Goal: Task Accomplishment & Management: Manage account settings

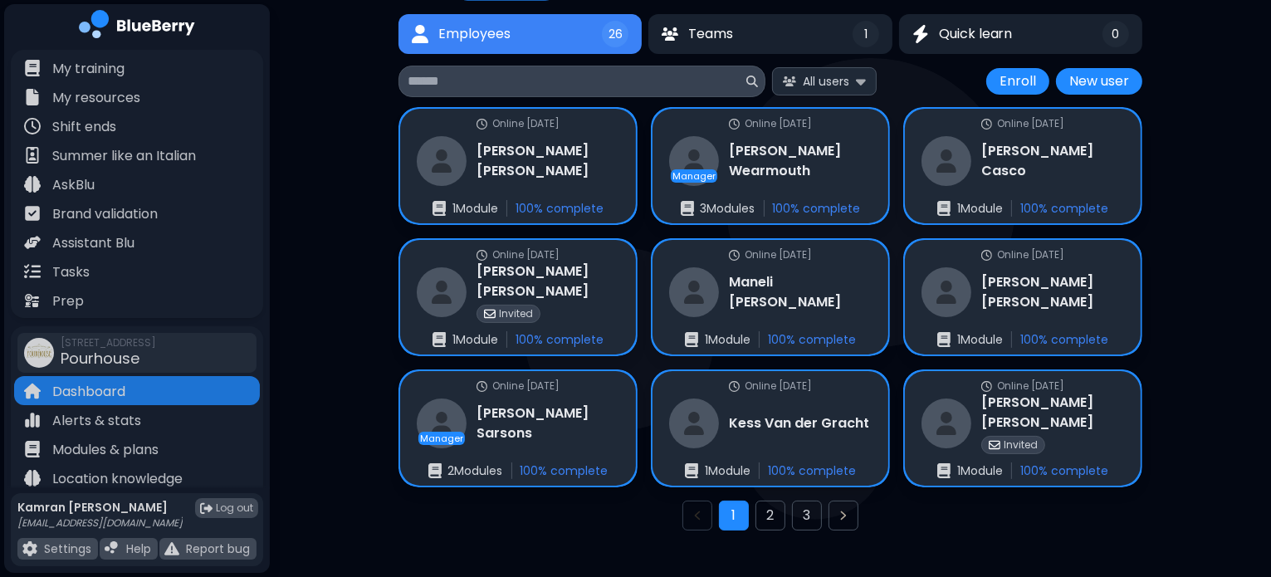
scroll to position [136, 0]
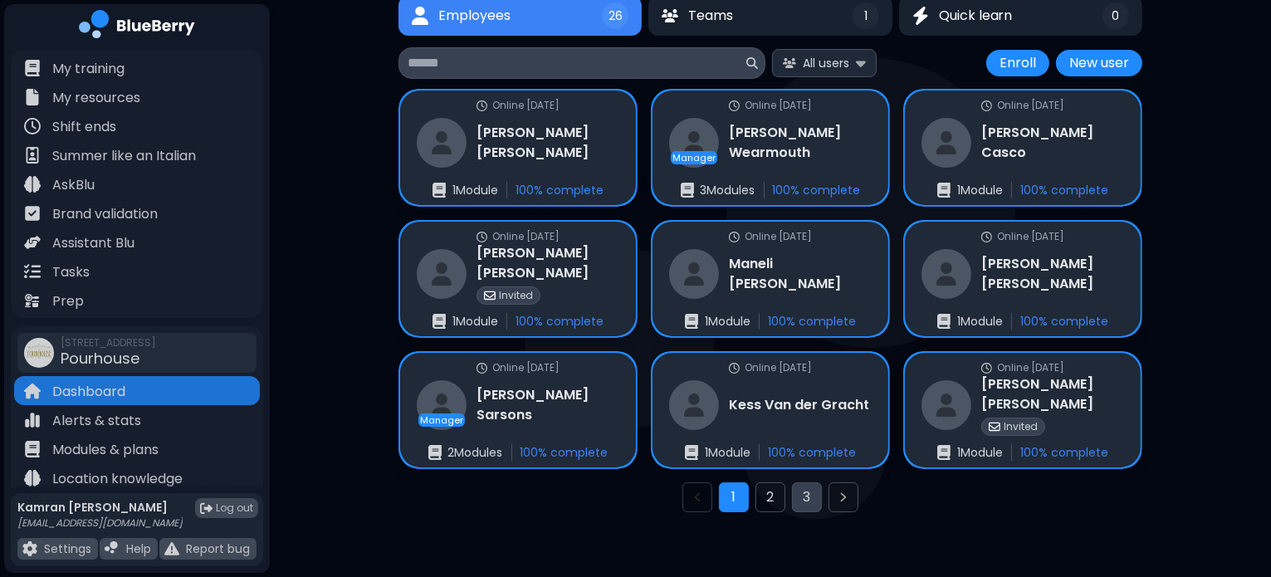
click at [803, 507] on button "3" at bounding box center [807, 497] width 30 height 30
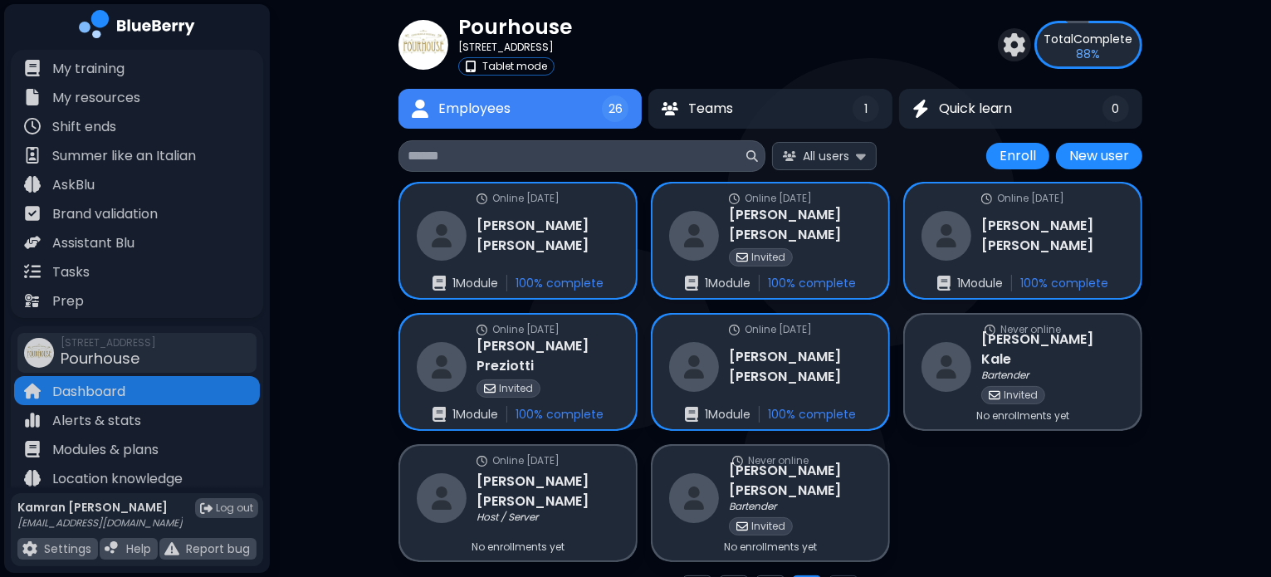
scroll to position [63, 0]
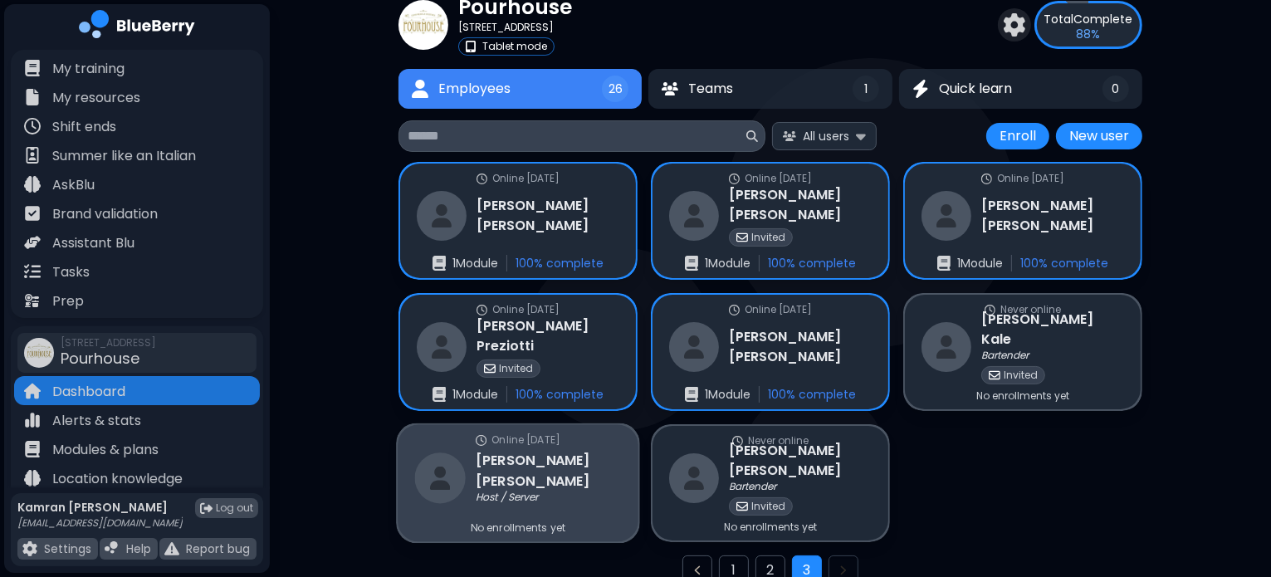
click at [536, 454] on div "Elizabeth Fadden Host / Server" at bounding box center [518, 478] width 207 height 54
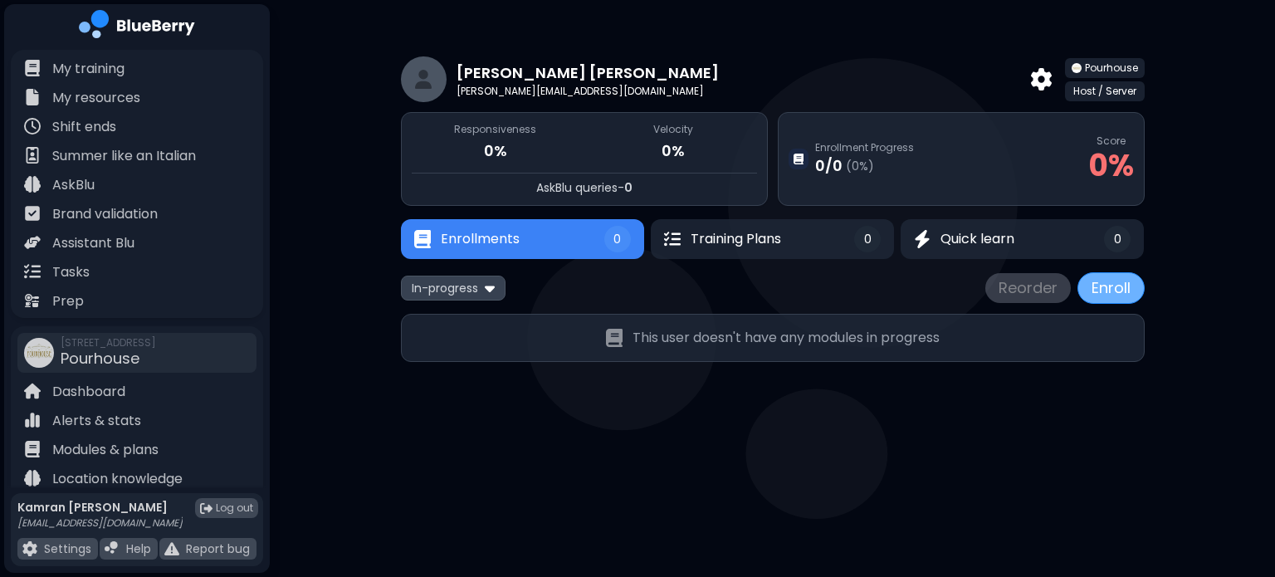
click at [1108, 285] on button "Enroll" at bounding box center [1110, 288] width 67 height 32
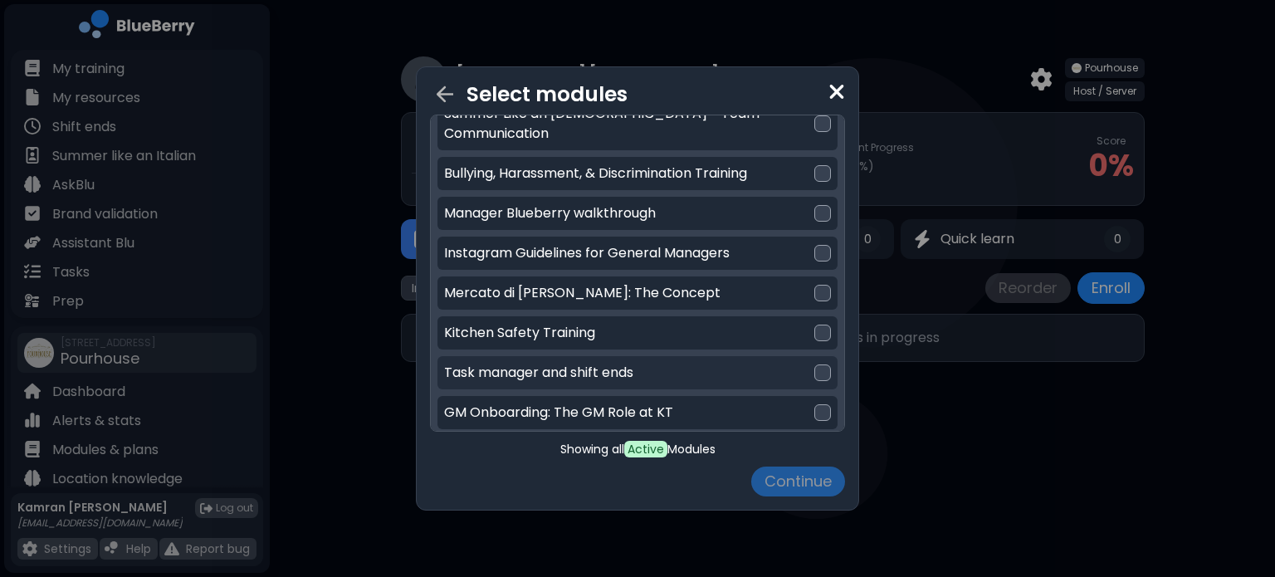
scroll to position [104, 0]
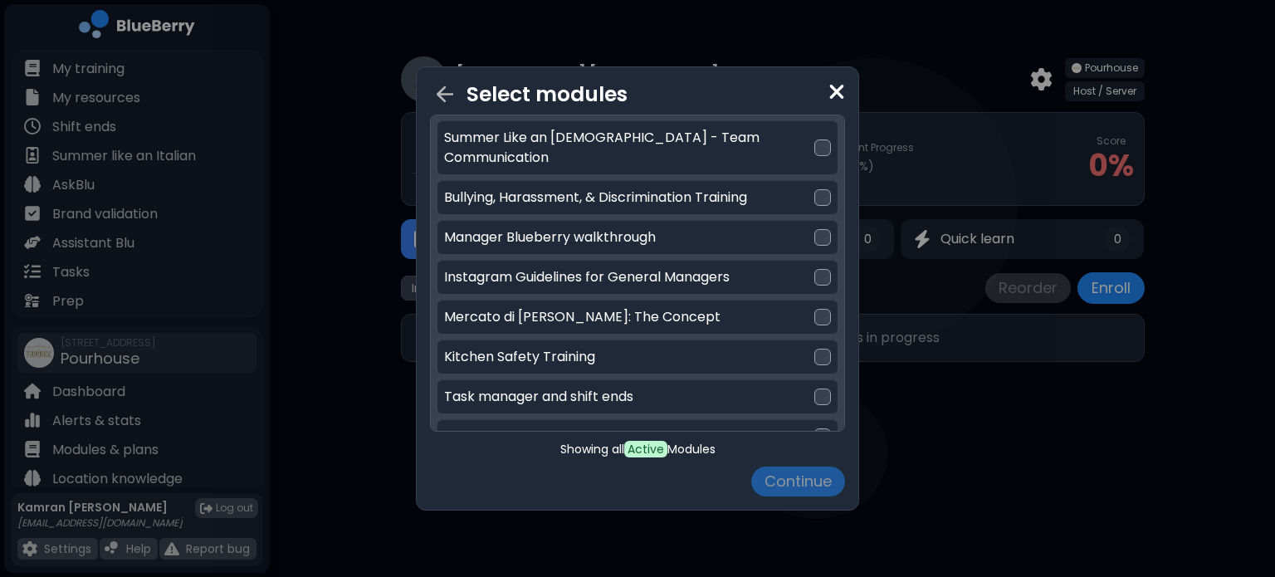
click at [709, 276] on div "Enterprise Modules for Summer Like an Italian - Team Communication Bullying, Ha…" at bounding box center [637, 296] width 400 height 400
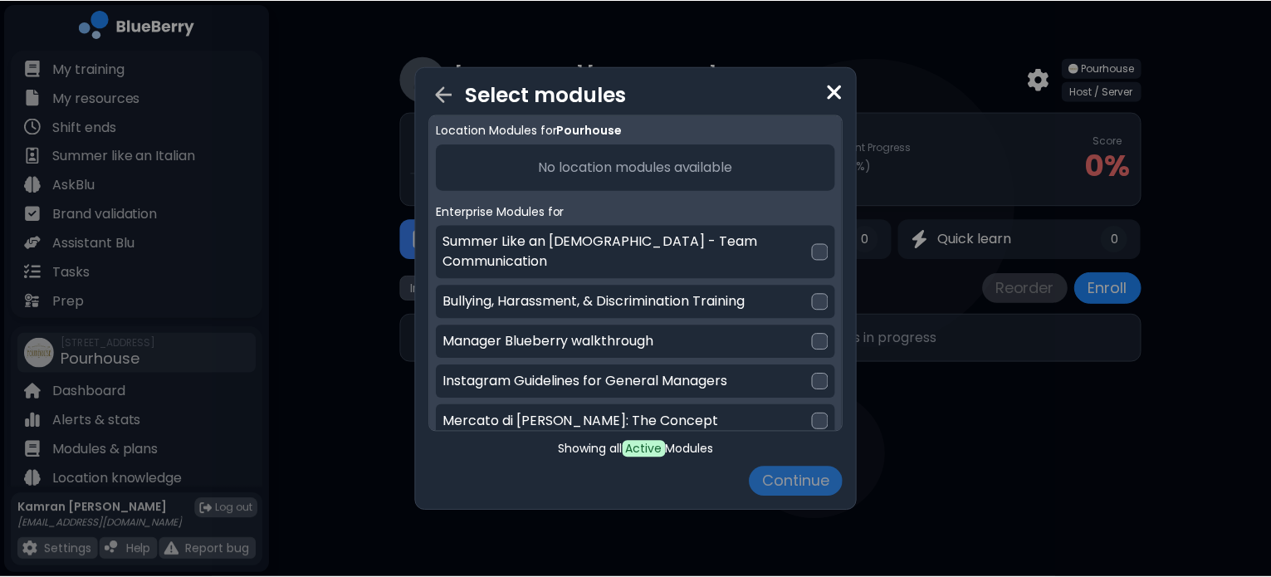
scroll to position [0, 0]
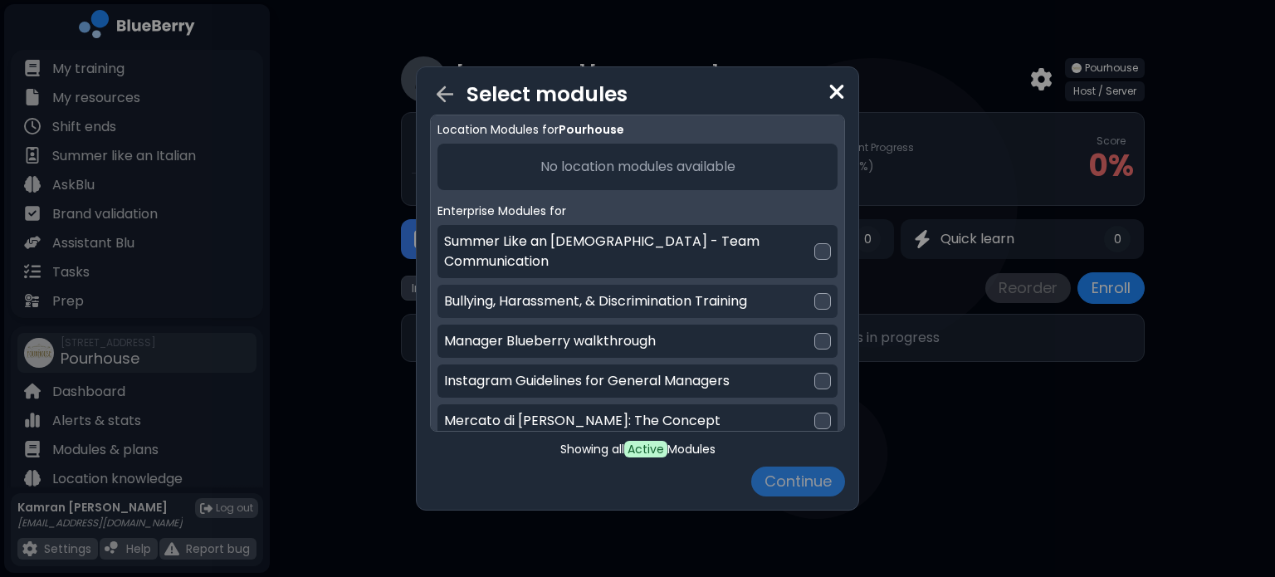
click at [823, 293] on div at bounding box center [822, 301] width 17 height 17
click at [821, 243] on div at bounding box center [822, 251] width 17 height 17
click at [810, 494] on button "Continue" at bounding box center [798, 481] width 94 height 30
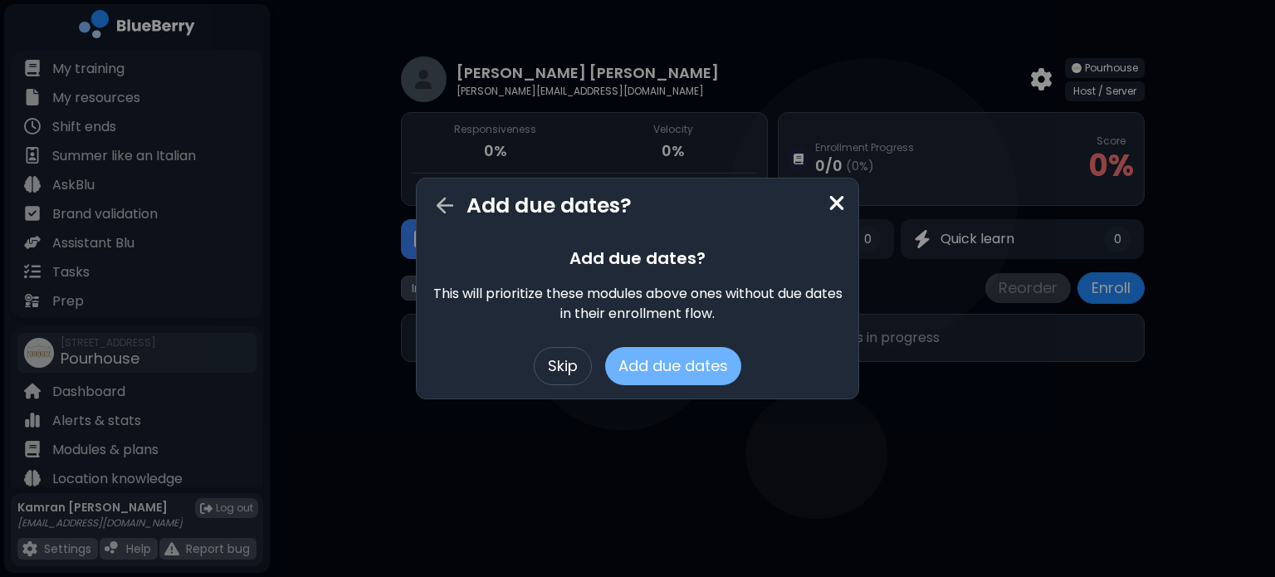
click at [667, 360] on button "Add due dates" at bounding box center [673, 366] width 136 height 38
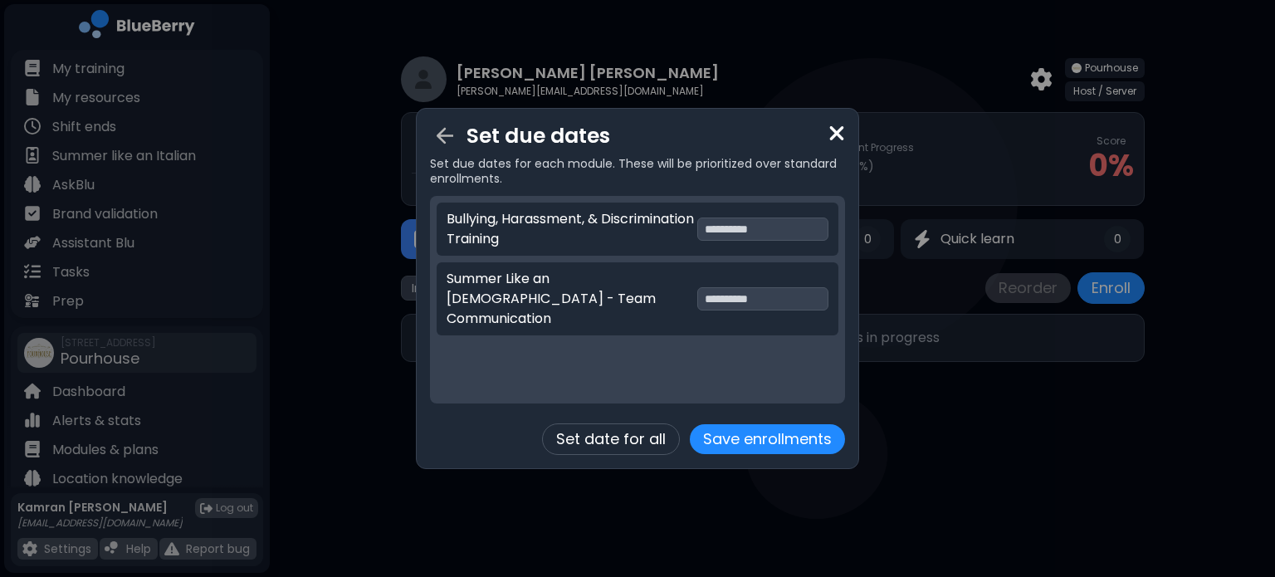
click at [730, 219] on div "**********" at bounding box center [762, 228] width 131 height 23
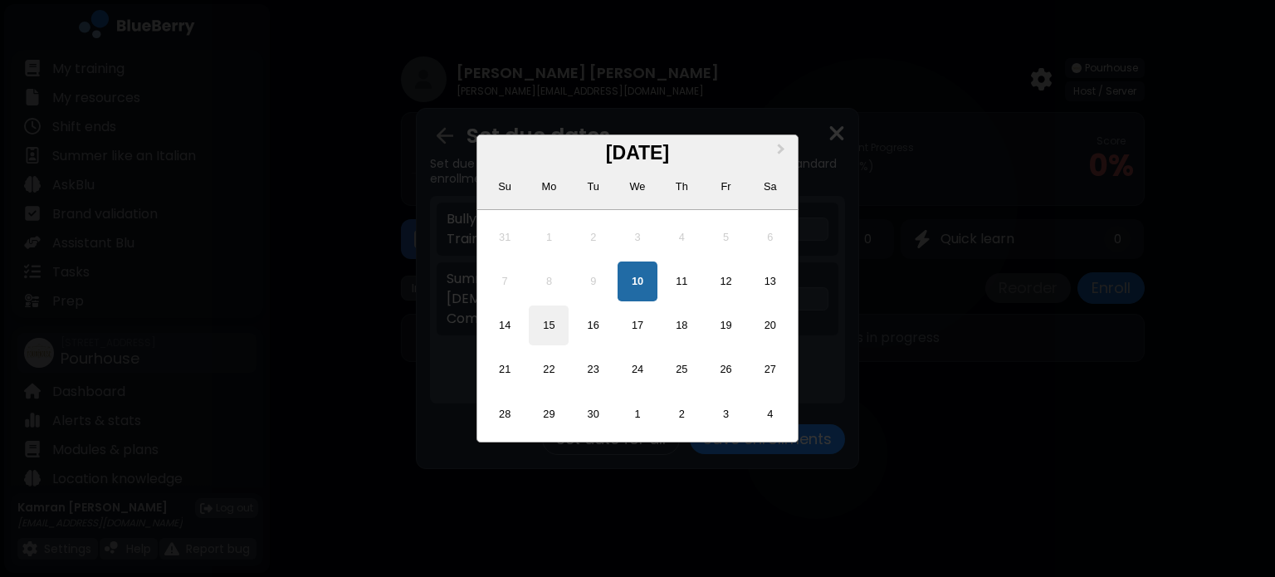
click at [550, 329] on div "15" at bounding box center [549, 325] width 40 height 40
type input "**********"
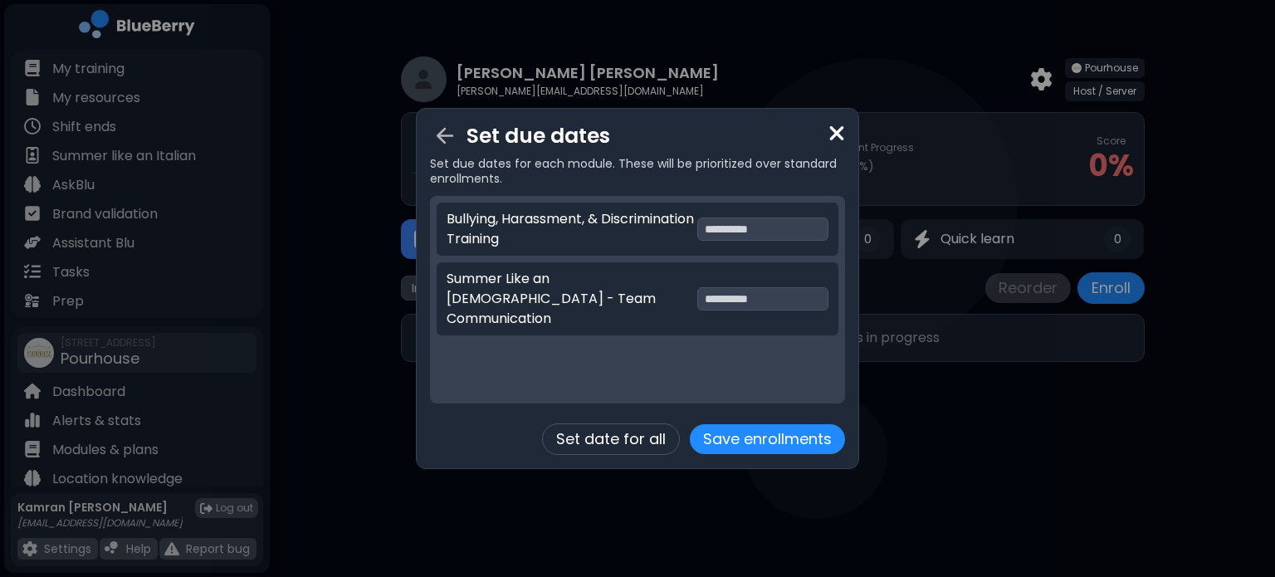
click at [776, 301] on div "**********" at bounding box center [638, 298] width 402 height 73
click at [799, 292] on div "**********" at bounding box center [762, 298] width 131 height 23
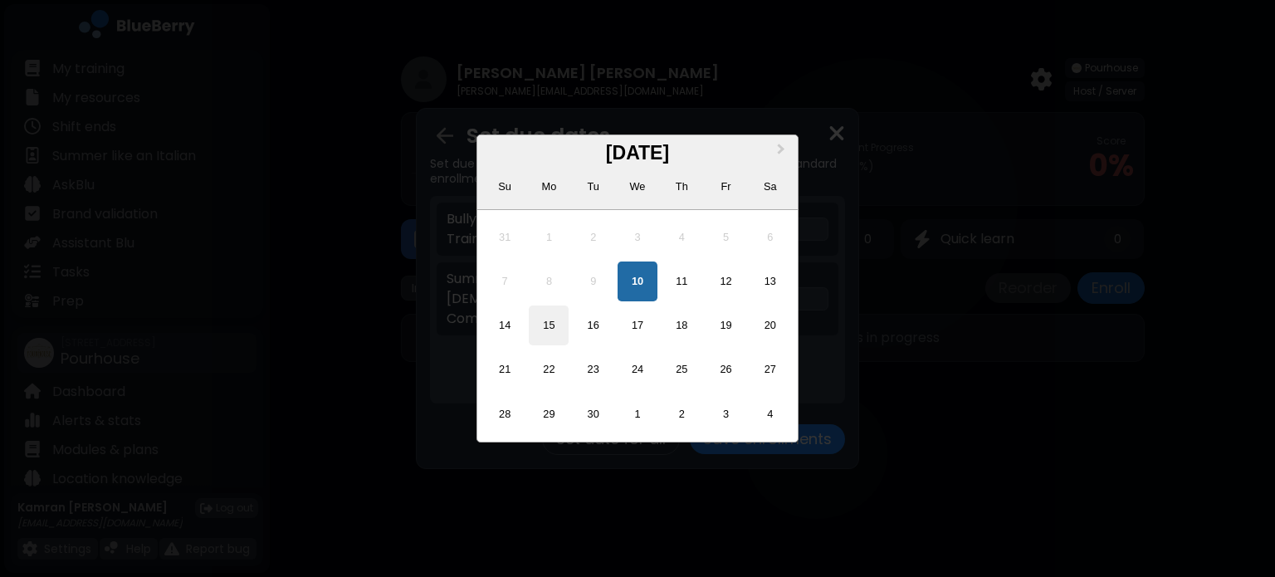
click at [551, 325] on div "15" at bounding box center [549, 325] width 40 height 40
type input "**********"
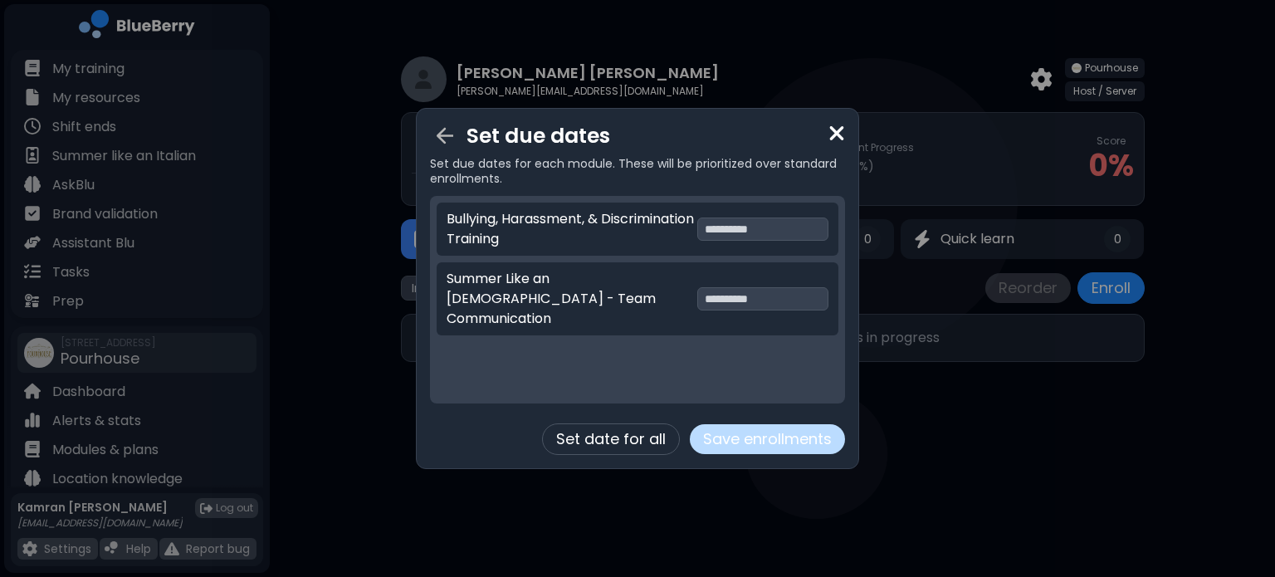
click at [792, 441] on button "Save enrollments" at bounding box center [767, 439] width 155 height 30
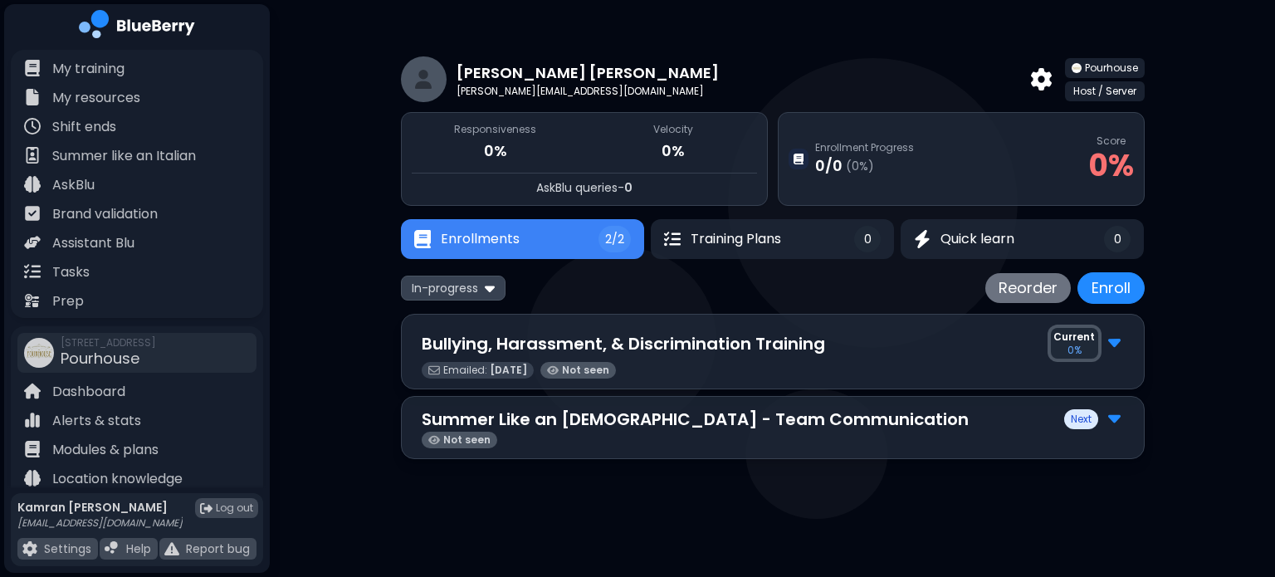
click at [1121, 411] on div "Next" at bounding box center [1094, 419] width 60 height 22
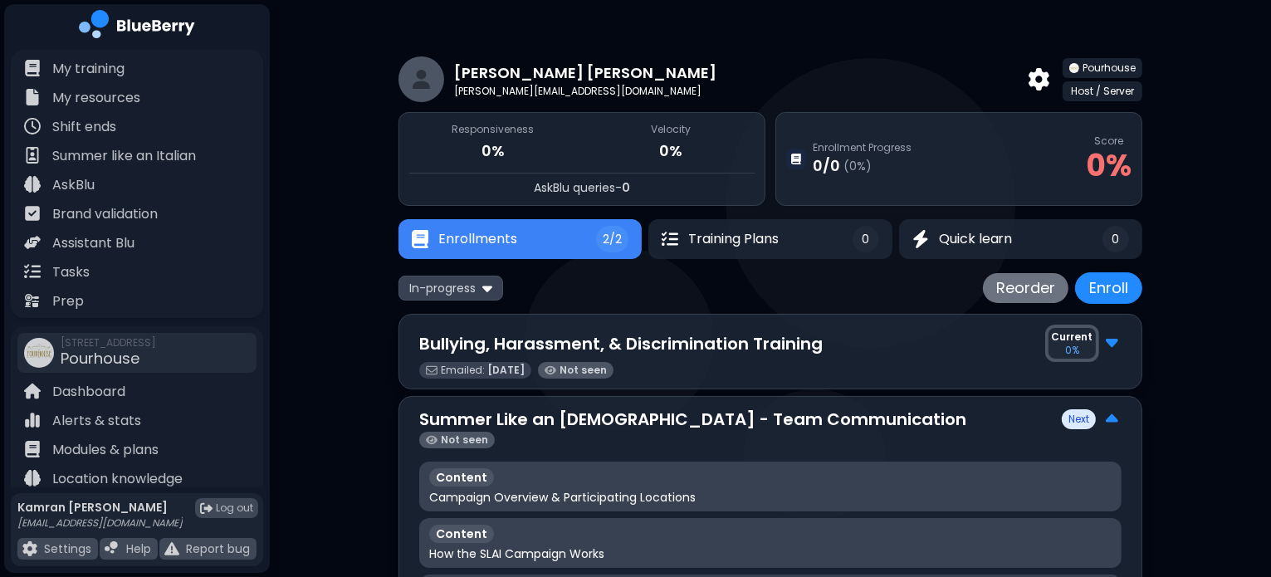
click at [1107, 421] on img at bounding box center [1112, 419] width 12 height 22
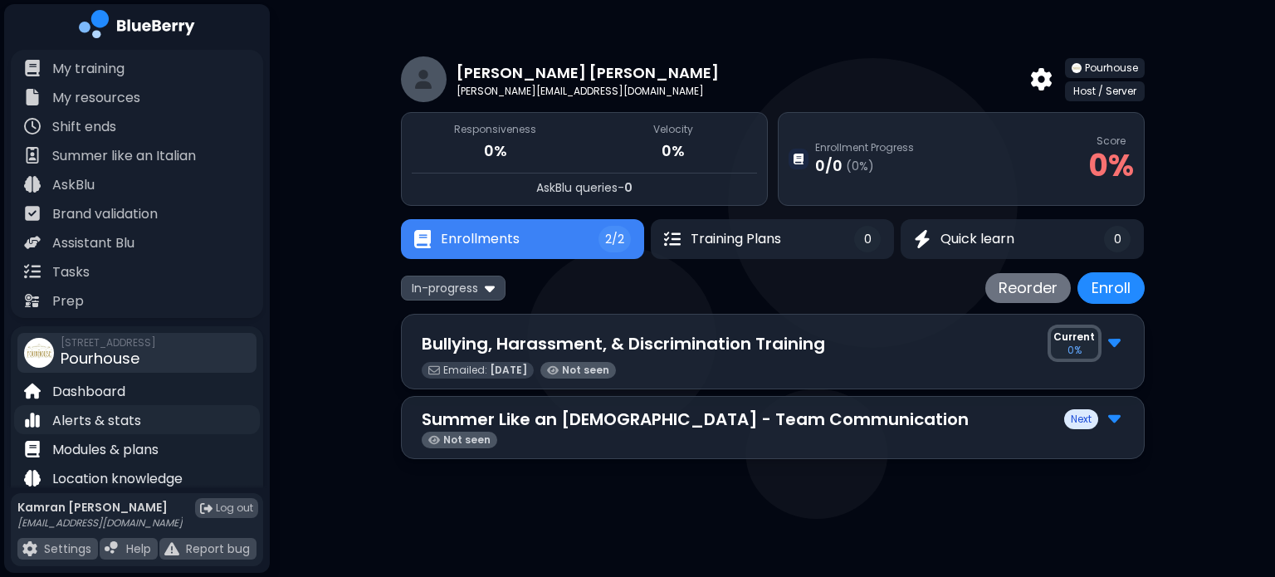
click at [114, 416] on p "Alerts & stats" at bounding box center [96, 421] width 89 height 20
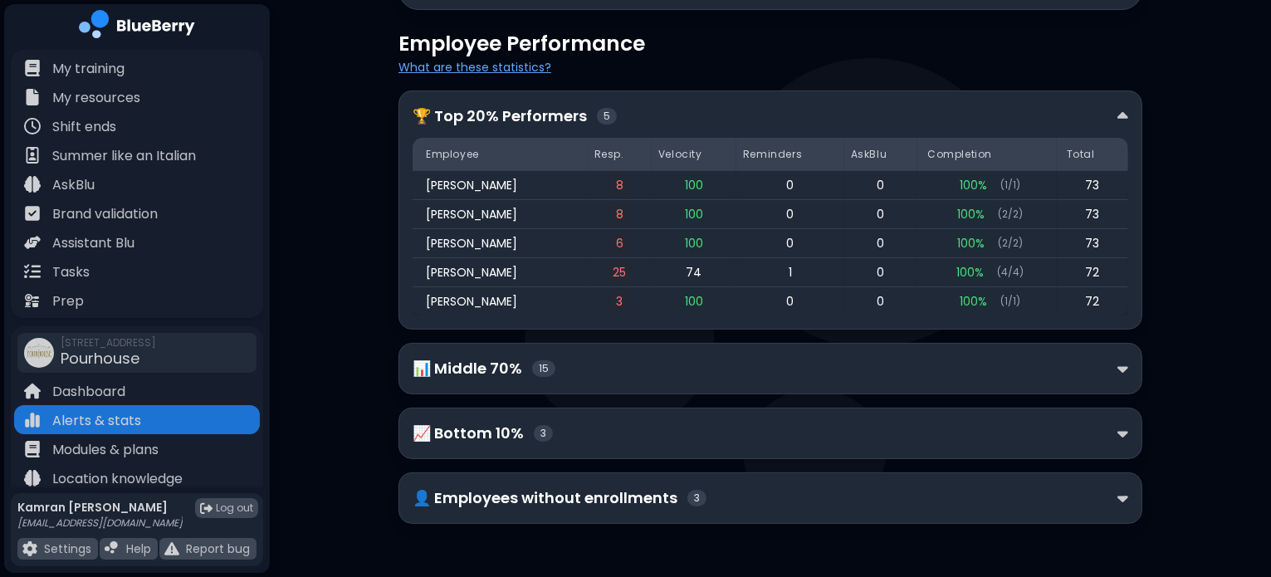
scroll to position [279, 0]
click at [755, 494] on div "👤 Employees without enrollments 3" at bounding box center [770, 497] width 715 height 23
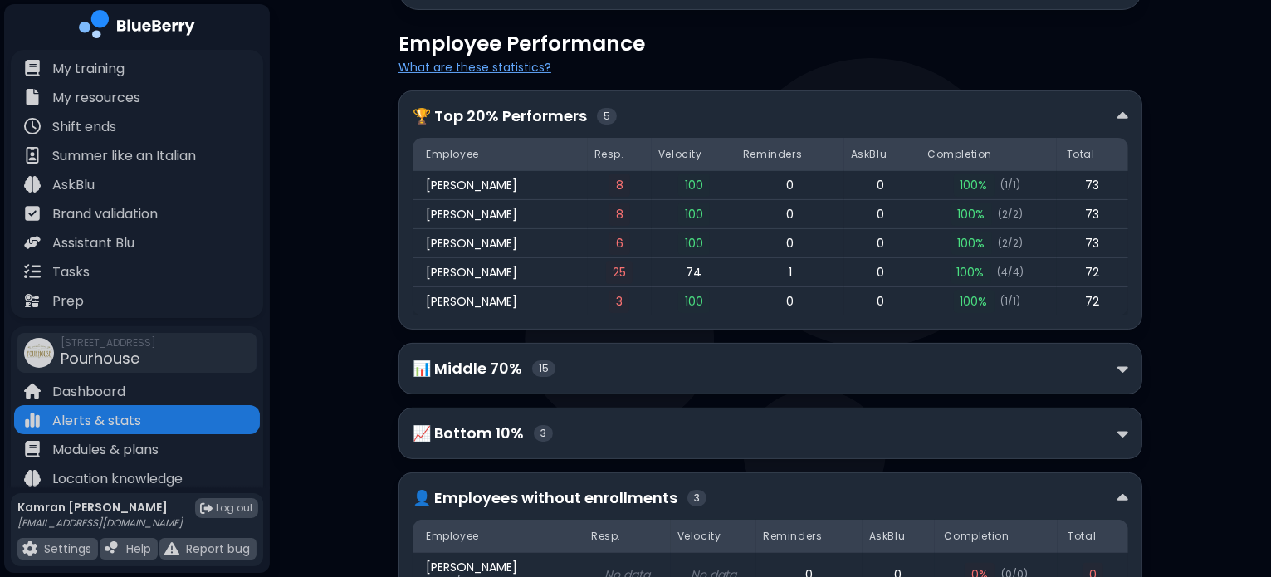
scroll to position [453, 0]
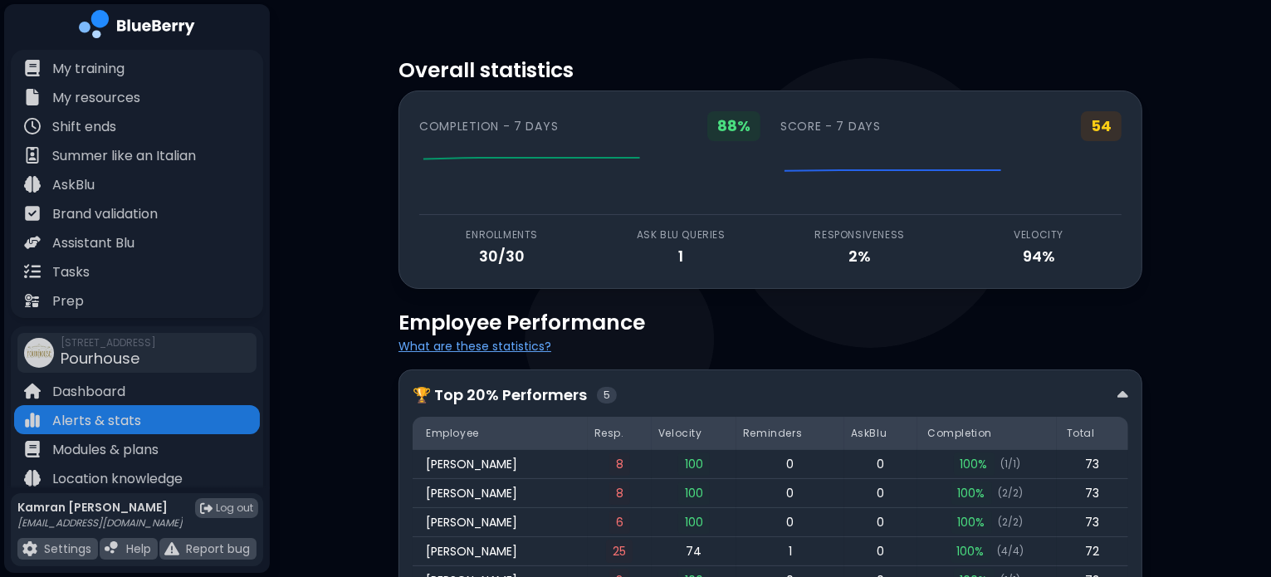
scroll to position [279, 0]
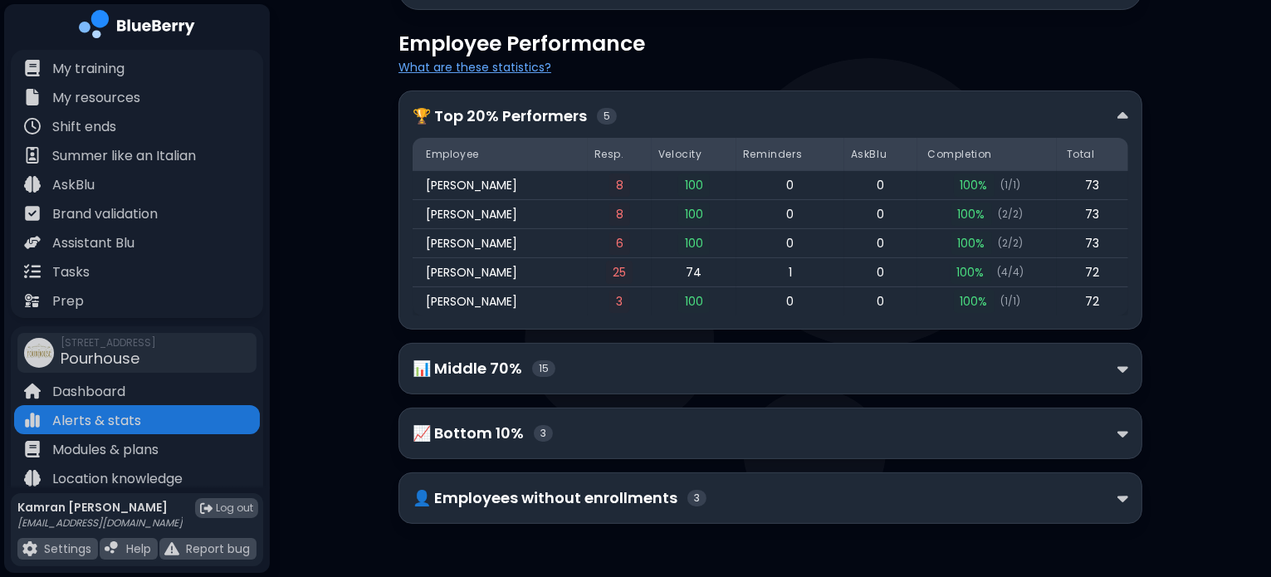
click at [604, 494] on p "👤 Employees without enrollments" at bounding box center [545, 497] width 265 height 23
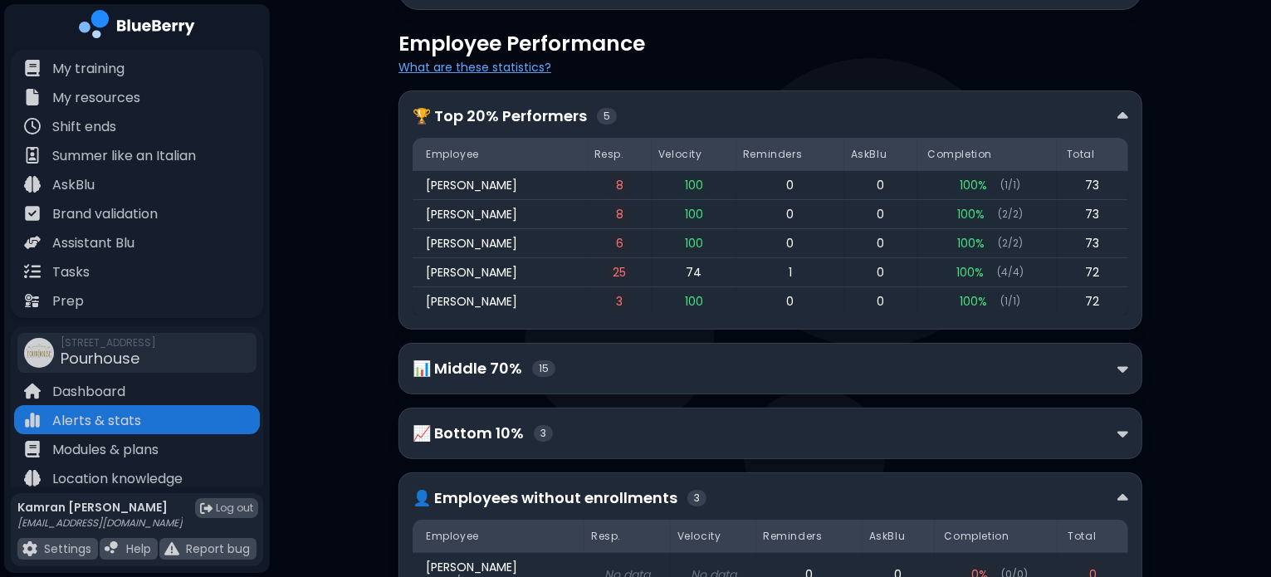
scroll to position [453, 0]
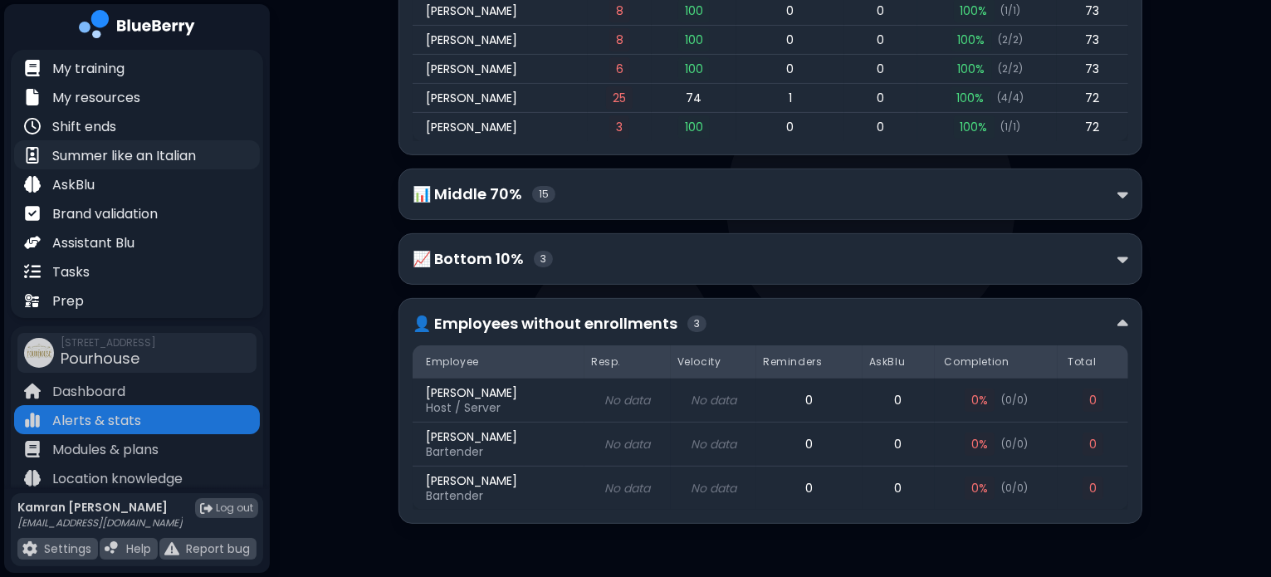
click at [139, 155] on p "Summer like an Italian" at bounding box center [124, 156] width 144 height 20
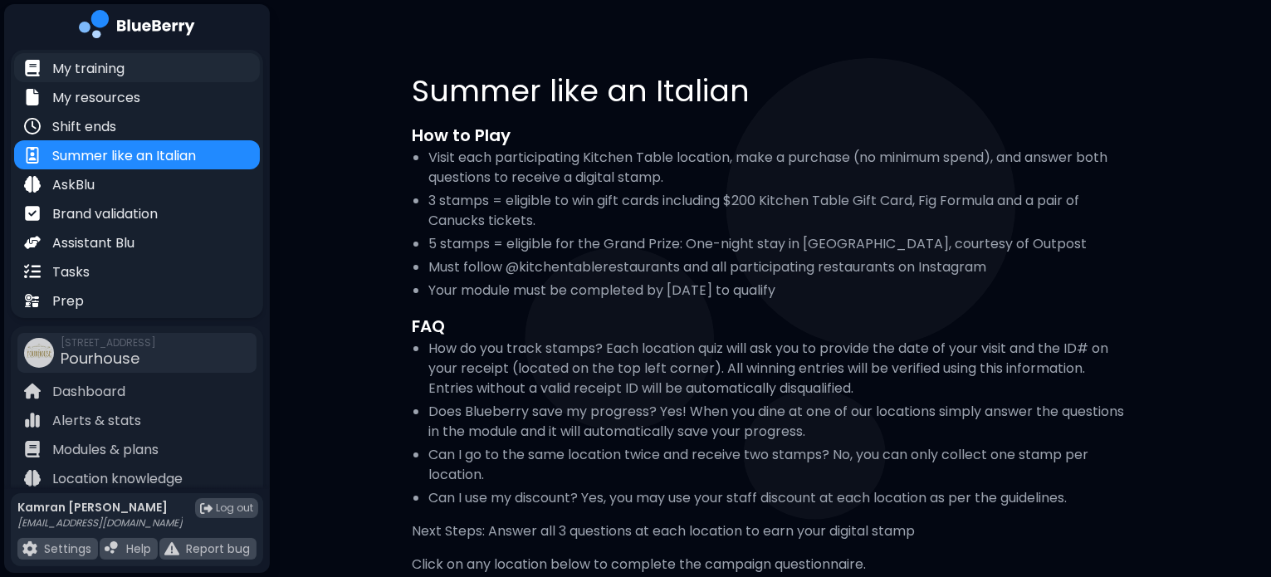
click at [79, 62] on p "My training" at bounding box center [88, 69] width 72 height 20
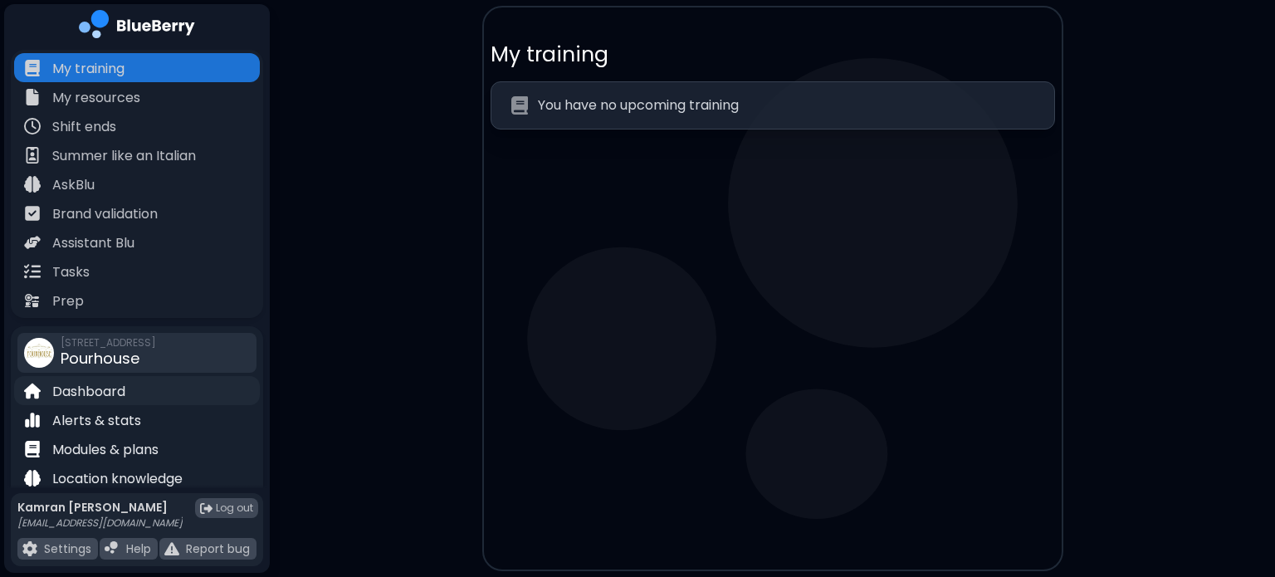
click at [109, 400] on p "Dashboard" at bounding box center [88, 392] width 73 height 20
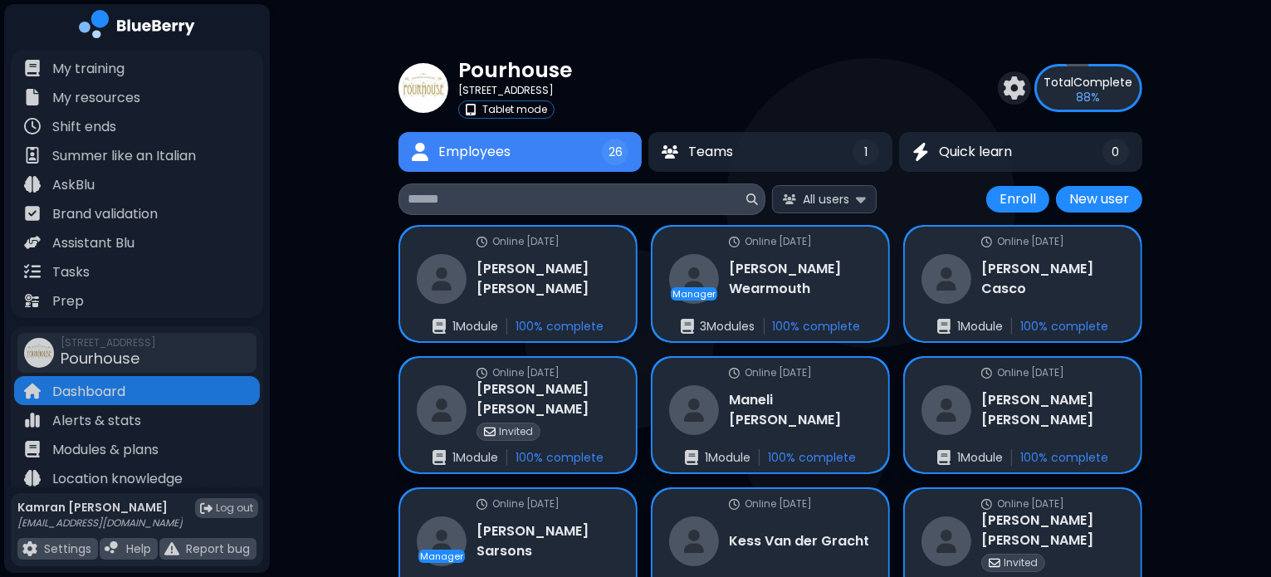
scroll to position [136, 0]
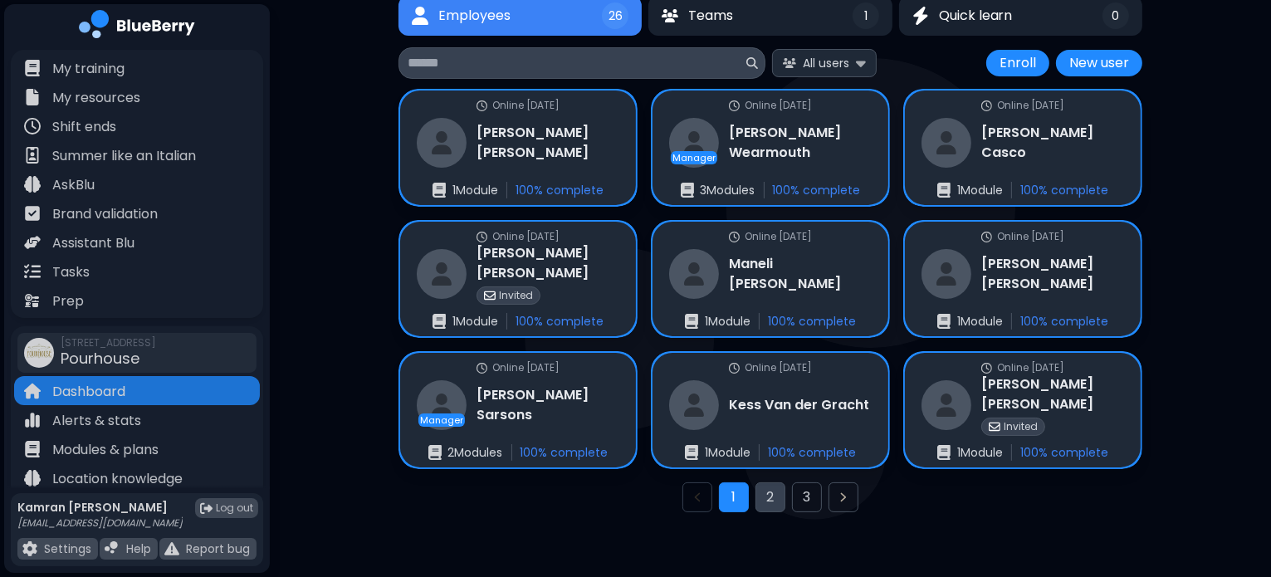
click at [770, 488] on button "2" at bounding box center [770, 497] width 30 height 30
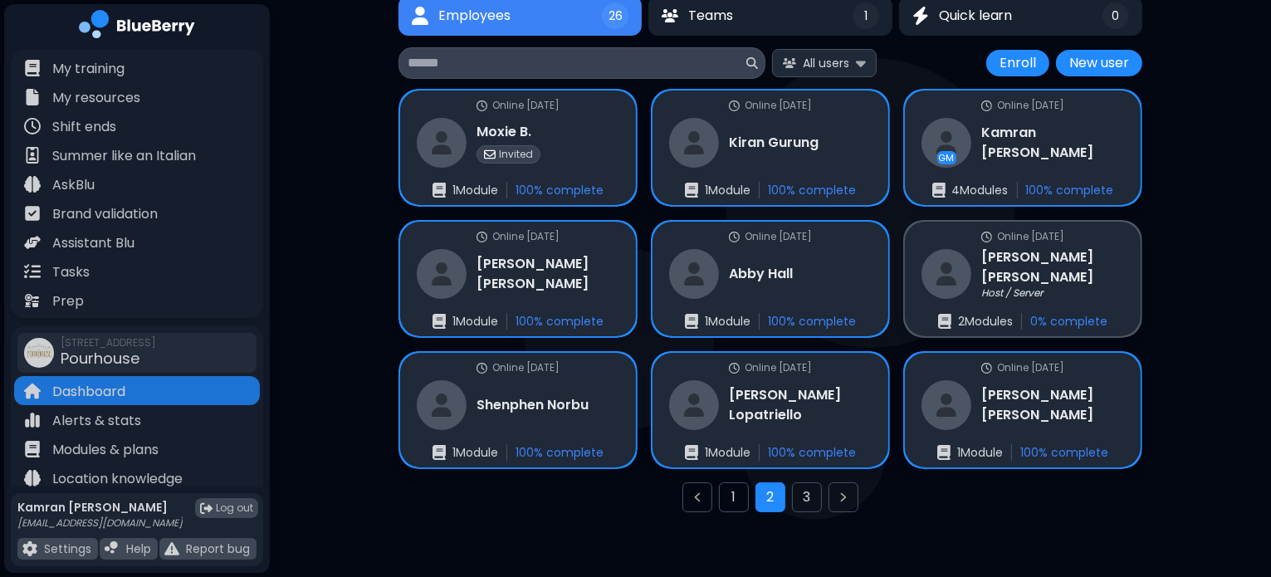
scroll to position [136, 0]
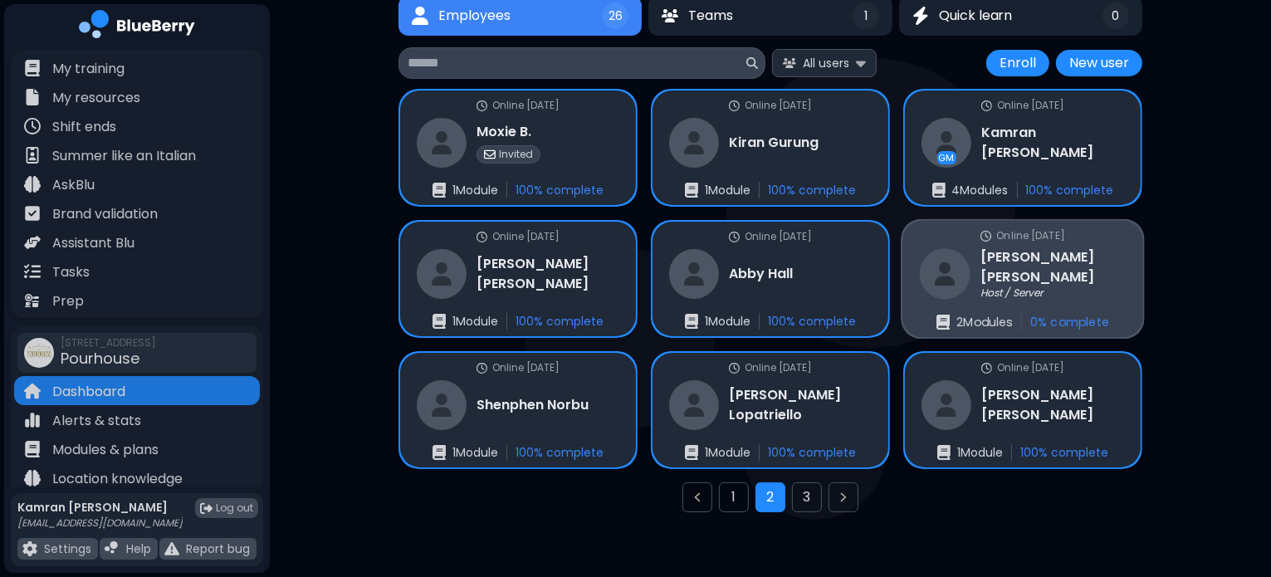
click at [1101, 295] on div "Online today Elizabeth Fadden Host / Server 2 Module s 0 % complete" at bounding box center [1022, 279] width 241 height 117
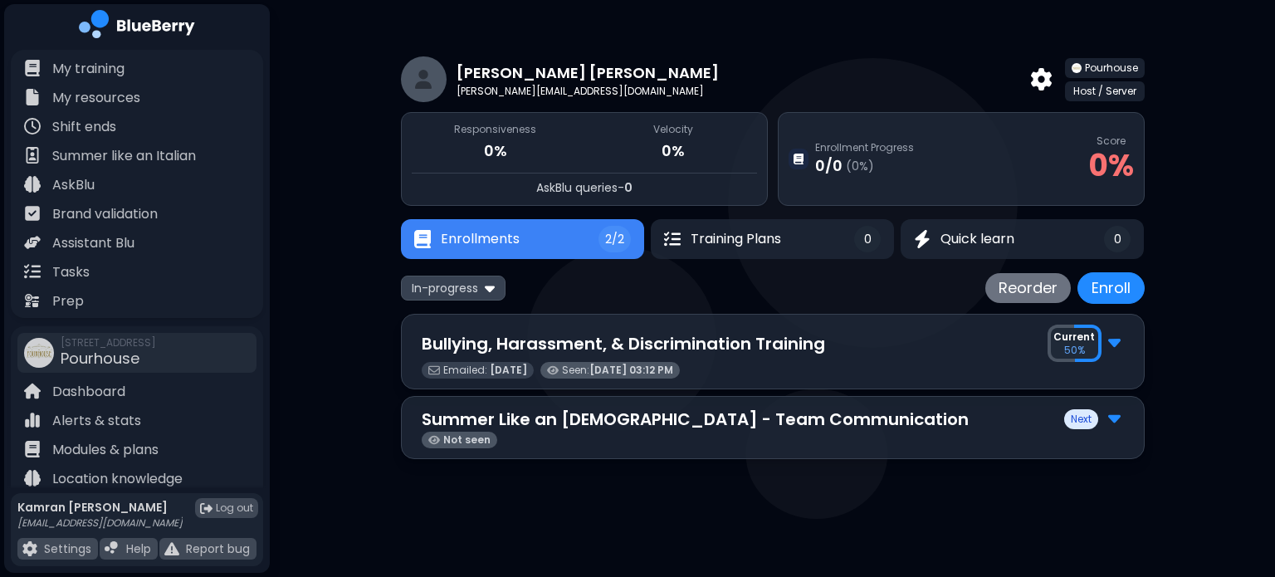
click at [1120, 343] on img at bounding box center [1114, 341] width 12 height 22
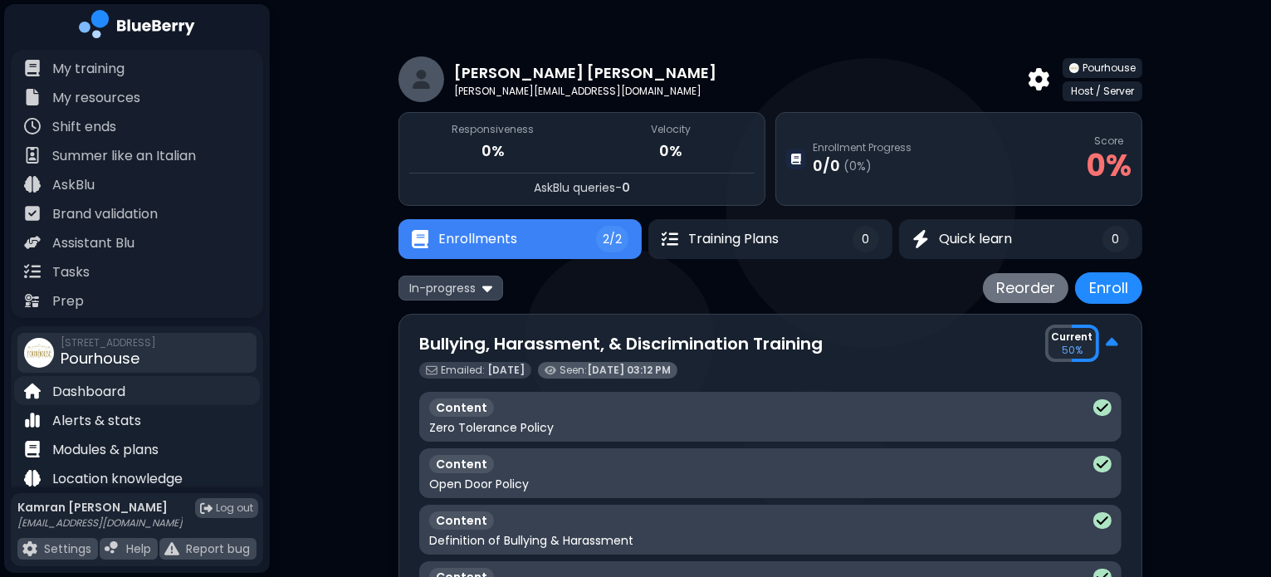
click at [97, 394] on p "Dashboard" at bounding box center [88, 392] width 73 height 20
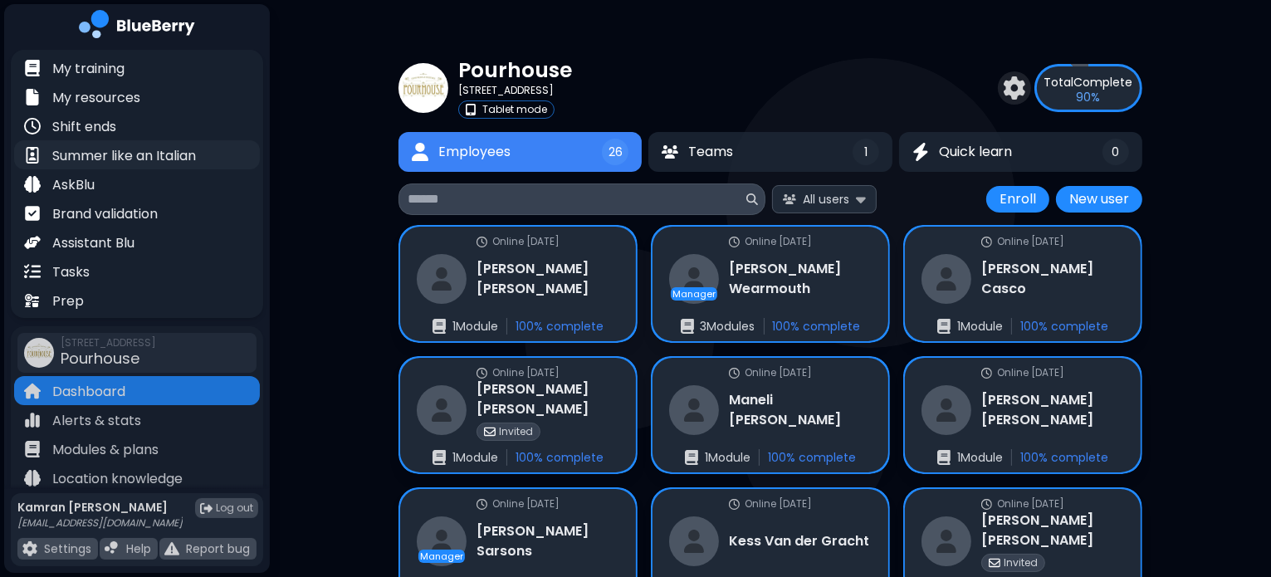
click at [110, 154] on p "Summer like an Italian" at bounding box center [124, 156] width 144 height 20
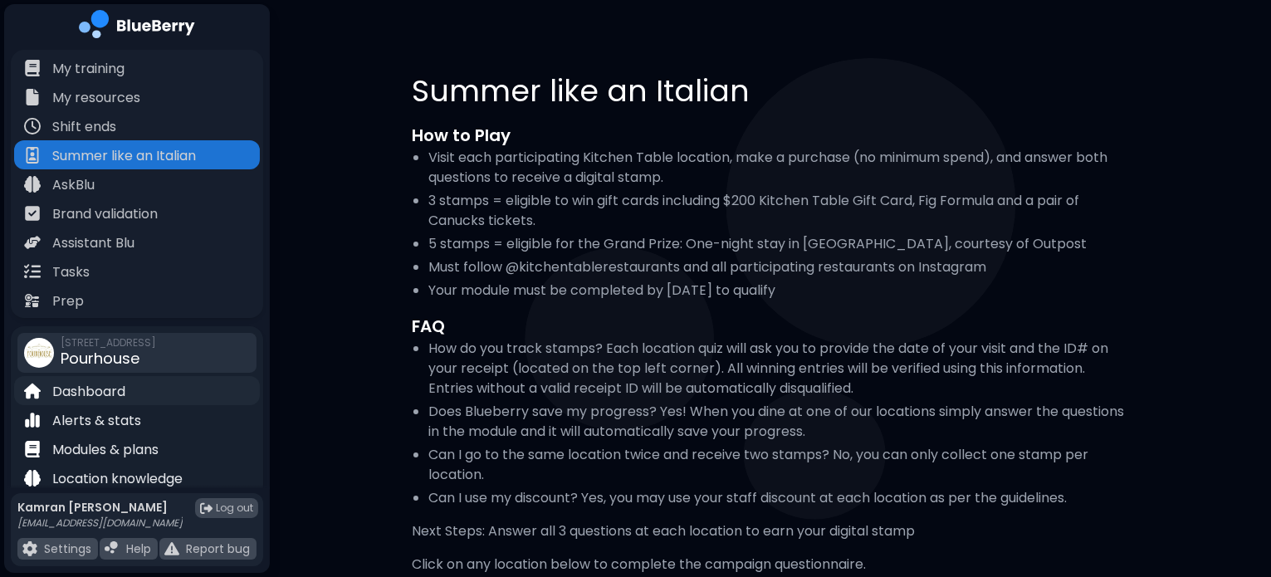
click at [143, 388] on div "Dashboard" at bounding box center [137, 390] width 246 height 29
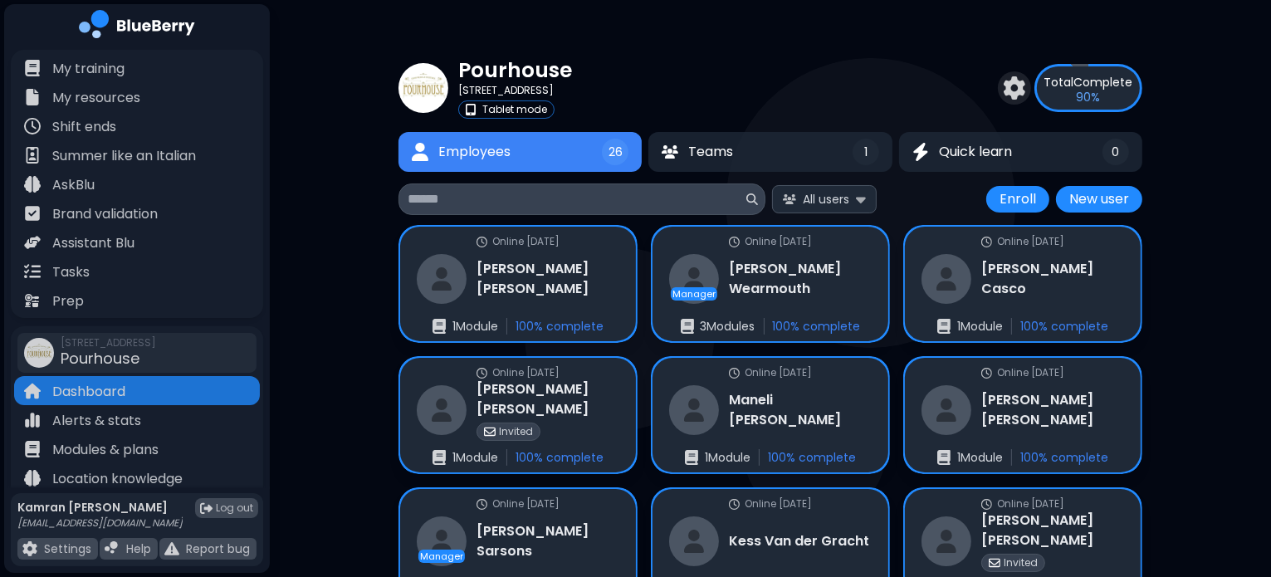
click at [521, 198] on input at bounding box center [575, 199] width 335 height 20
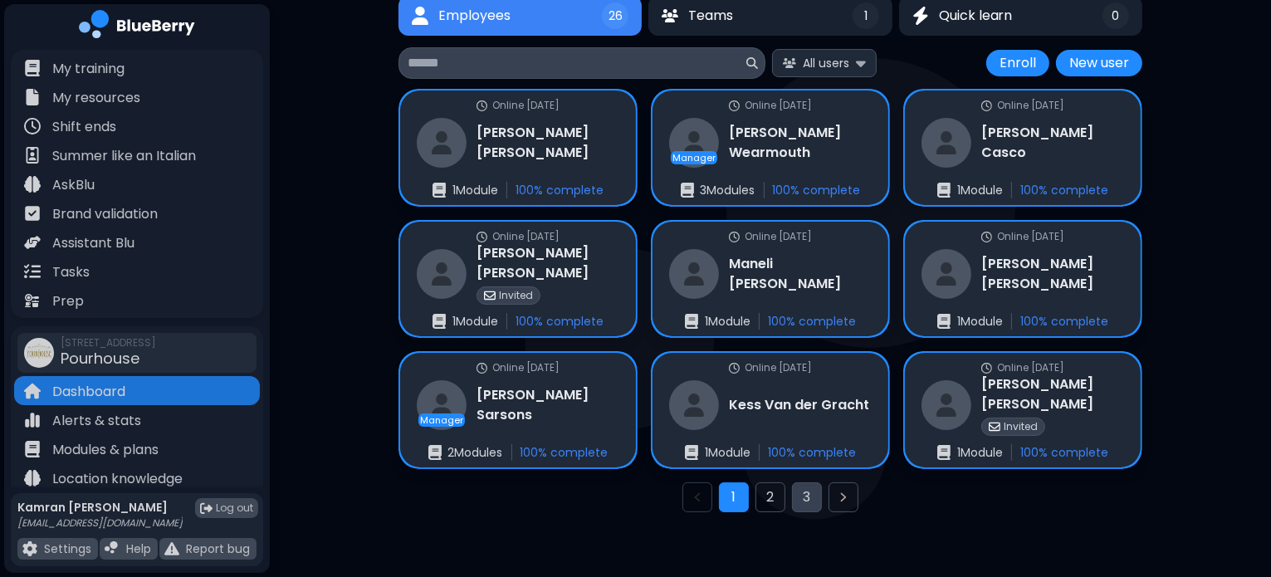
click at [810, 494] on button "3" at bounding box center [807, 497] width 30 height 30
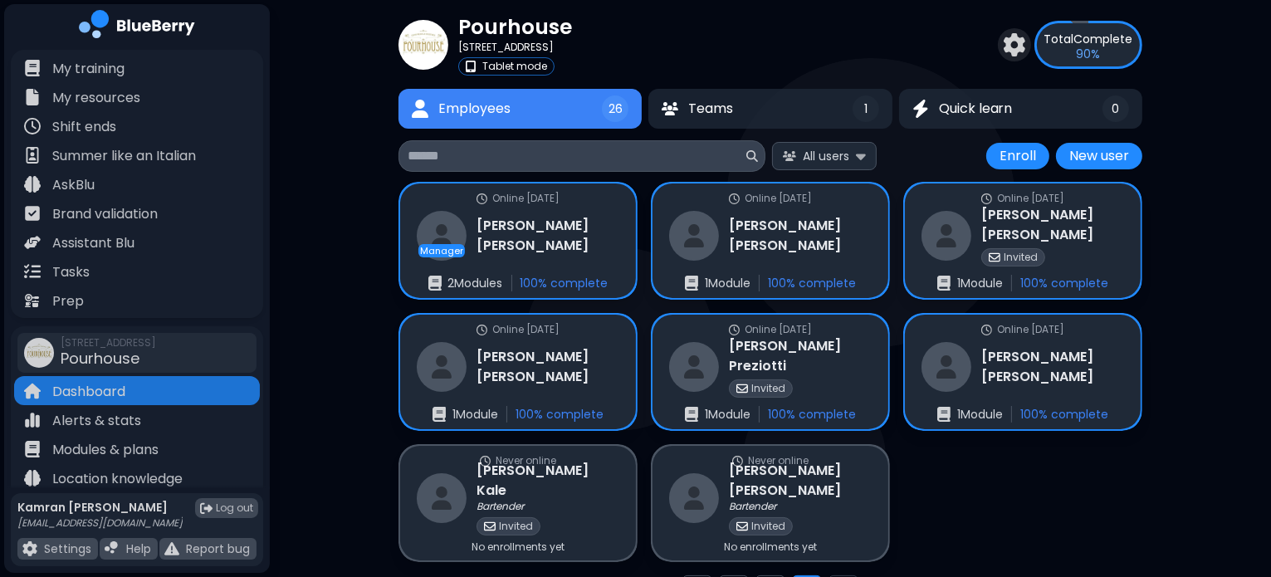
scroll to position [126, 0]
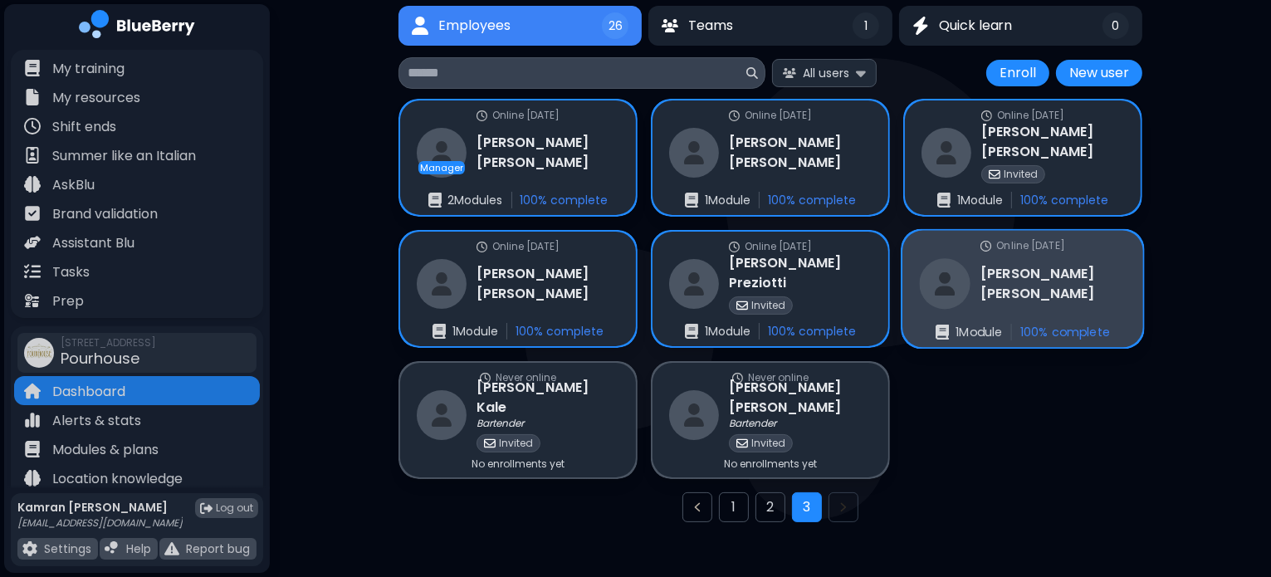
click at [1002, 269] on div "[PERSON_NAME]" at bounding box center [1023, 283] width 207 height 51
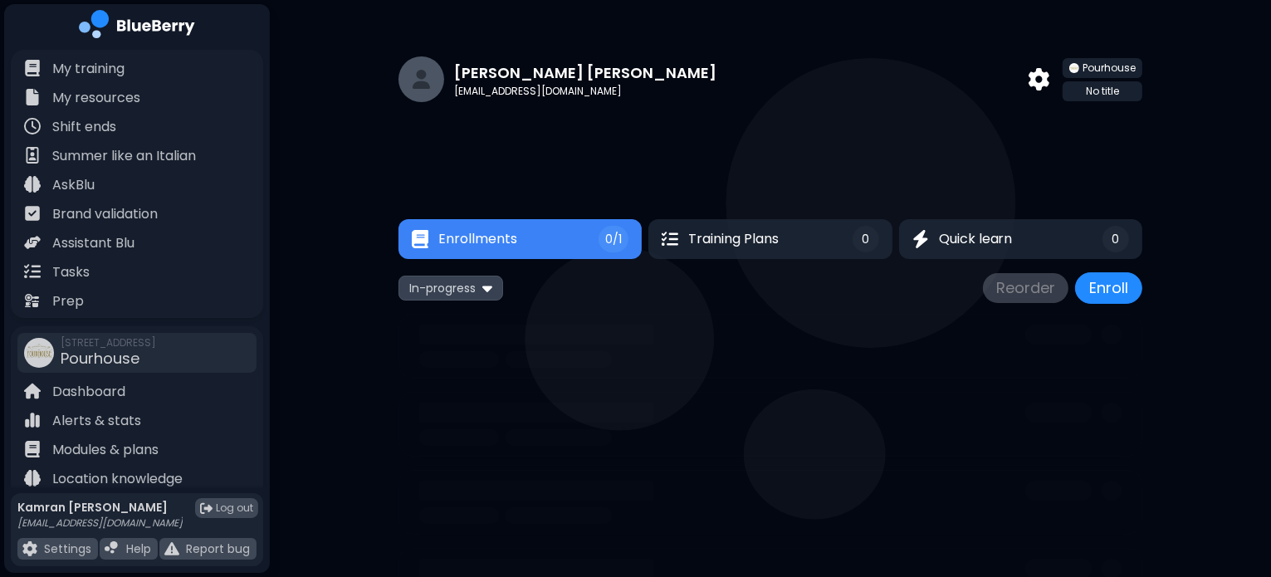
click at [1002, 269] on div "[PERSON_NAME] [PERSON_NAME][EMAIL_ADDRESS][DOMAIN_NAME] Pourhouse No title Resp…" at bounding box center [770, 326] width 744 height 573
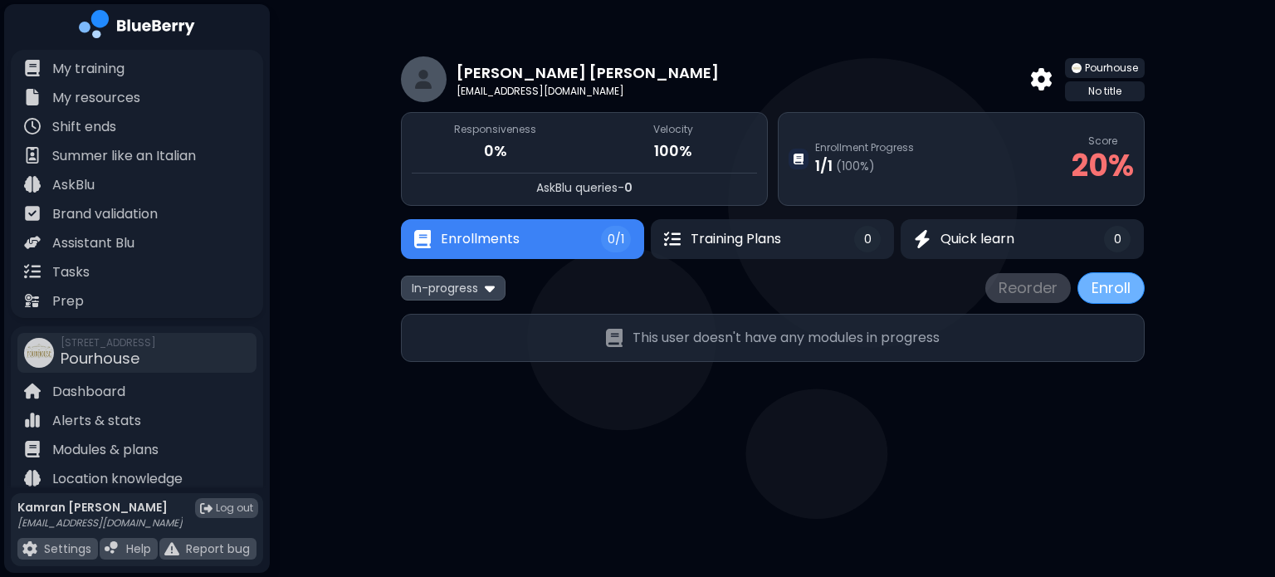
click at [1136, 295] on button "Enroll" at bounding box center [1110, 288] width 67 height 32
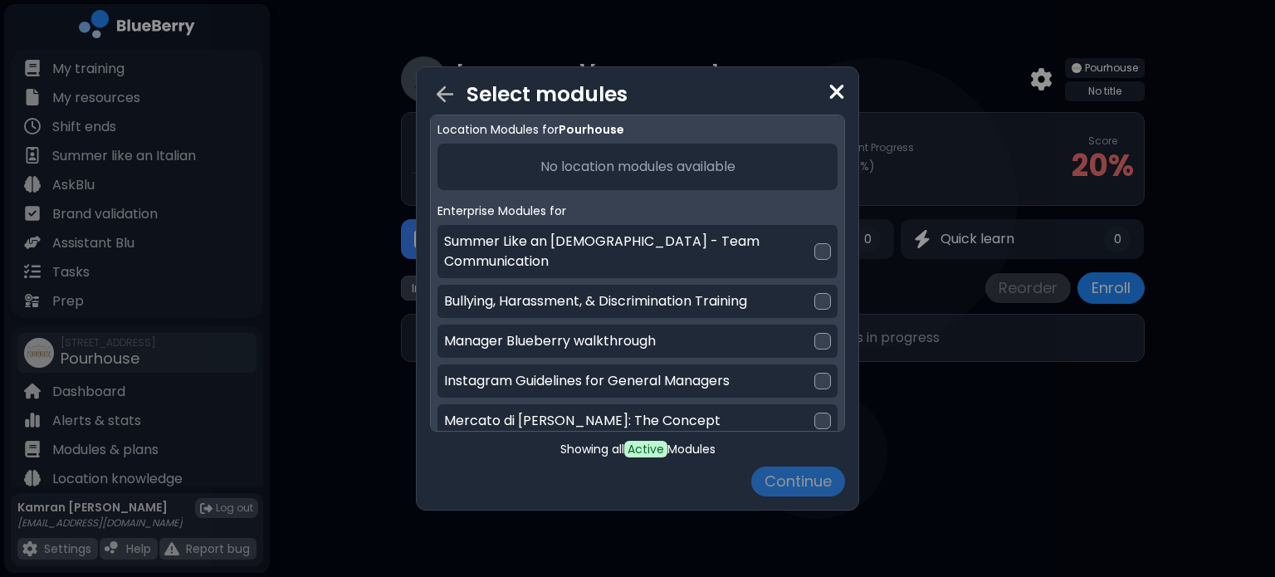
click at [838, 99] on img at bounding box center [836, 92] width 17 height 22
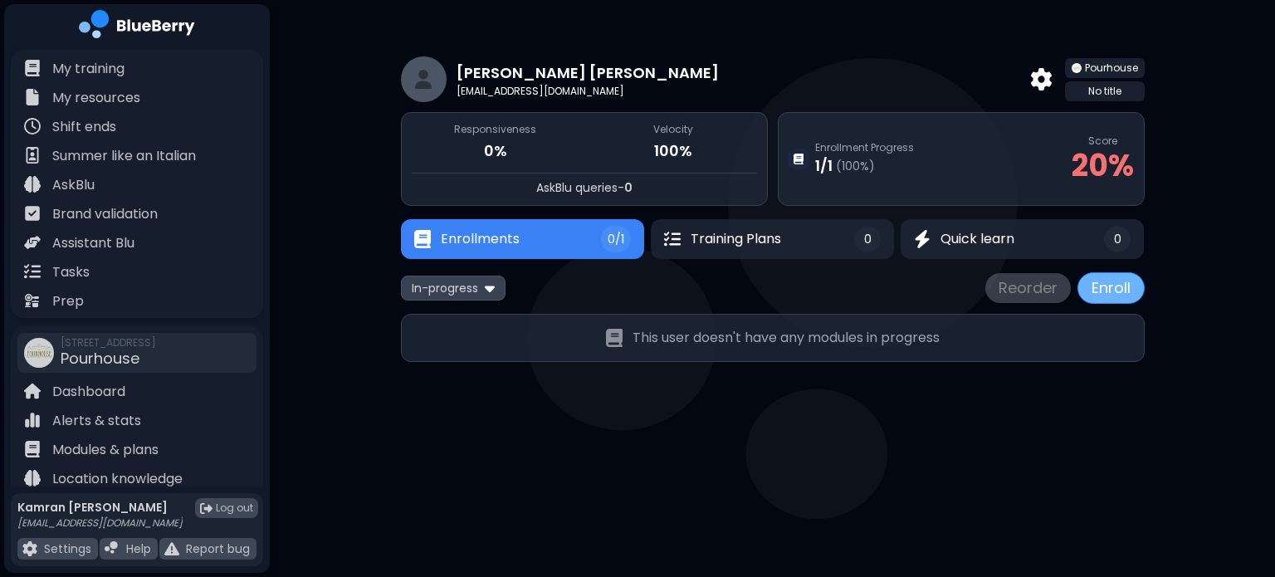
click at [1120, 290] on button "Enroll" at bounding box center [1110, 288] width 67 height 32
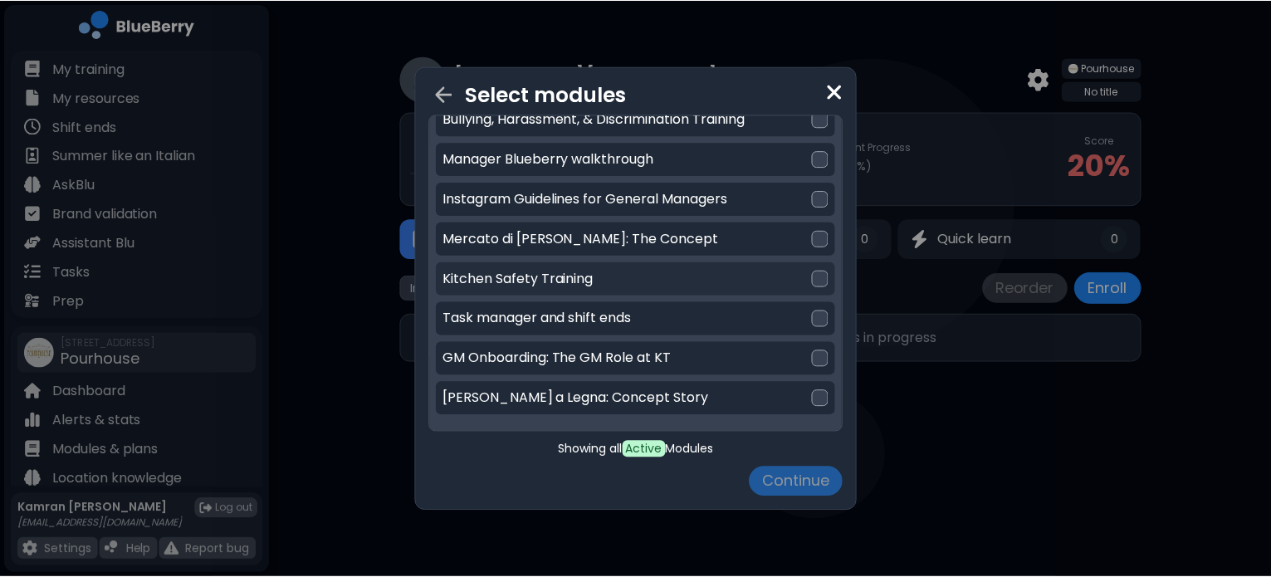
scroll to position [181, 0]
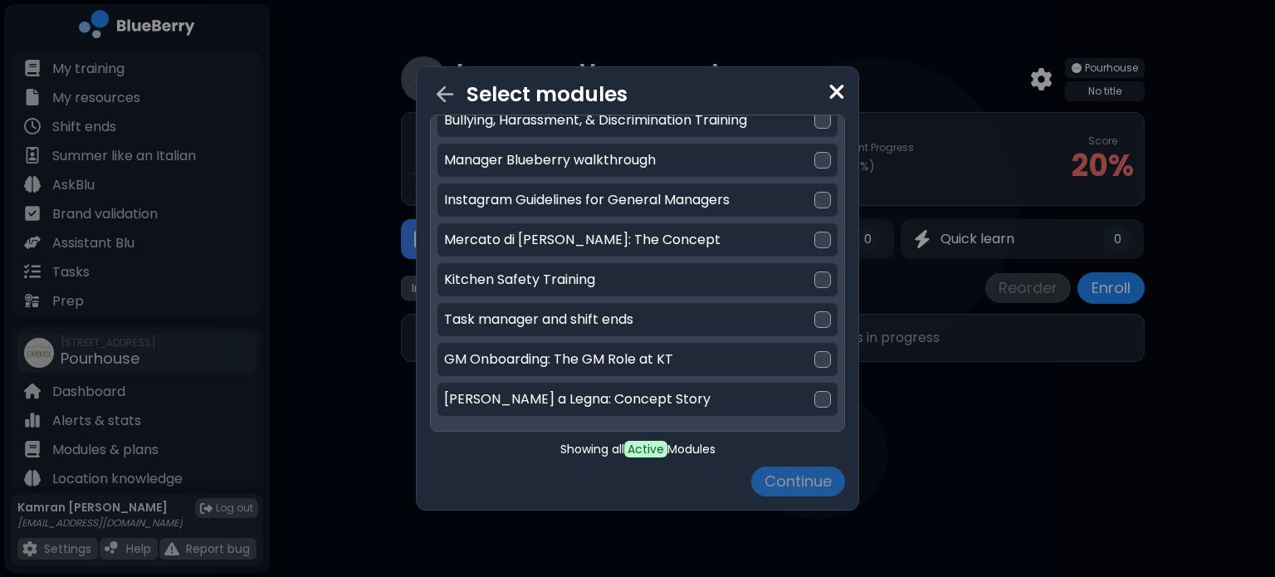
click at [842, 96] on img at bounding box center [836, 92] width 17 height 22
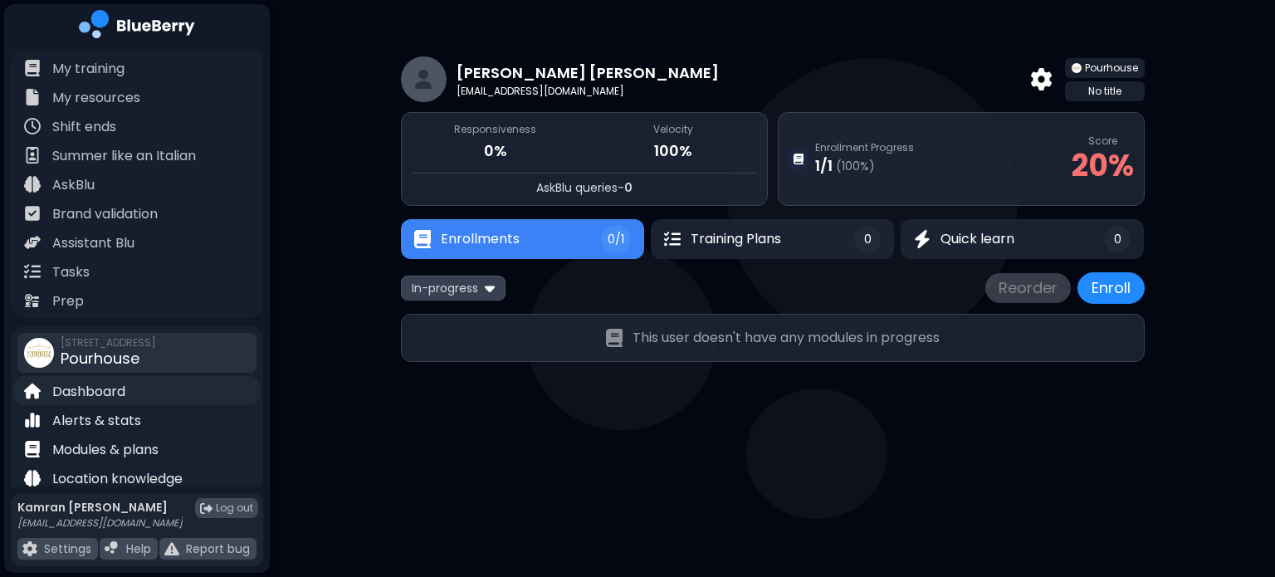
click at [104, 384] on p "Dashboard" at bounding box center [88, 392] width 73 height 20
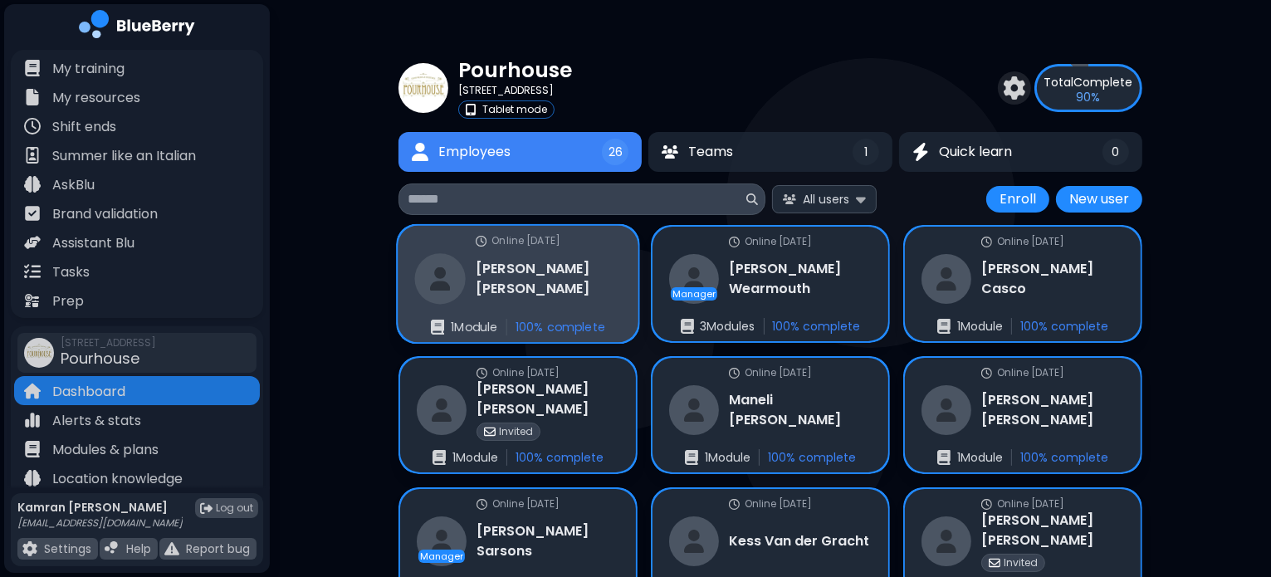
click at [564, 289] on div "Online [DATE] [PERSON_NAME] 1 Module 100 % complete" at bounding box center [518, 284] width 241 height 117
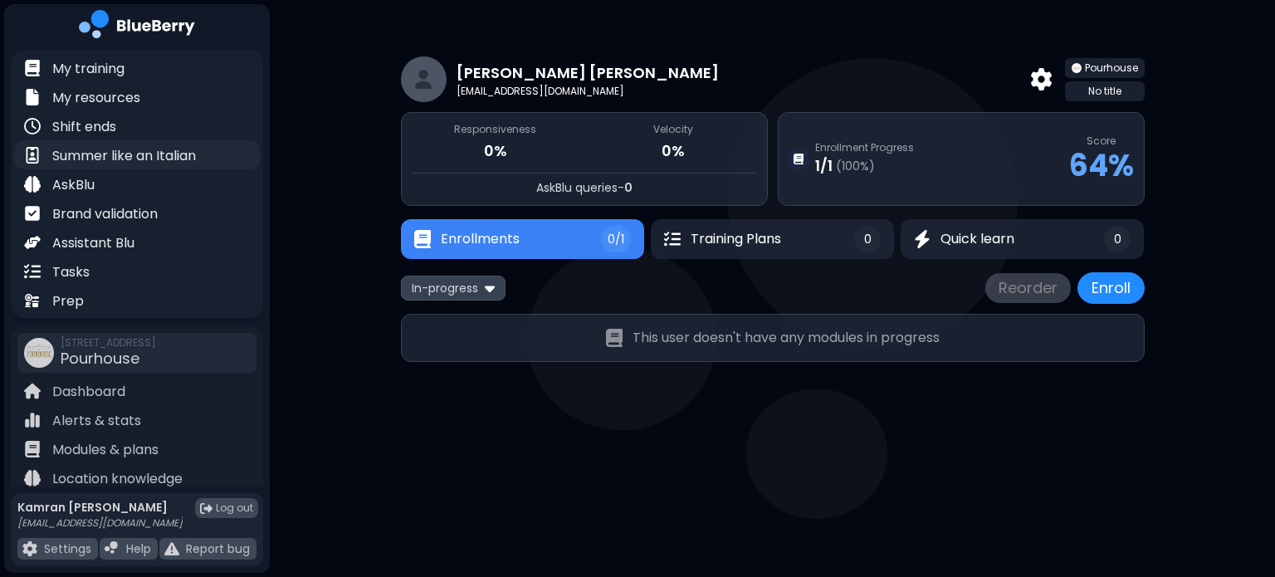
click at [134, 154] on p "Summer like an Italian" at bounding box center [124, 156] width 144 height 20
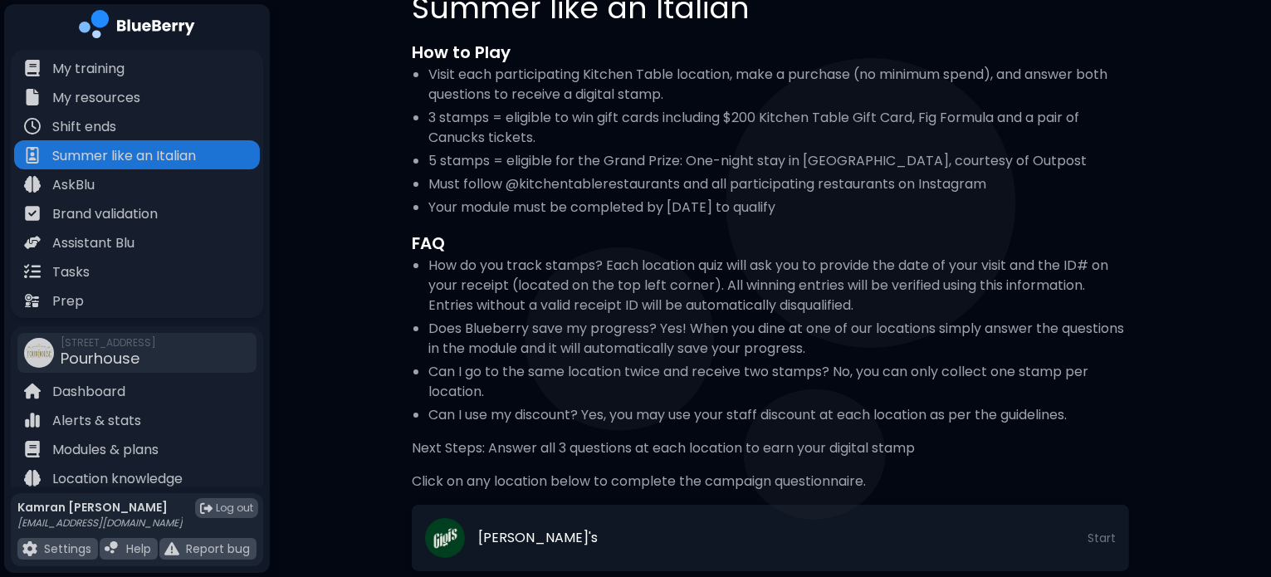
scroll to position [86, 0]
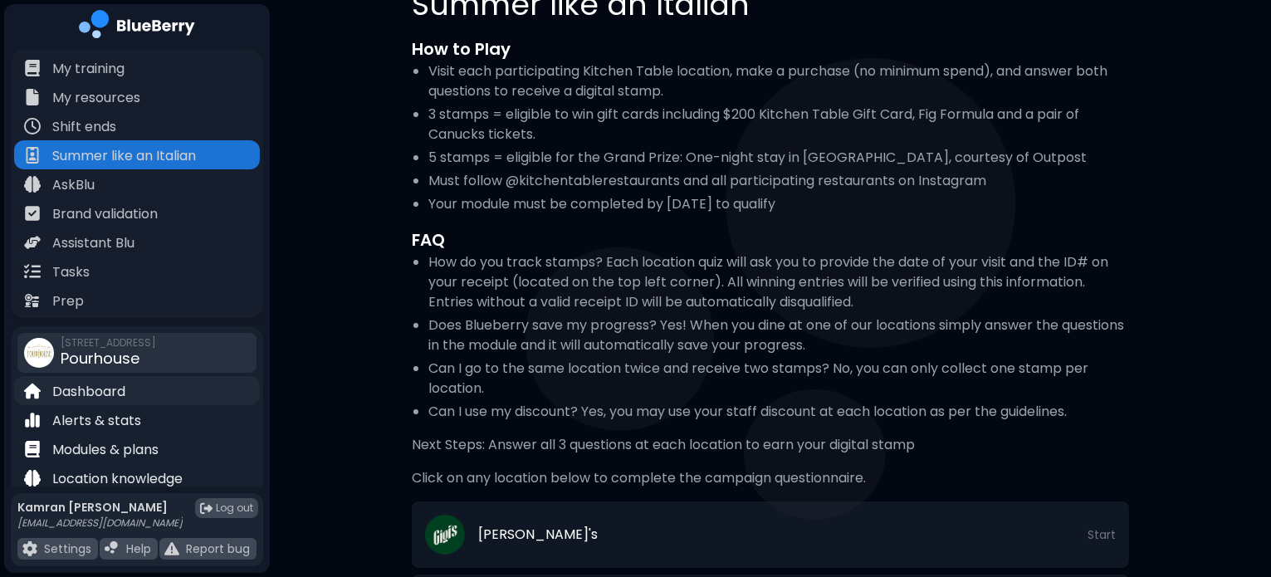
click at [95, 384] on p "Dashboard" at bounding box center [88, 392] width 73 height 20
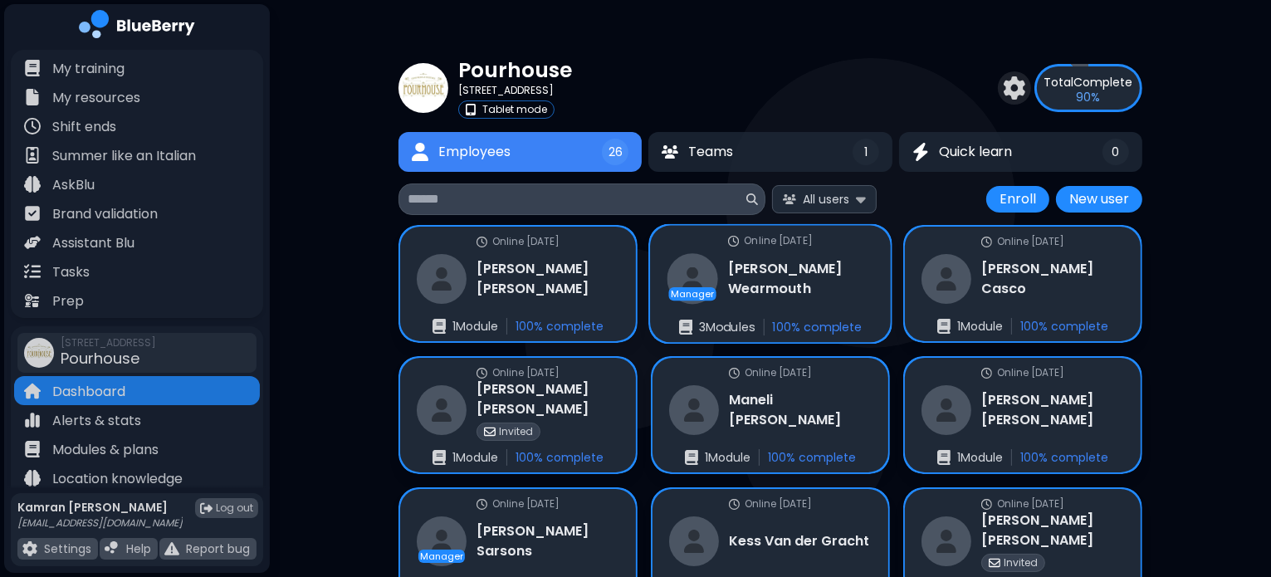
scroll to position [136, 0]
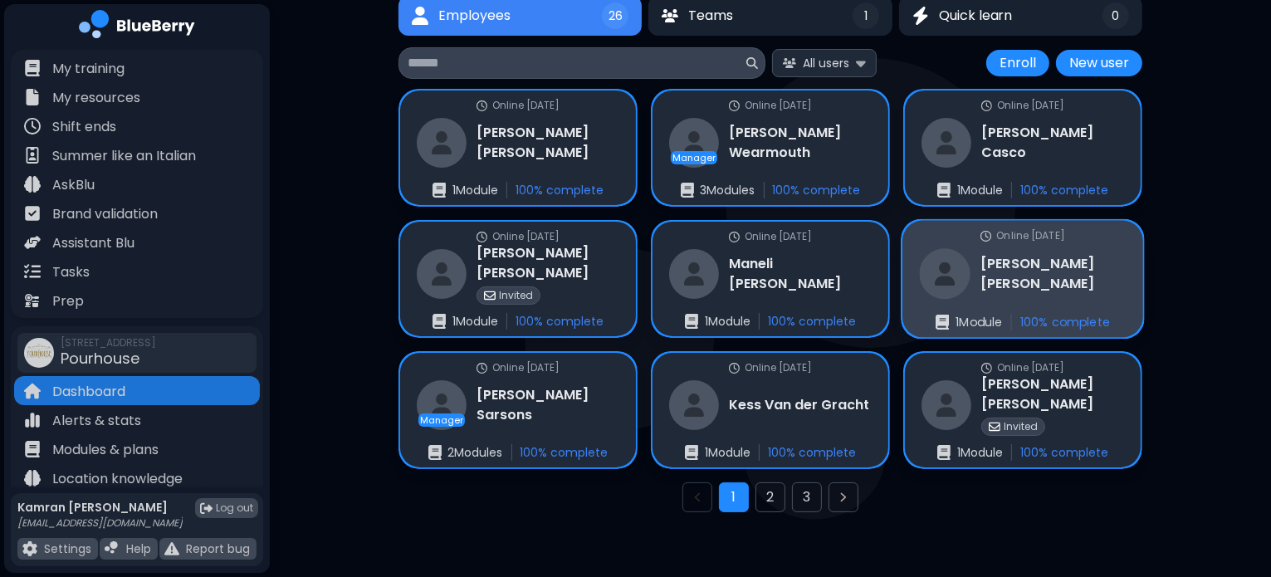
click at [1088, 289] on div "Online [DATE] [PERSON_NAME] 1 Module 100 % complete" at bounding box center [1022, 279] width 241 height 117
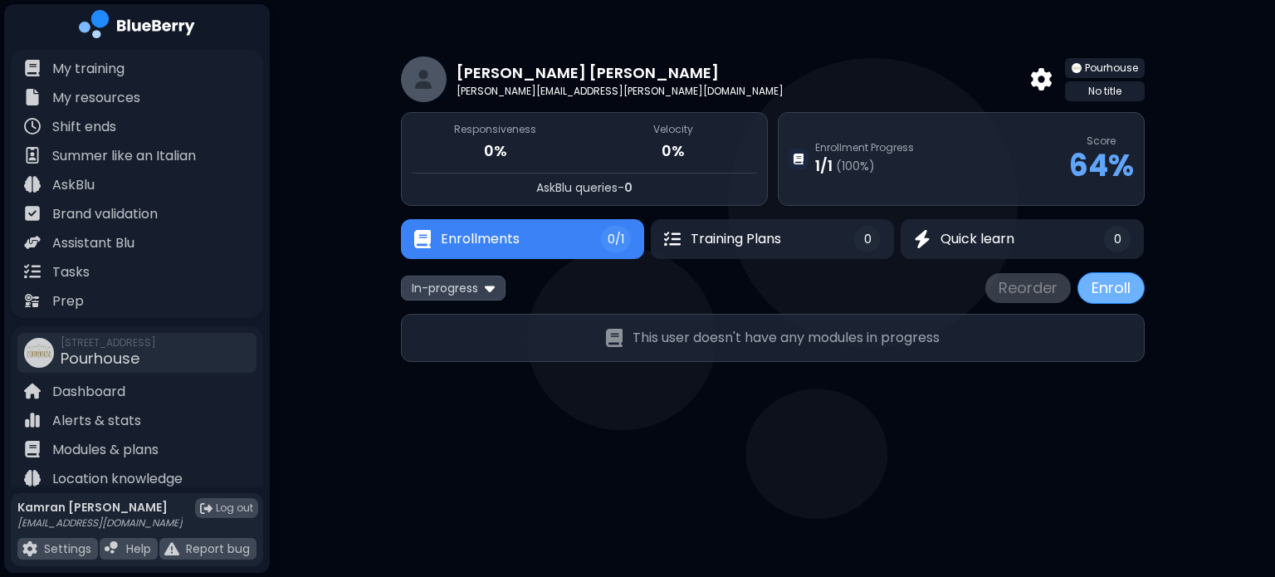
click at [1116, 294] on button "Enroll" at bounding box center [1110, 288] width 67 height 32
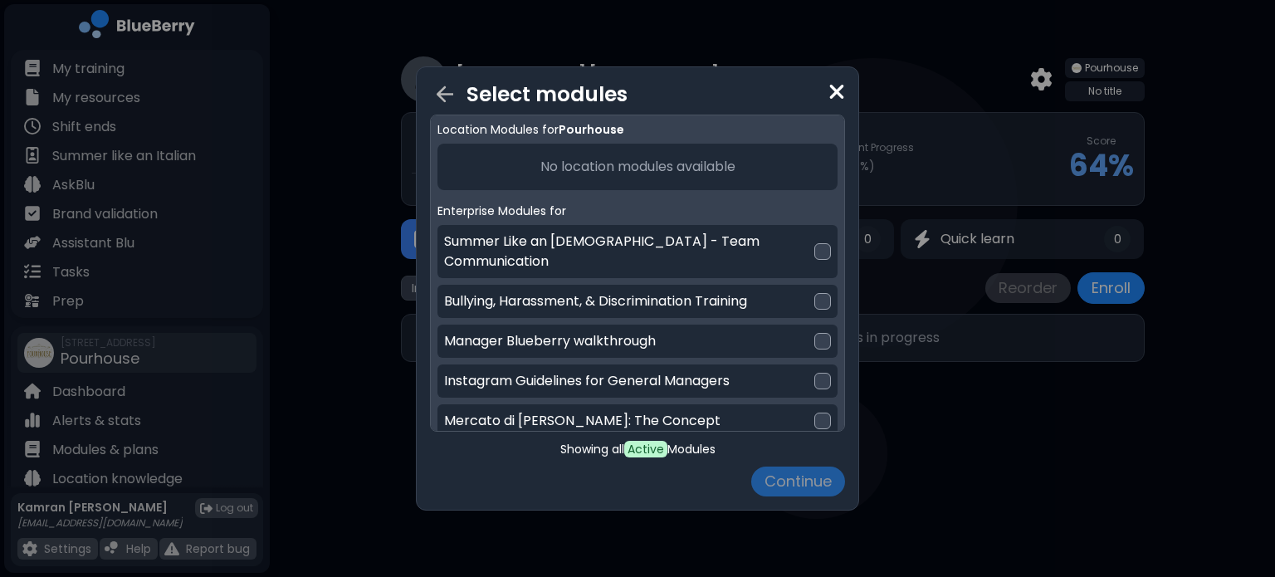
click at [838, 97] on img at bounding box center [836, 92] width 17 height 22
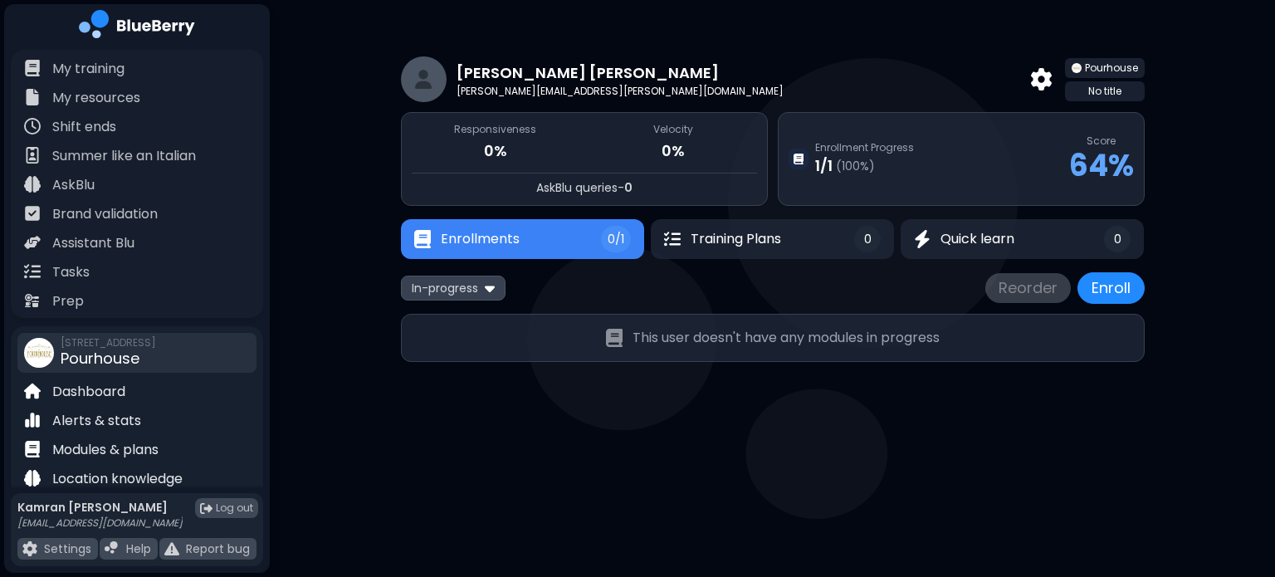
click at [133, 348] on span "Pourhouse" at bounding box center [100, 358] width 79 height 21
click at [96, 402] on div "Dashboard" at bounding box center [137, 390] width 246 height 29
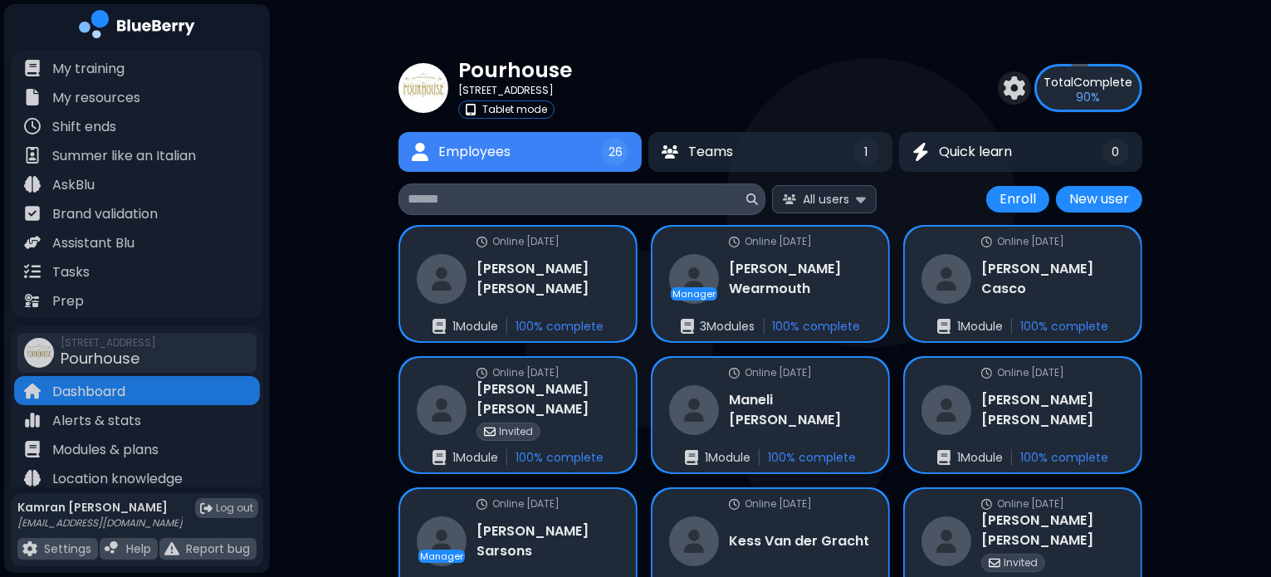
click at [545, 201] on input at bounding box center [575, 199] width 335 height 20
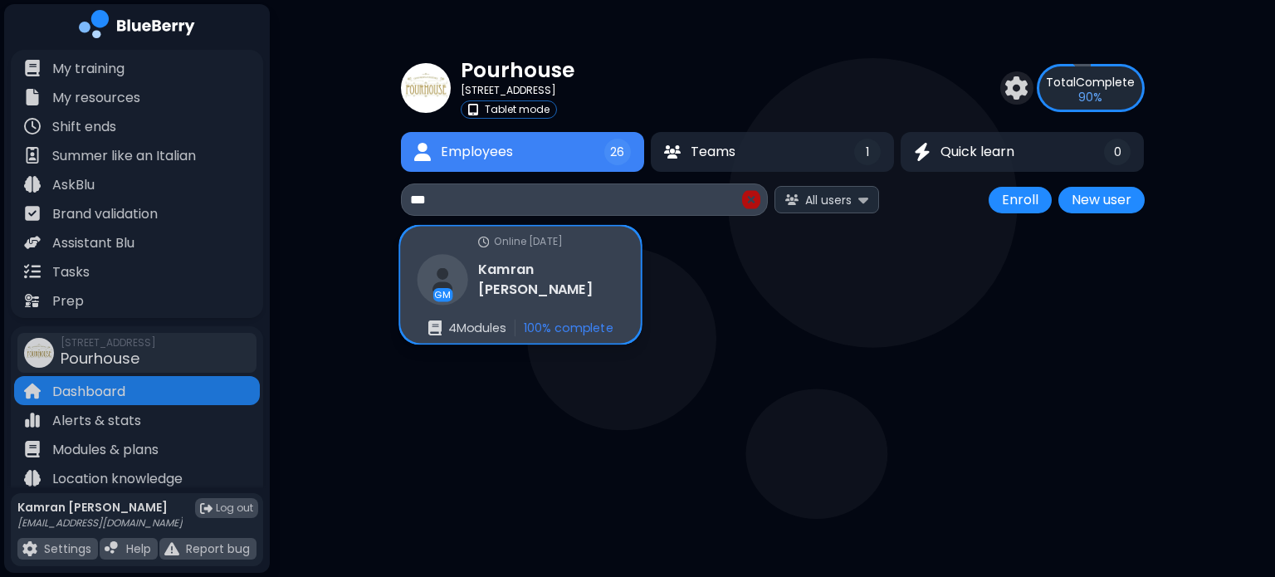
type input "***"
click at [569, 278] on h3 "[PERSON_NAME]" at bounding box center [550, 280] width 145 height 41
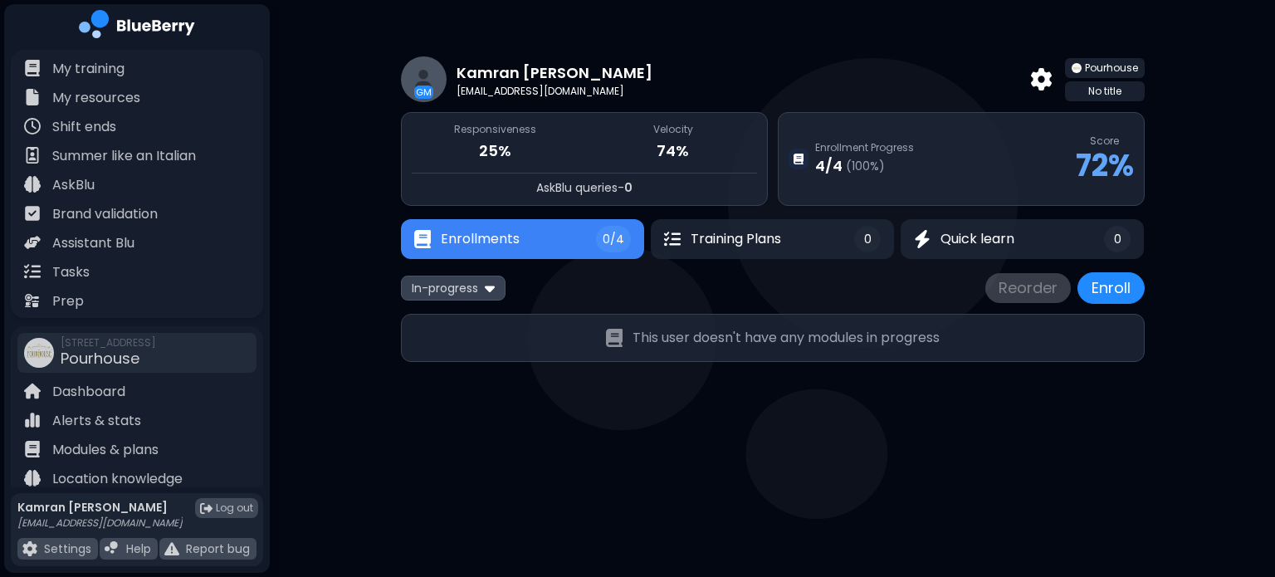
click at [621, 243] on span "0/4" at bounding box center [614, 239] width 22 height 15
click at [468, 291] on span "In-progress" at bounding box center [445, 288] width 66 height 15
click at [444, 374] on button "Completed" at bounding box center [453, 369] width 95 height 25
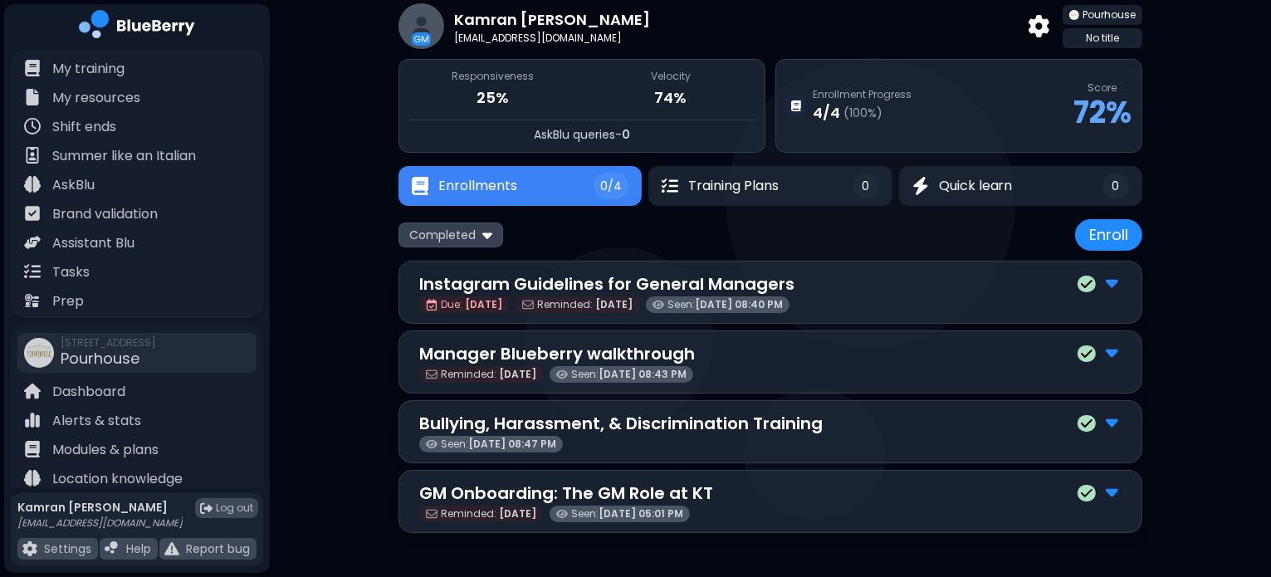
scroll to position [52, 0]
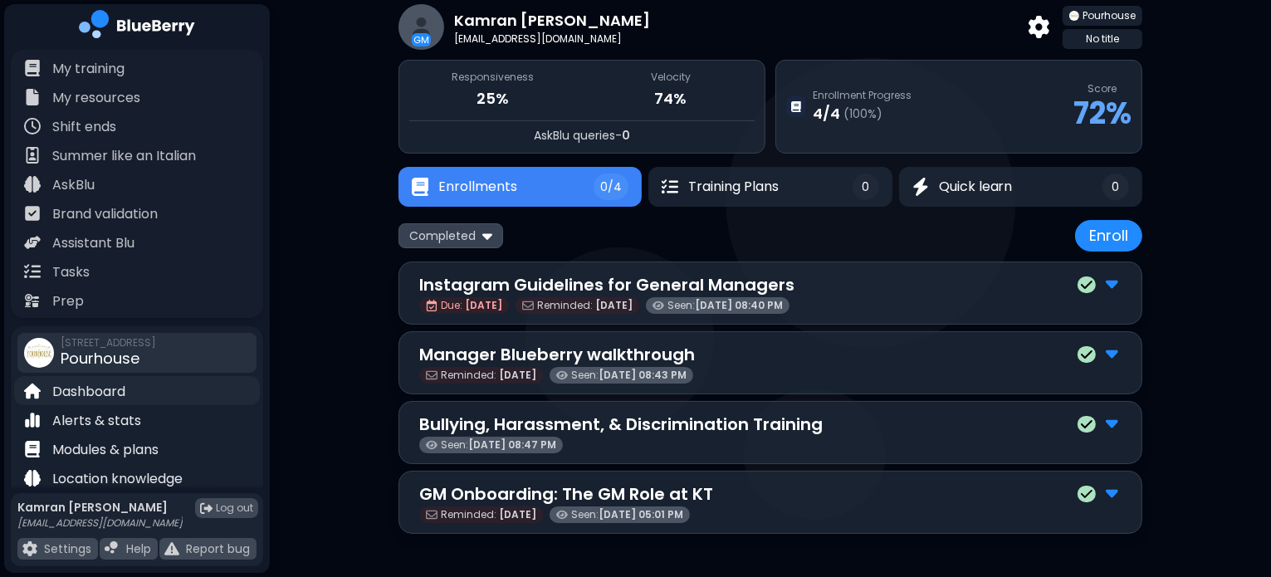
click at [106, 380] on div "Dashboard" at bounding box center [137, 390] width 246 height 29
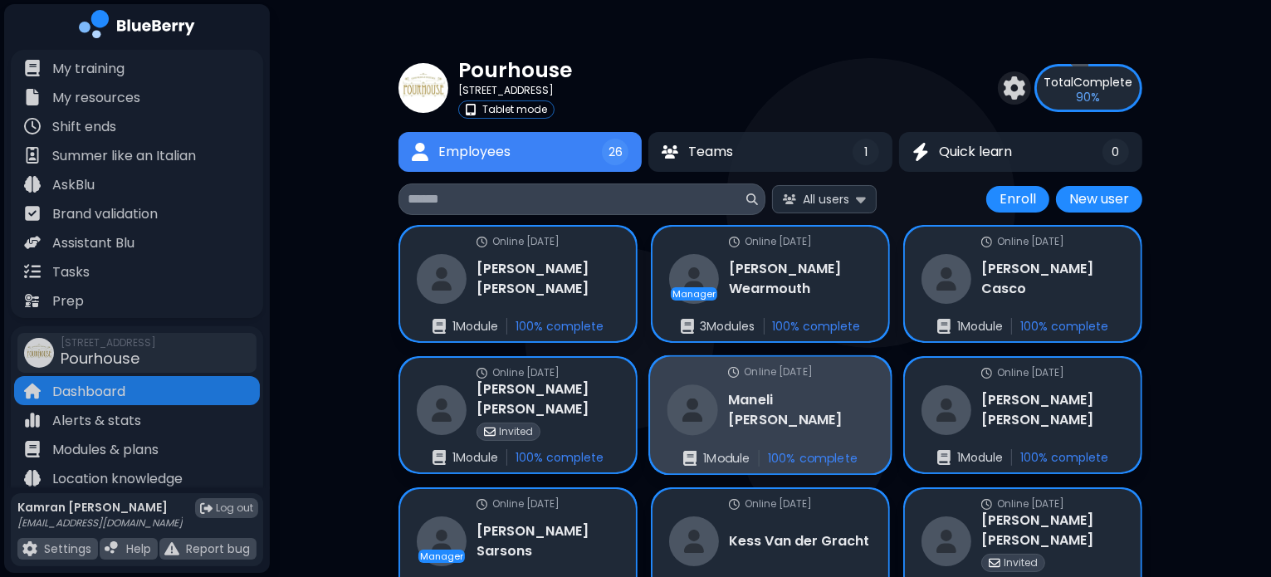
click at [737, 413] on h3 "[PERSON_NAME]" at bounding box center [800, 409] width 145 height 41
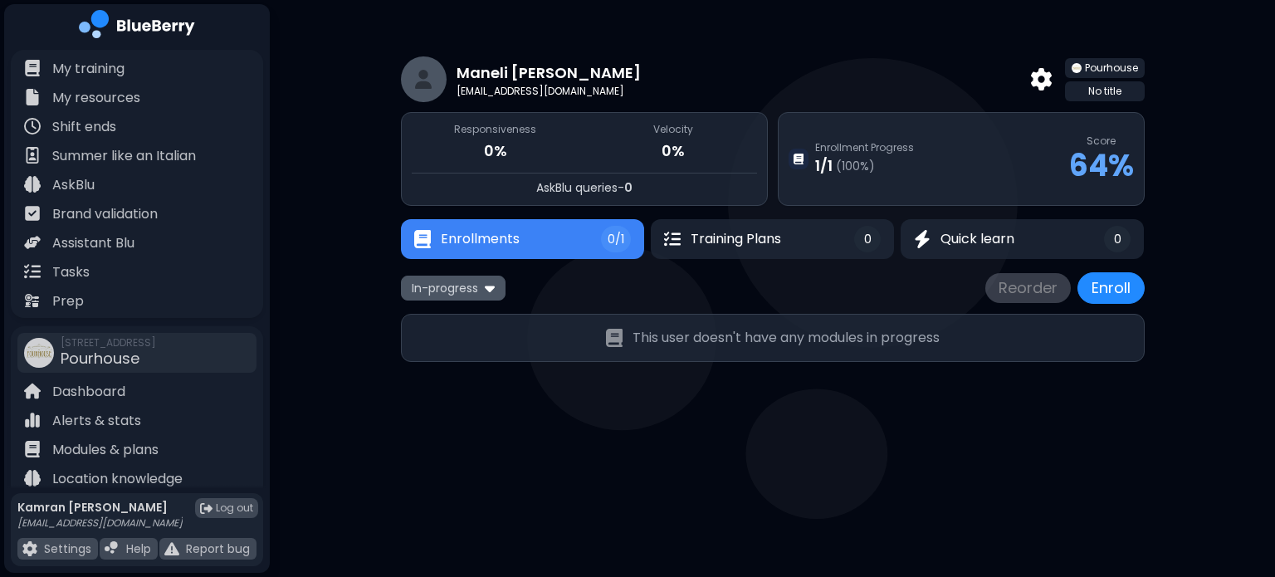
click at [453, 281] on span "In-progress" at bounding box center [445, 288] width 66 height 15
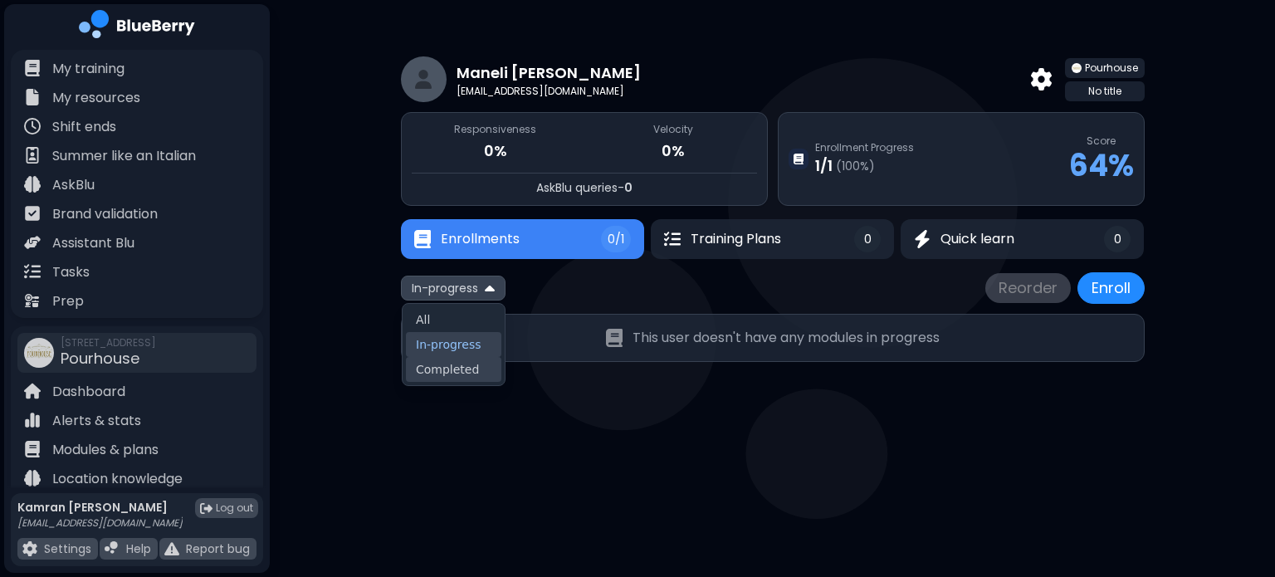
click at [442, 371] on button "Completed" at bounding box center [453, 369] width 95 height 25
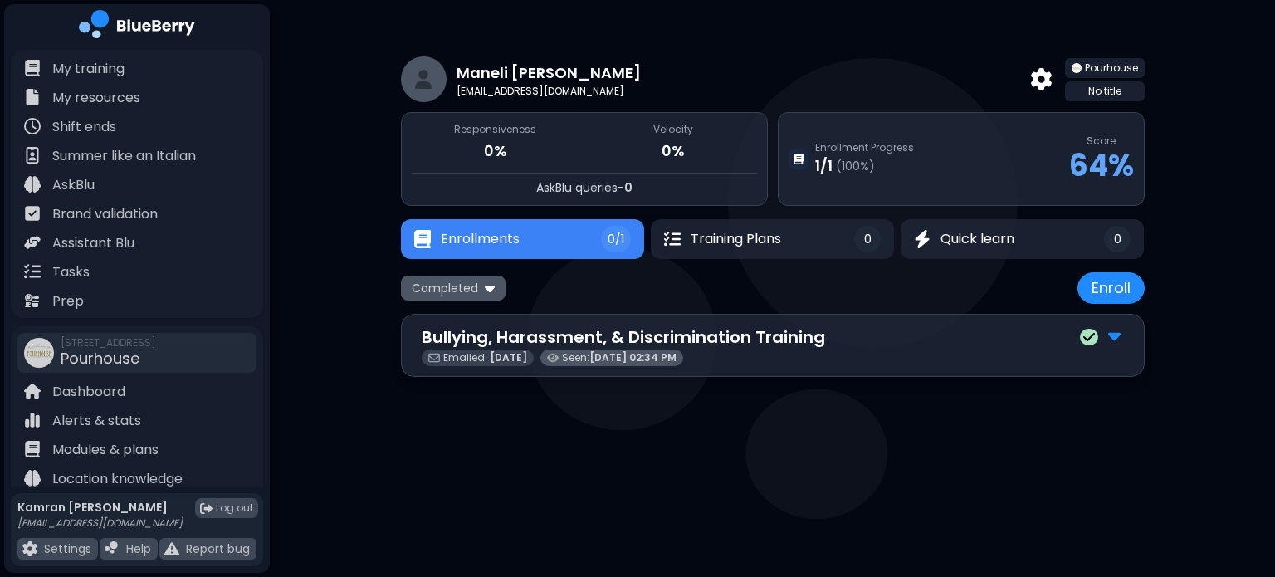
click at [458, 284] on span "Completed" at bounding box center [445, 288] width 66 height 15
click at [466, 308] on button "All" at bounding box center [451, 319] width 95 height 25
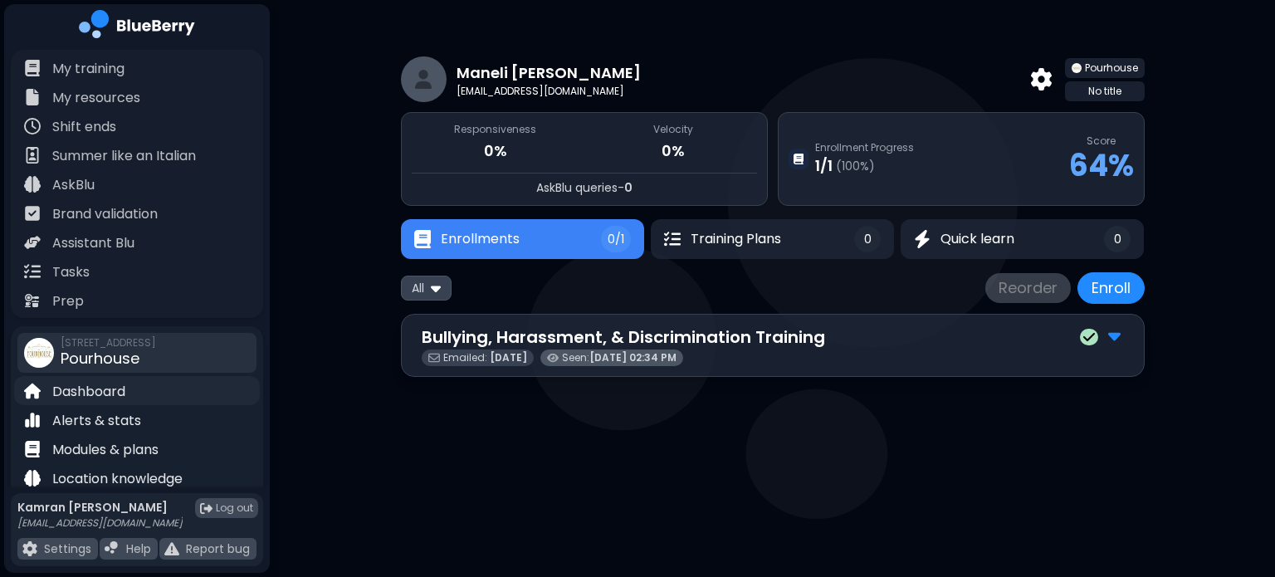
click at [123, 398] on p "Dashboard" at bounding box center [88, 392] width 73 height 20
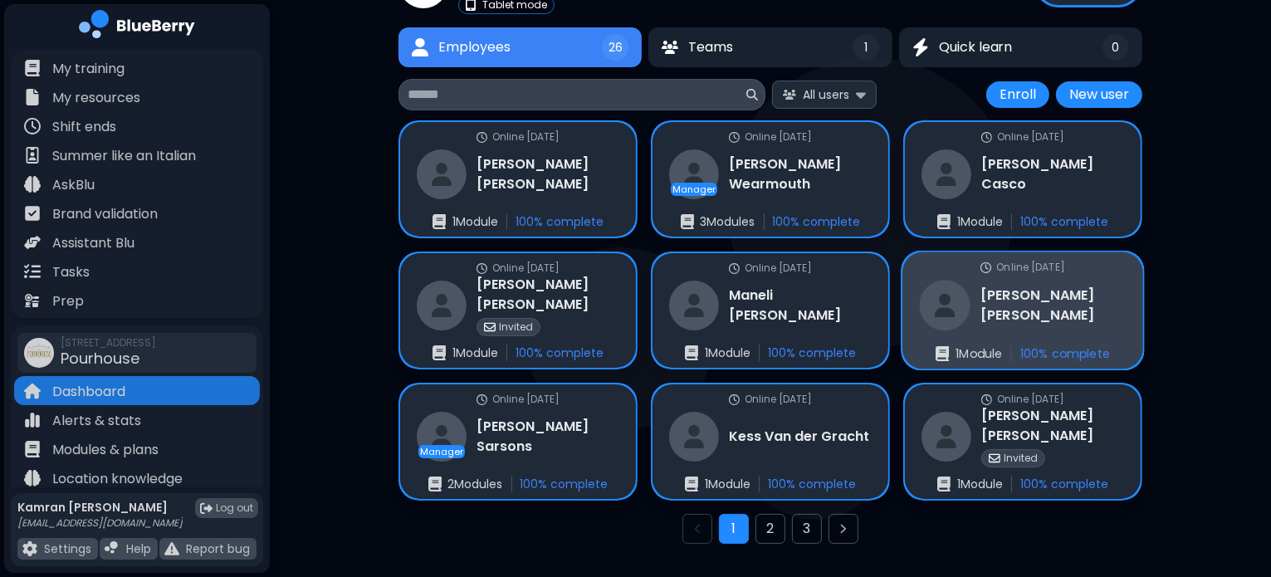
scroll to position [136, 0]
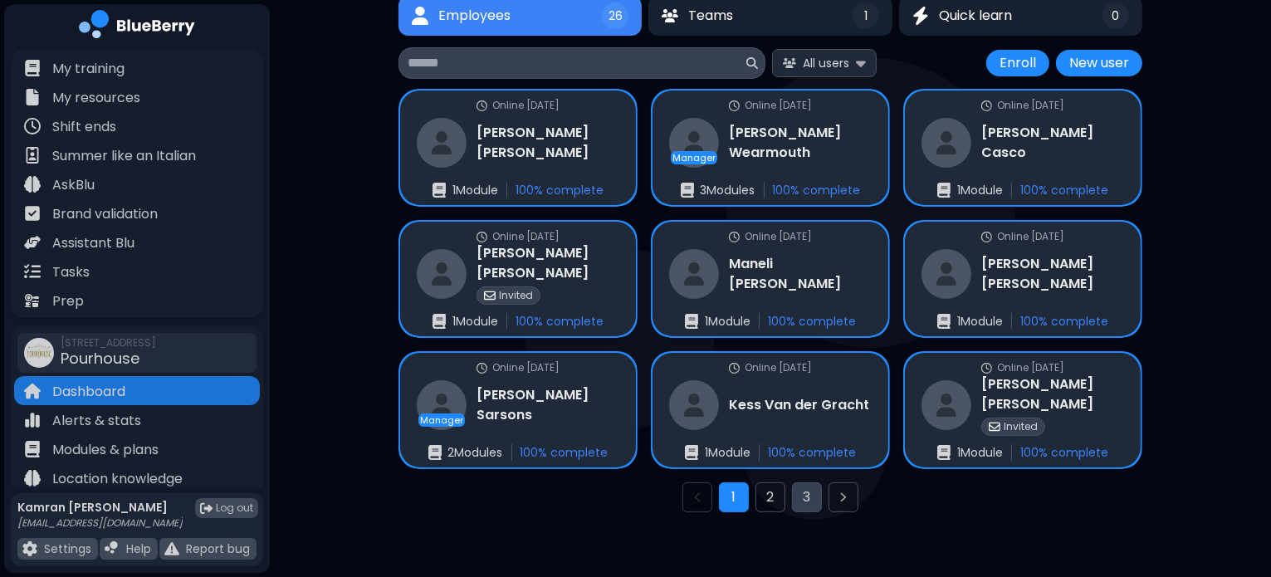
click at [807, 495] on button "3" at bounding box center [807, 497] width 30 height 30
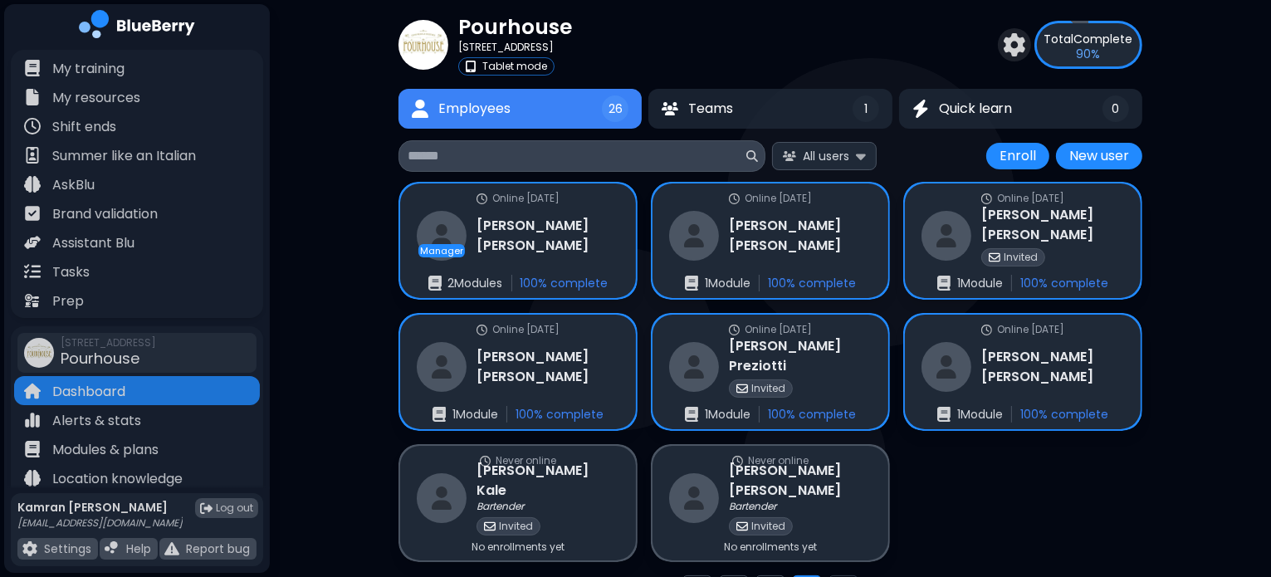
scroll to position [136, 0]
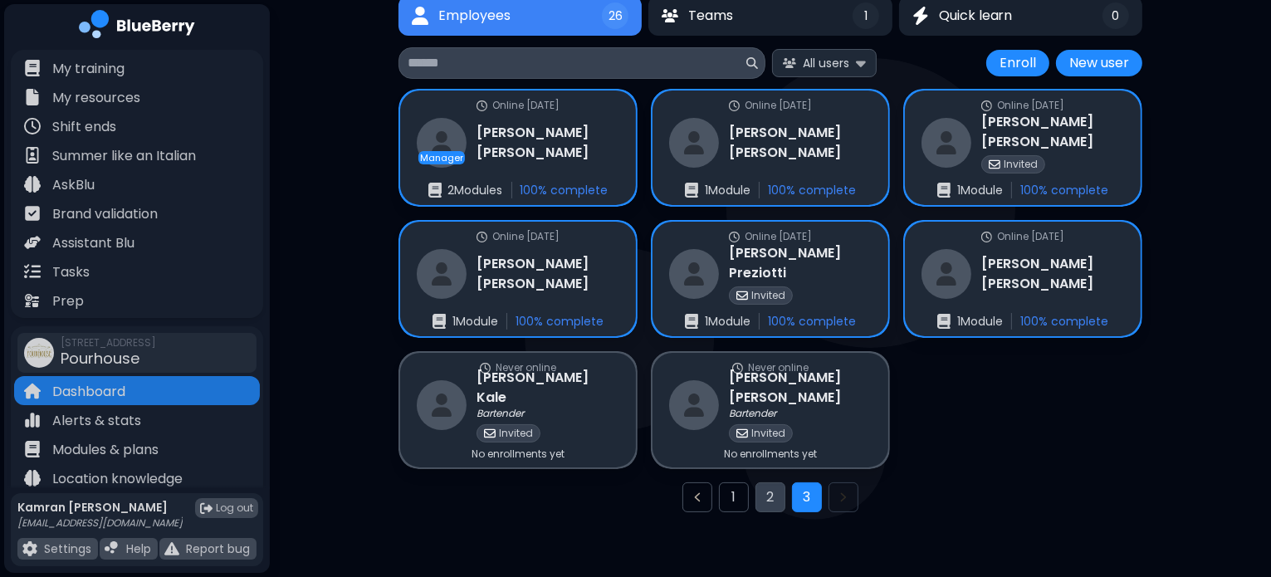
click at [773, 498] on button "2" at bounding box center [770, 497] width 30 height 30
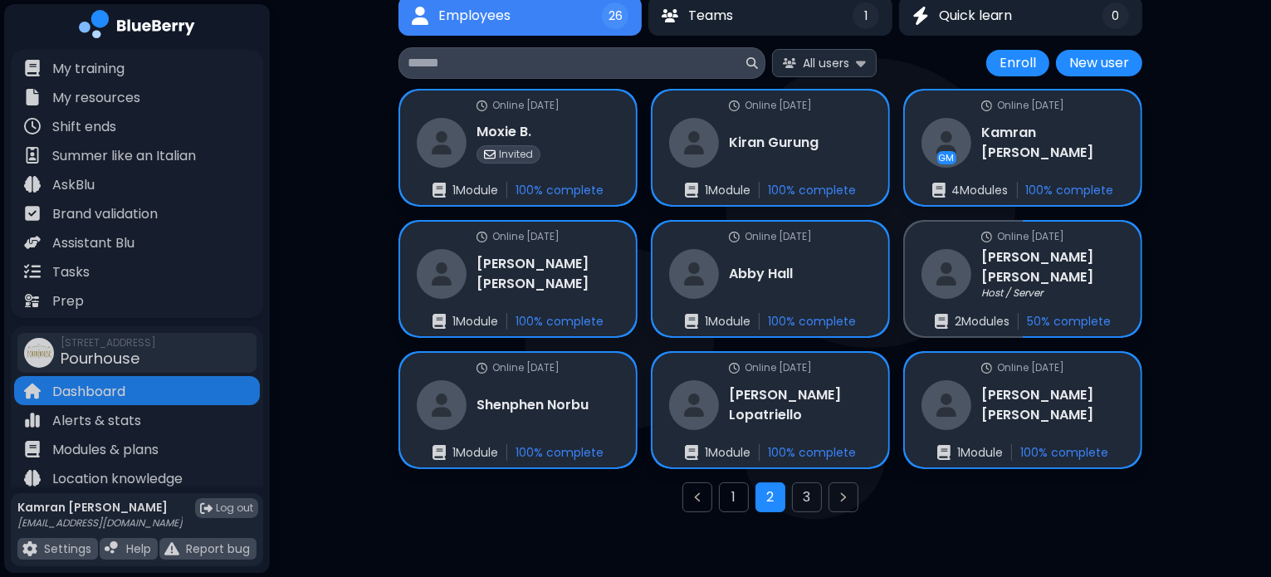
scroll to position [136, 0]
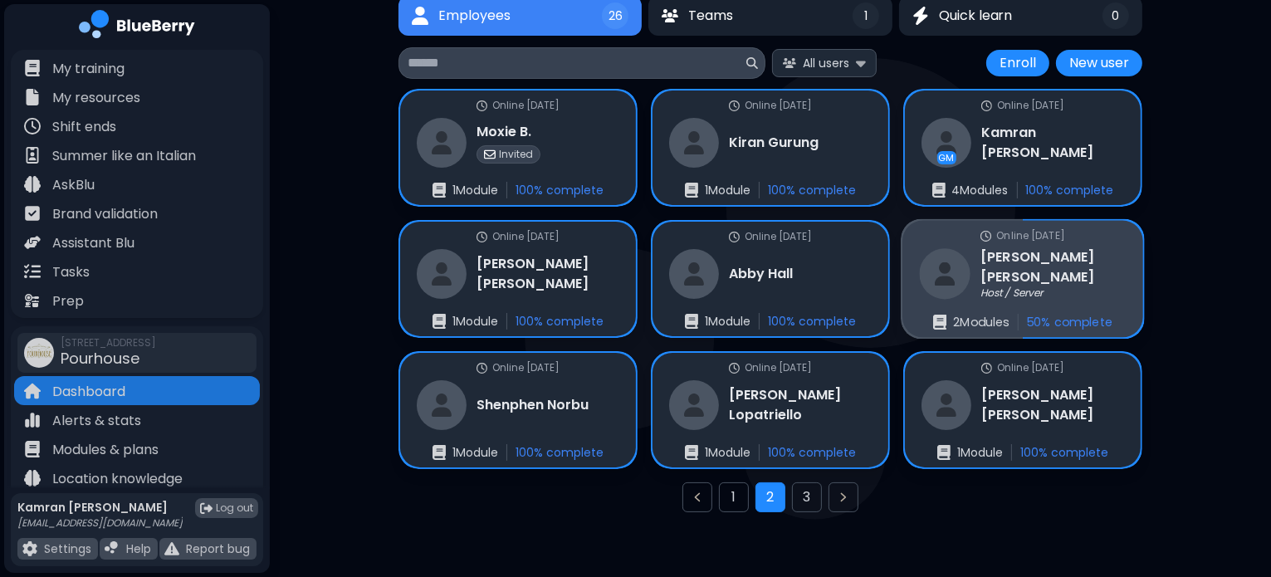
click at [1106, 276] on div "Online [DATE] [PERSON_NAME] Host / Server 2 Module s 50 % complete" at bounding box center [1022, 279] width 241 height 117
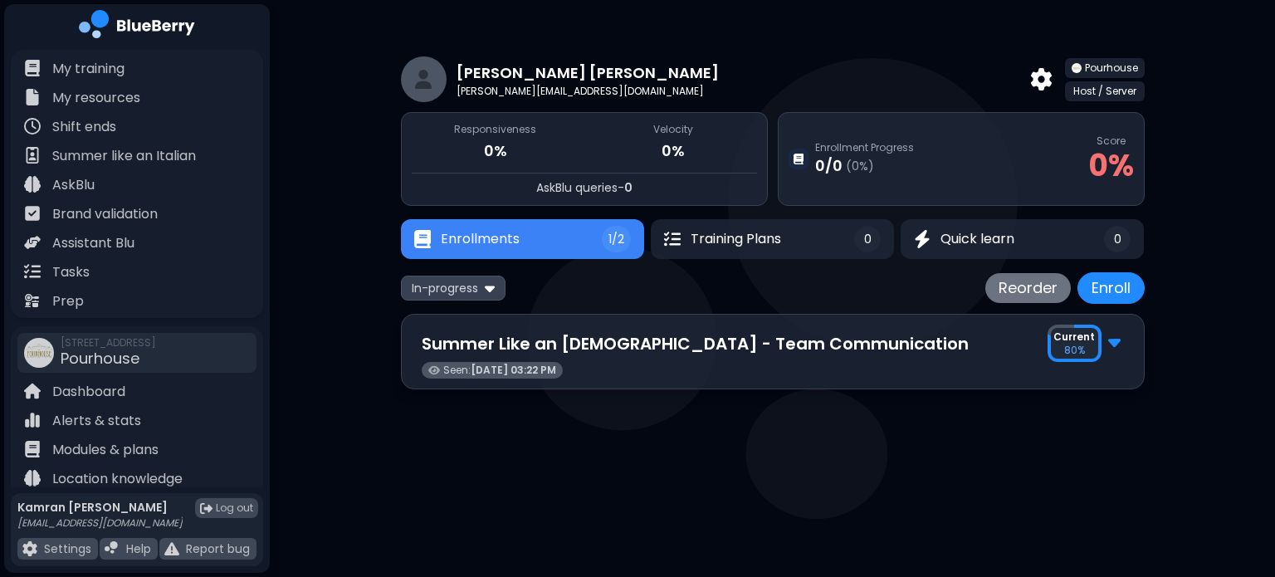
click at [1111, 339] on img at bounding box center [1114, 341] width 12 height 22
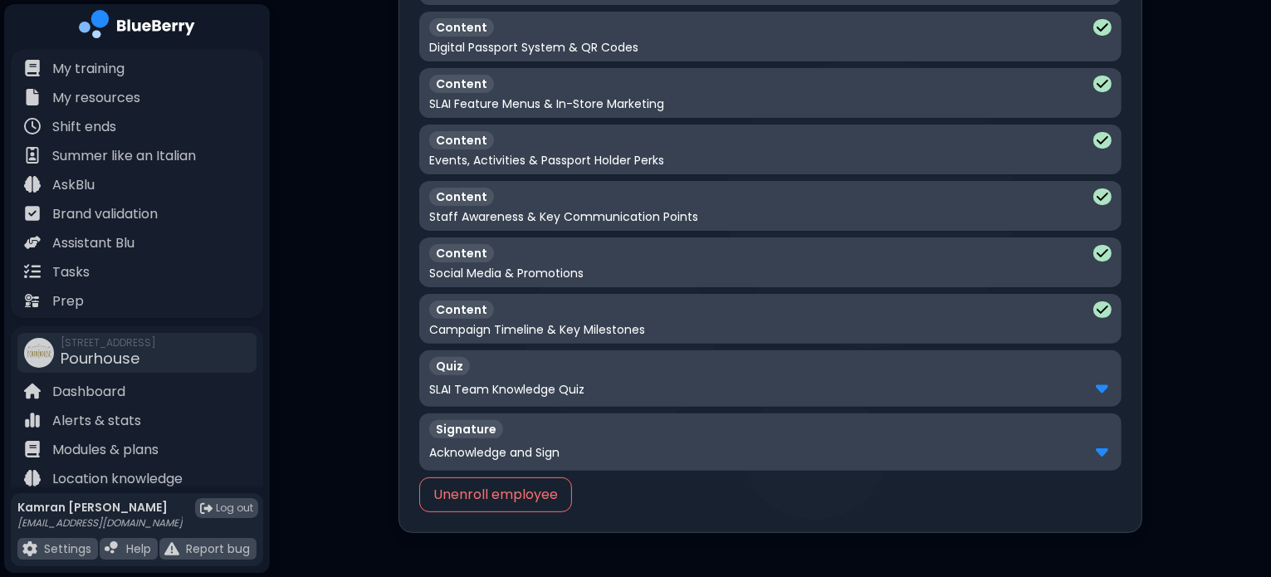
scroll to position [491, 0]
click at [1089, 382] on div "SLAI Team Knowledge Quiz" at bounding box center [770, 391] width 682 height 22
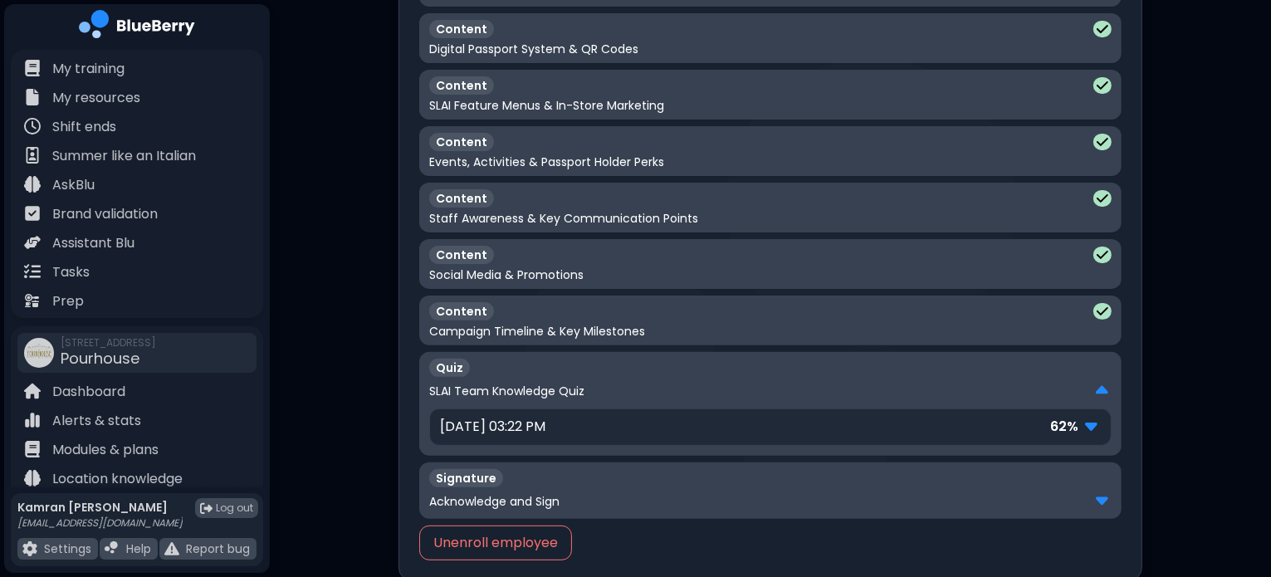
click at [1095, 380] on div "SLAI Team Knowledge Quiz" at bounding box center [770, 391] width 682 height 22
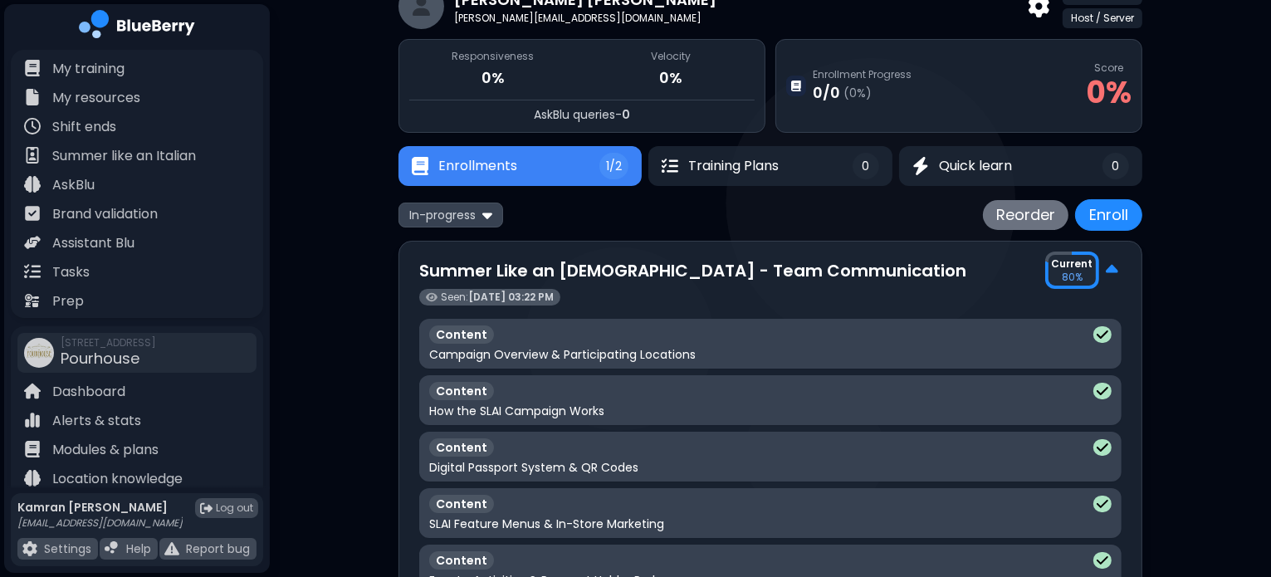
scroll to position [37, 0]
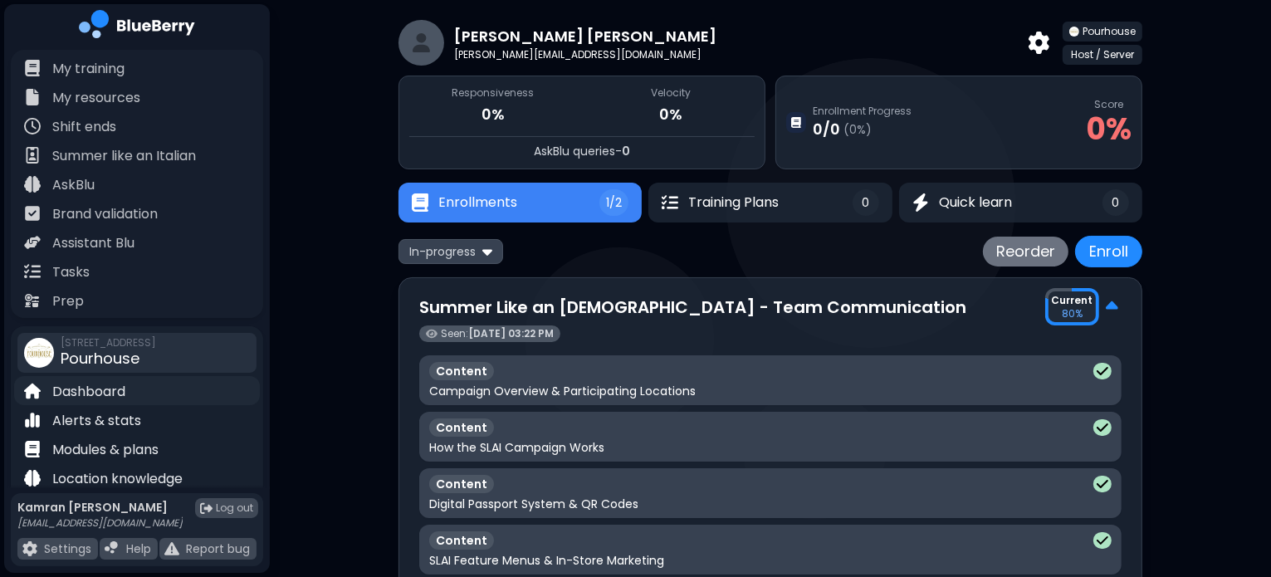
click at [106, 398] on p "Dashboard" at bounding box center [88, 392] width 73 height 20
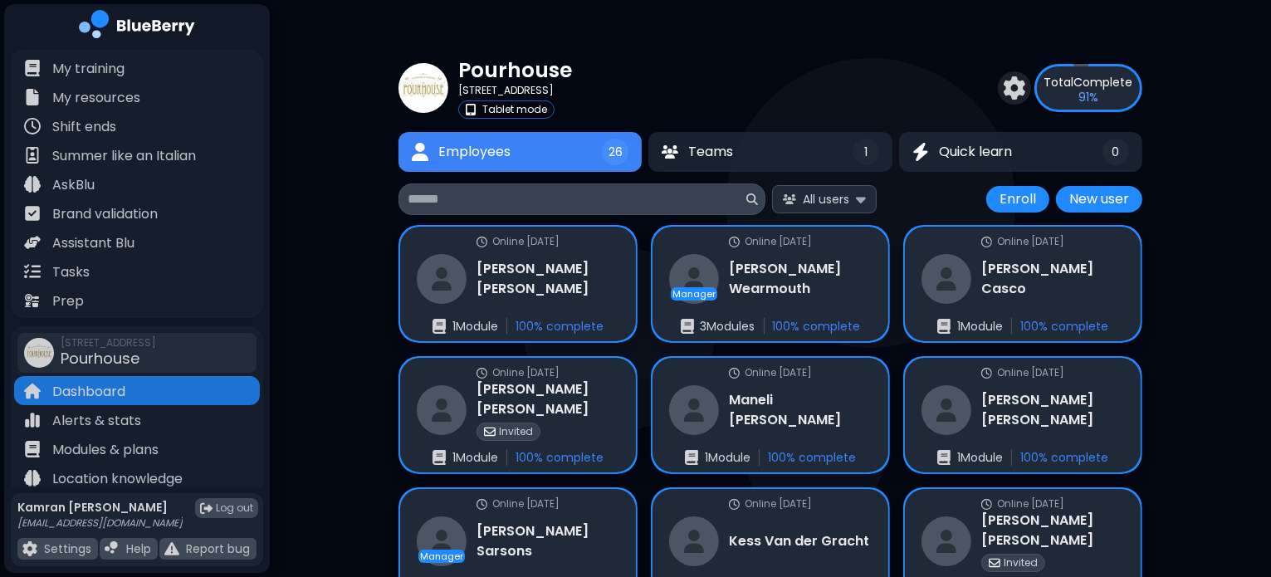
click at [586, 203] on input at bounding box center [575, 199] width 335 height 20
type input "*"
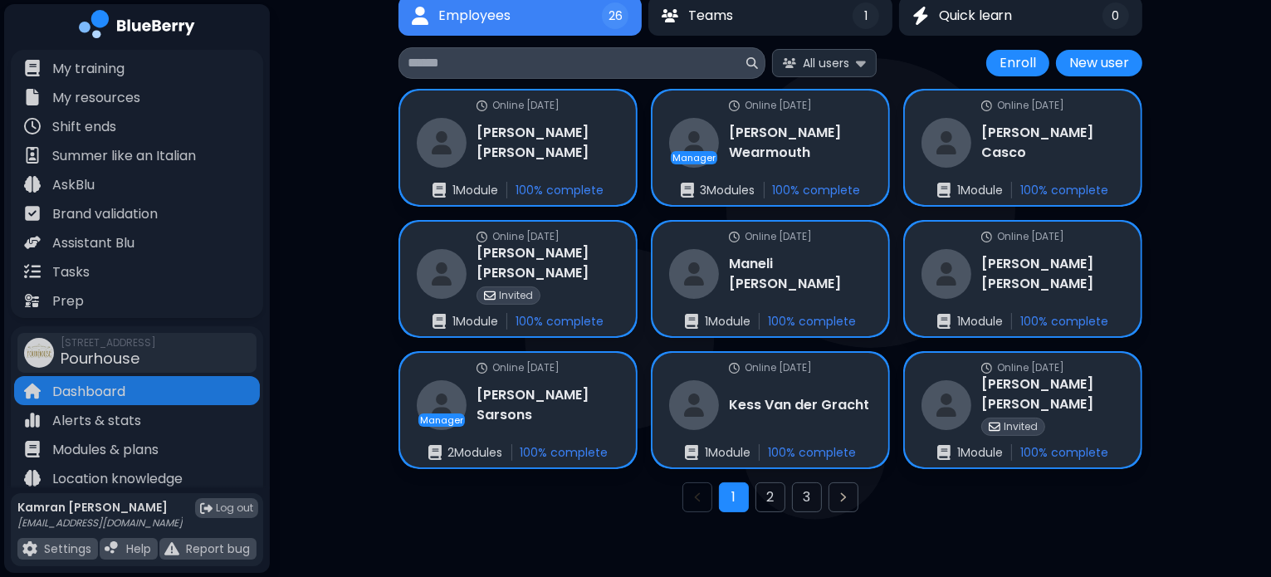
click at [503, 61] on input at bounding box center [575, 63] width 335 height 20
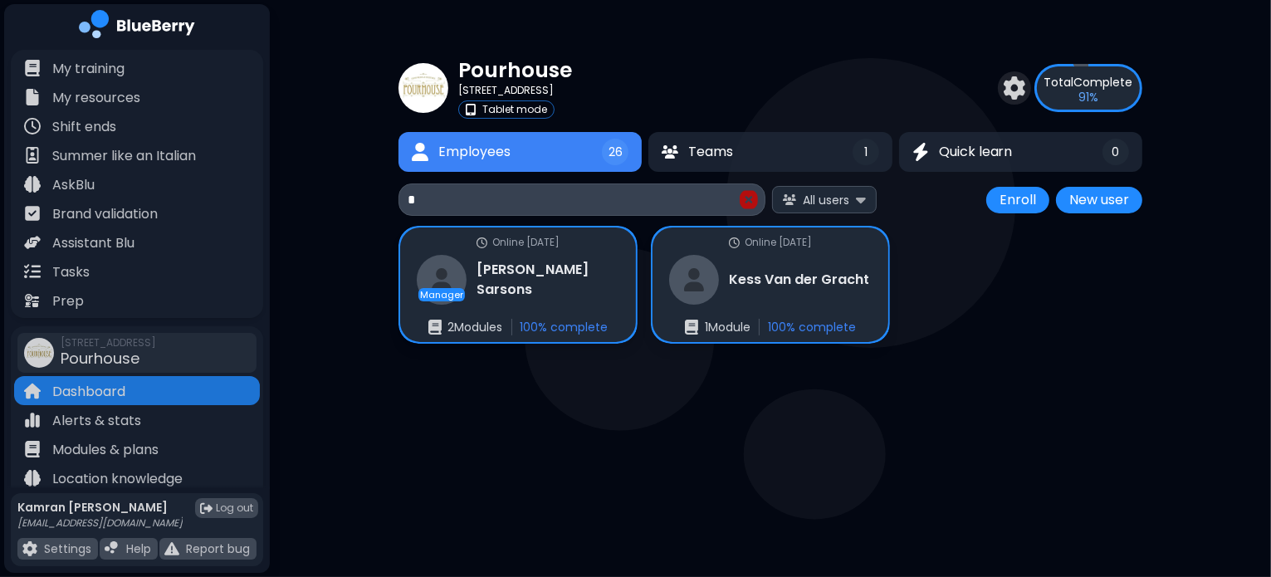
scroll to position [0, 0]
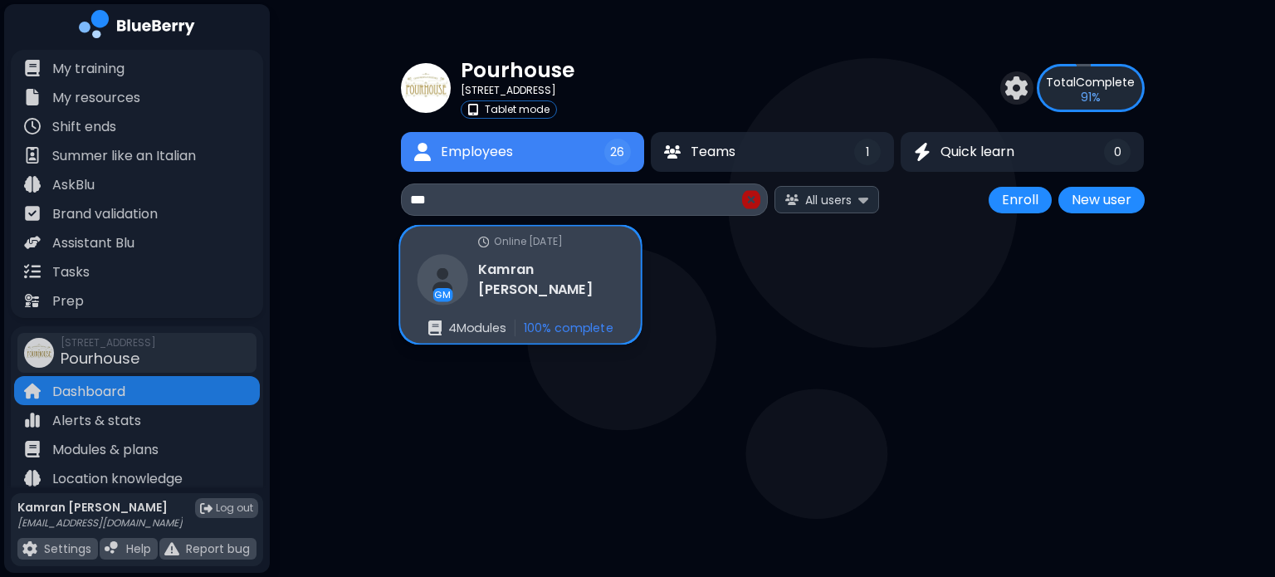
type input "***"
click at [554, 271] on h3 "[PERSON_NAME]" at bounding box center [550, 280] width 145 height 41
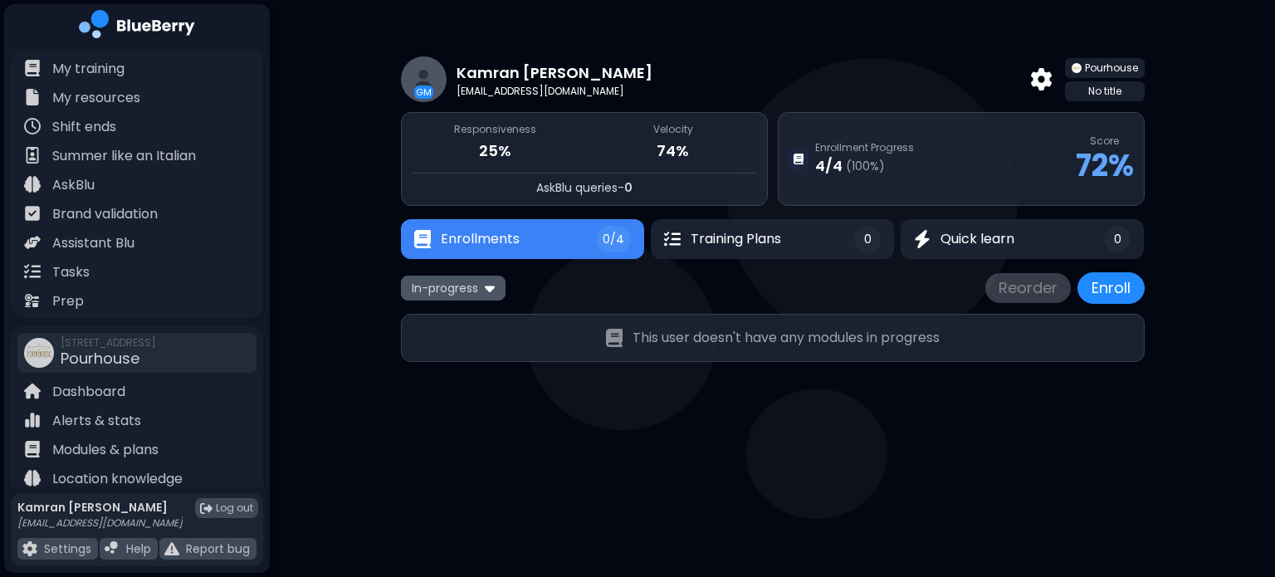
click at [459, 288] on span "In-progress" at bounding box center [445, 288] width 66 height 15
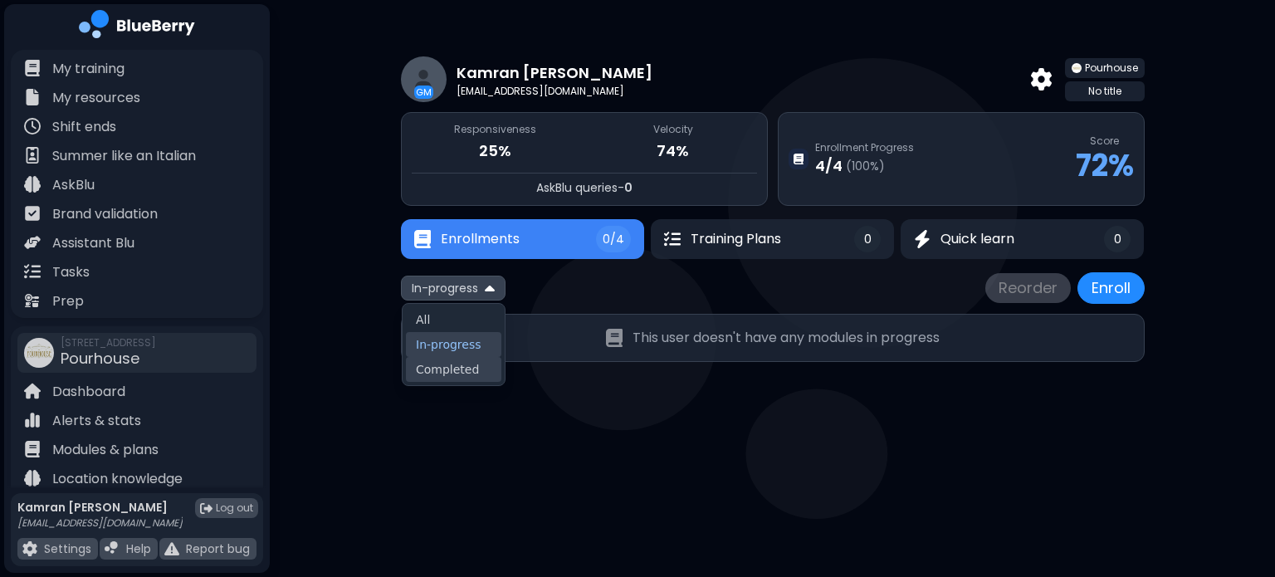
click at [434, 366] on button "Completed" at bounding box center [453, 369] width 95 height 25
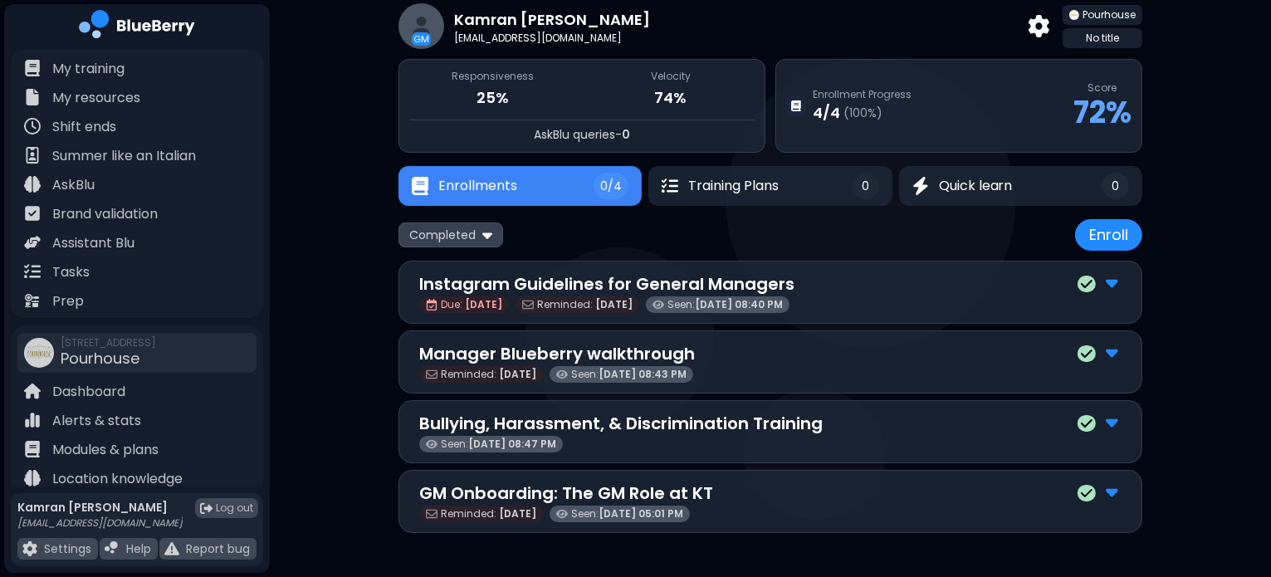
scroll to position [51, 0]
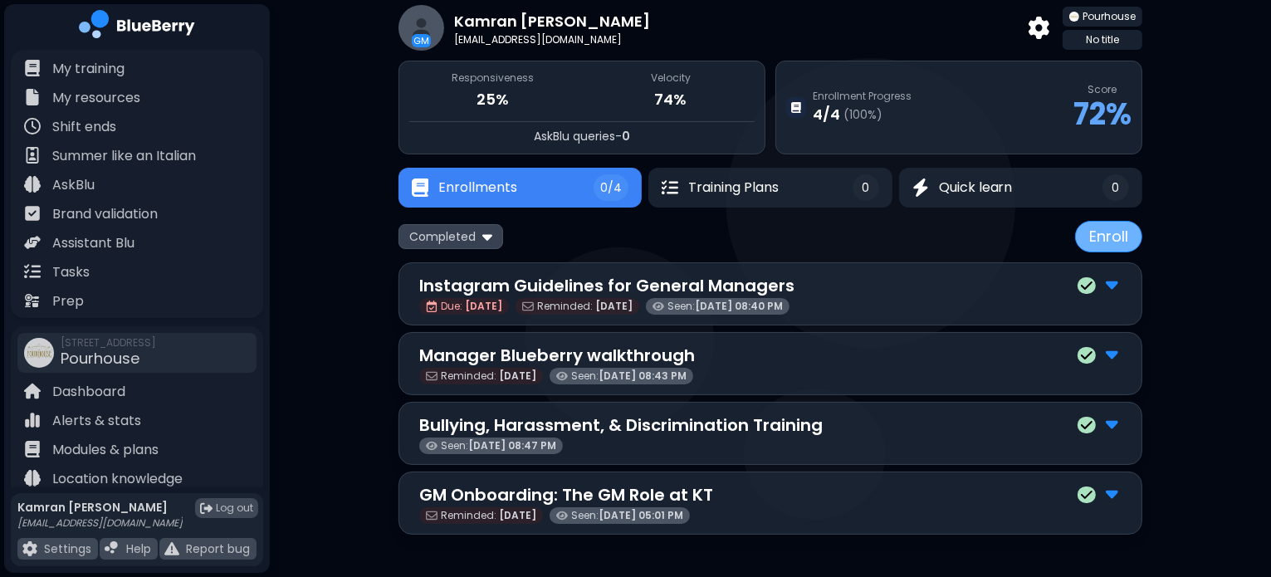
click at [1136, 233] on button "Enroll" at bounding box center [1108, 237] width 67 height 32
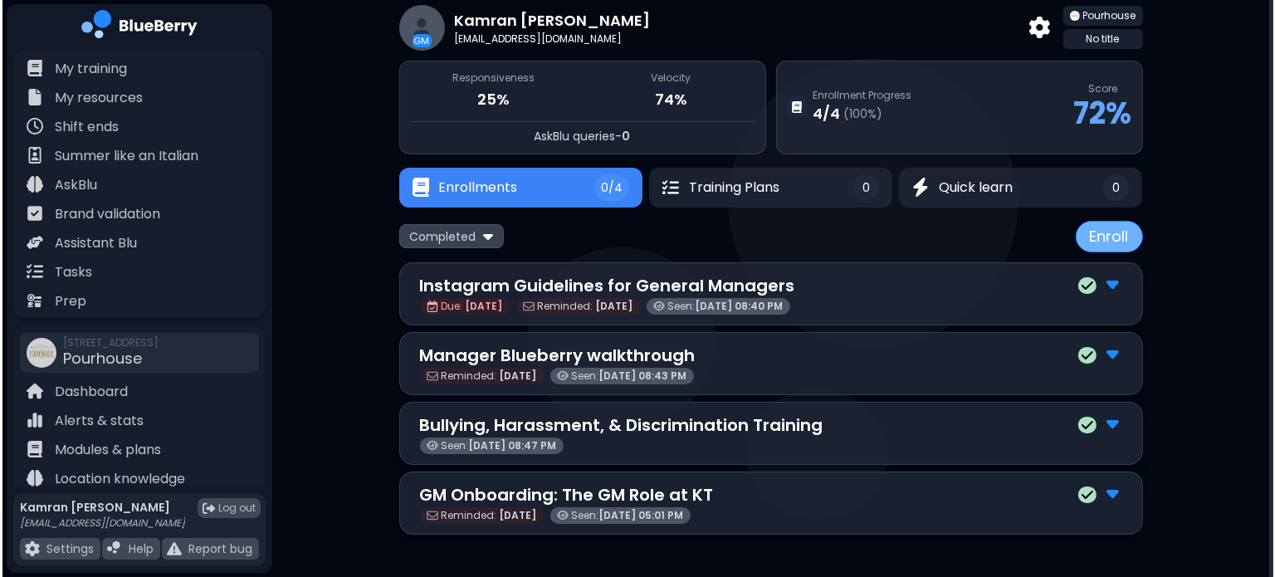
scroll to position [0, 0]
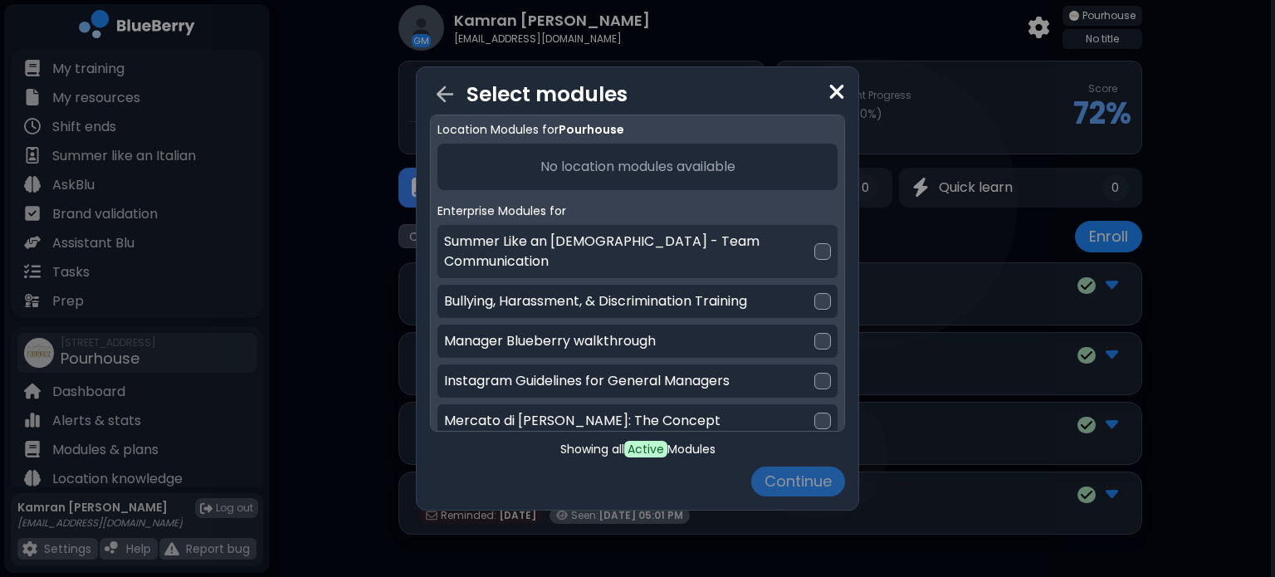
click at [671, 238] on p "Summer Like an [DEMOGRAPHIC_DATA] - Team Communication" at bounding box center [629, 252] width 370 height 40
click at [800, 490] on button "Continue" at bounding box center [798, 481] width 94 height 30
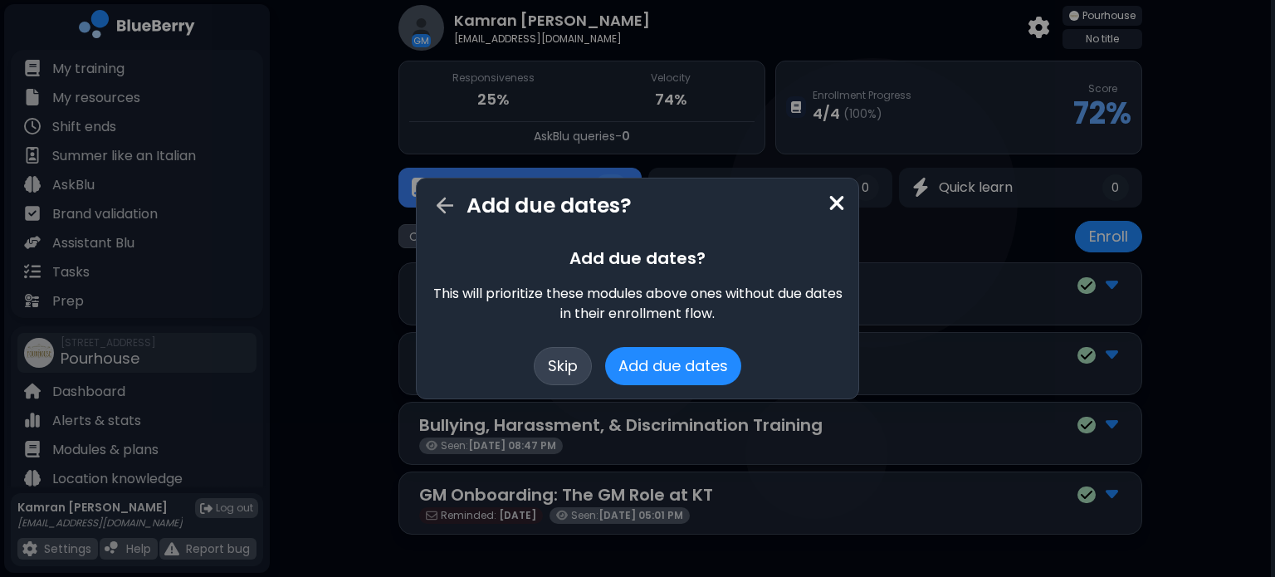
click at [569, 354] on button "Skip" at bounding box center [563, 366] width 58 height 38
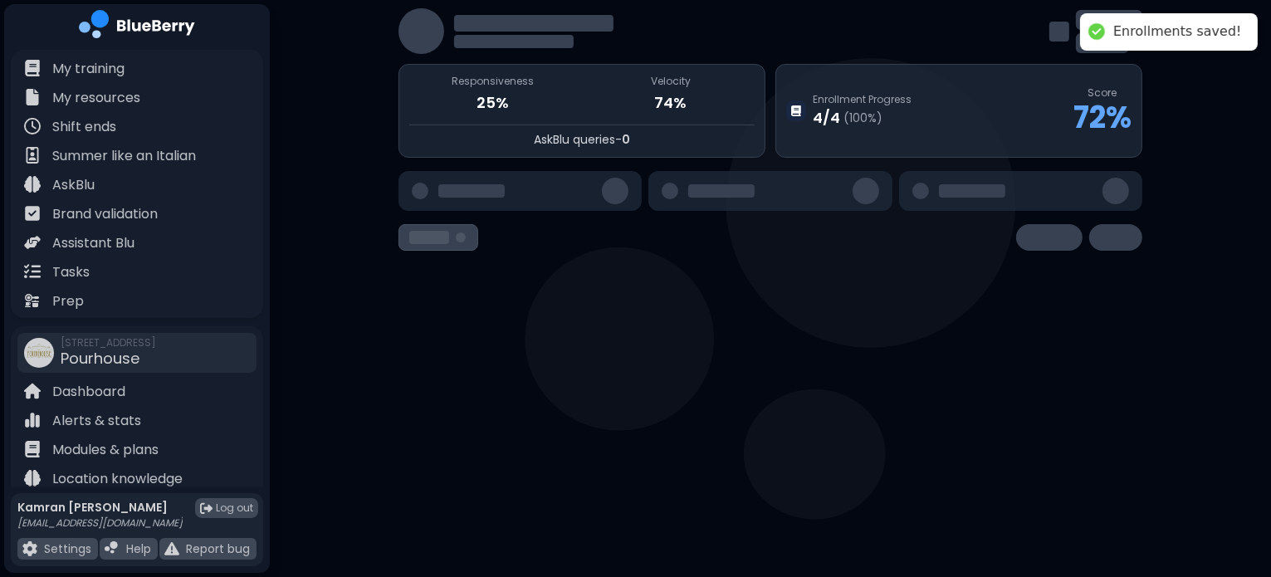
scroll to position [51, 0]
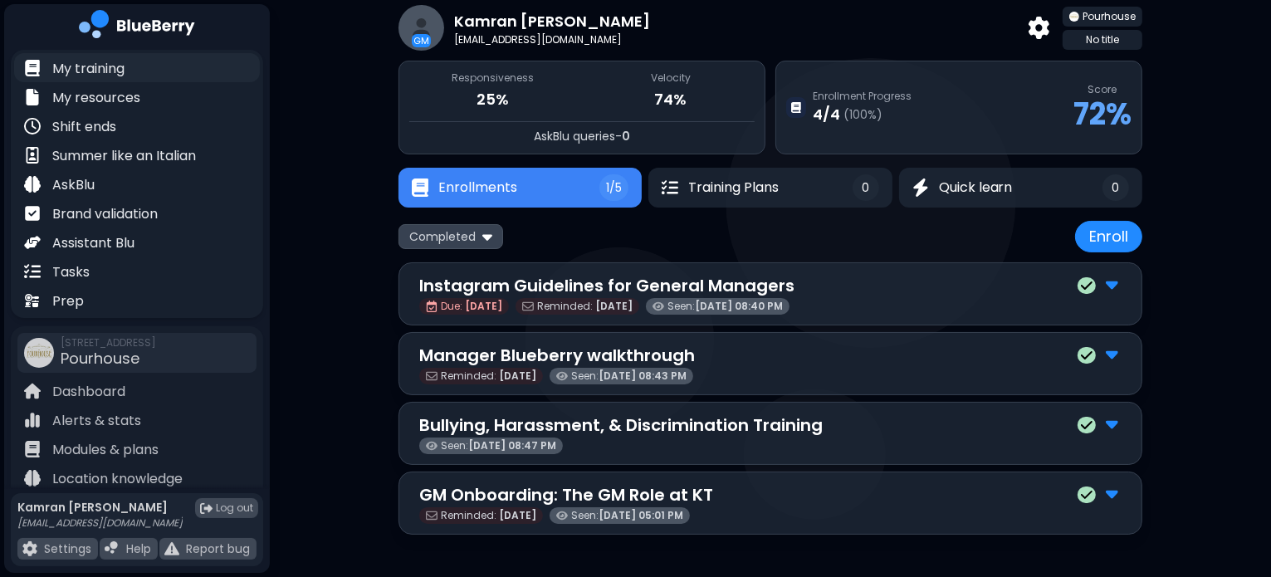
click at [85, 63] on p "My training" at bounding box center [88, 69] width 72 height 20
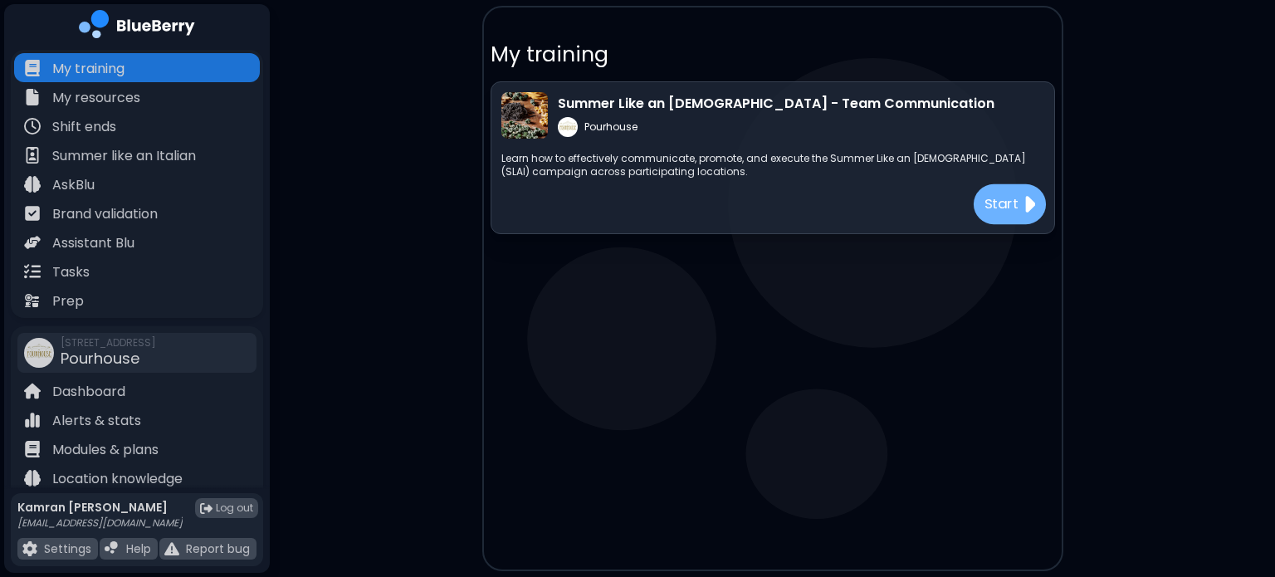
click at [1000, 205] on p "Start" at bounding box center [1001, 203] width 35 height 21
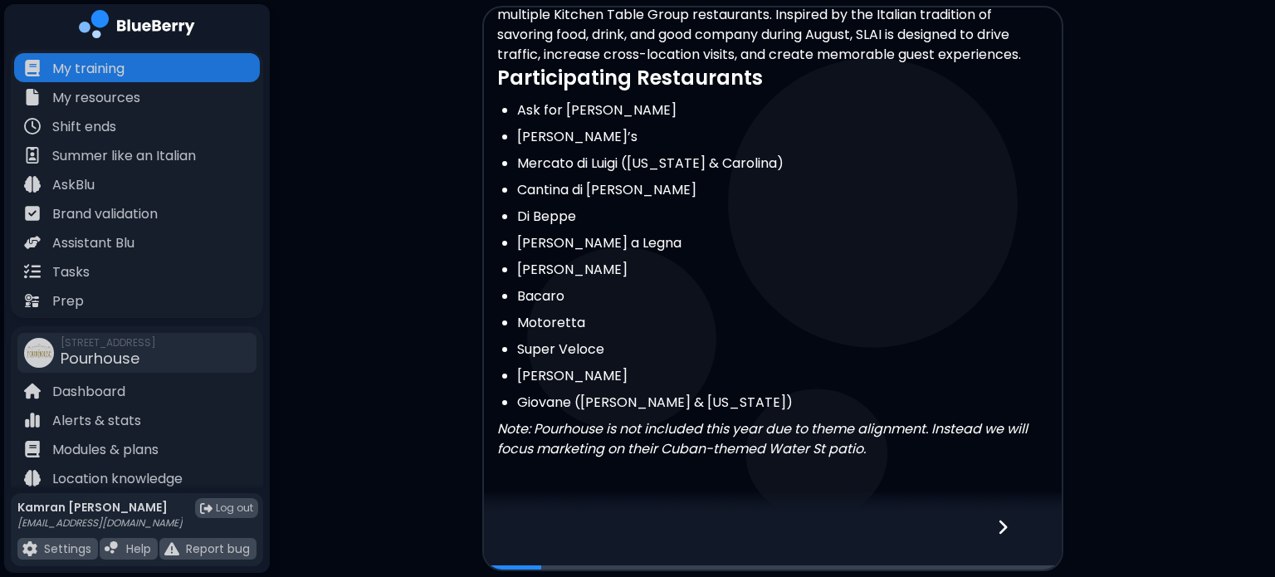
scroll to position [437, 0]
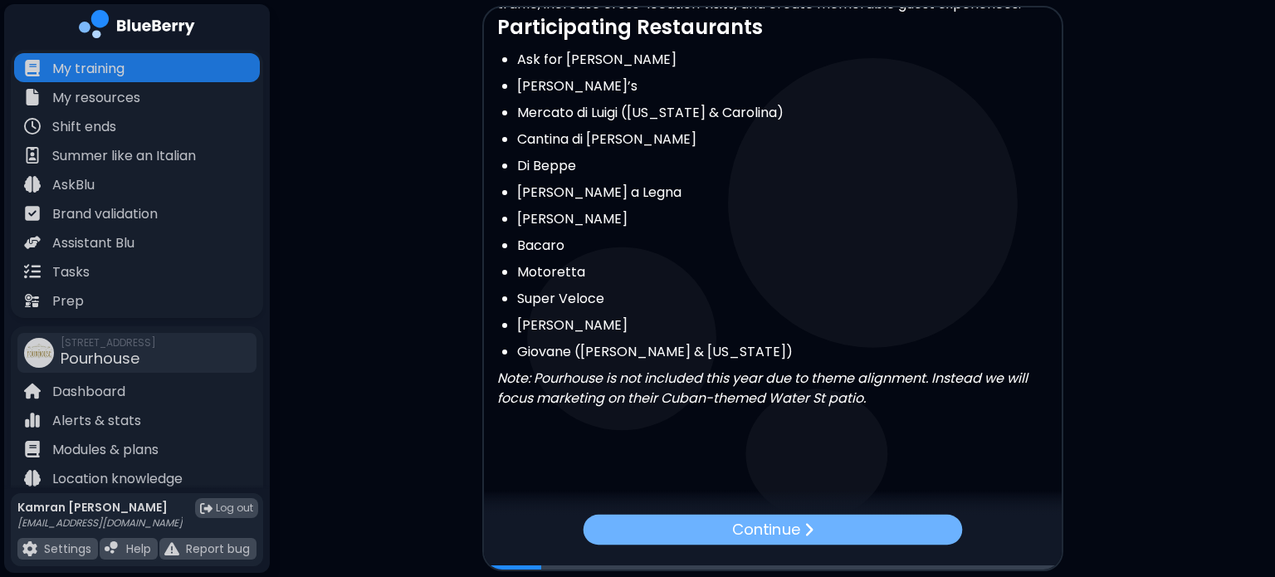
click at [776, 528] on p "Continue" at bounding box center [765, 529] width 68 height 23
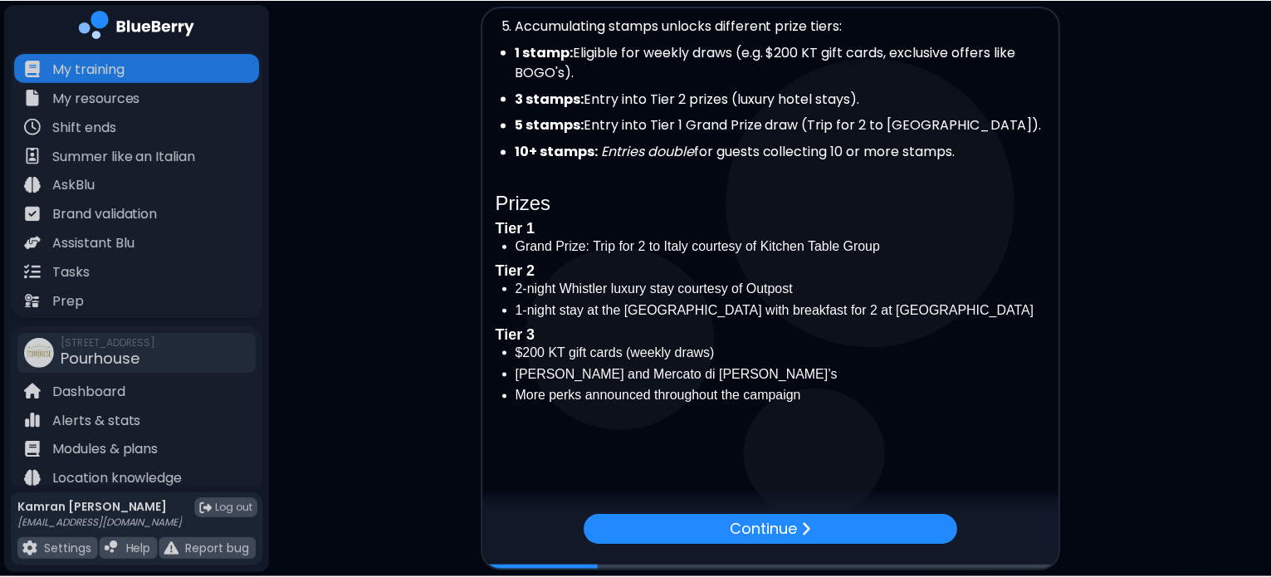
scroll to position [481, 0]
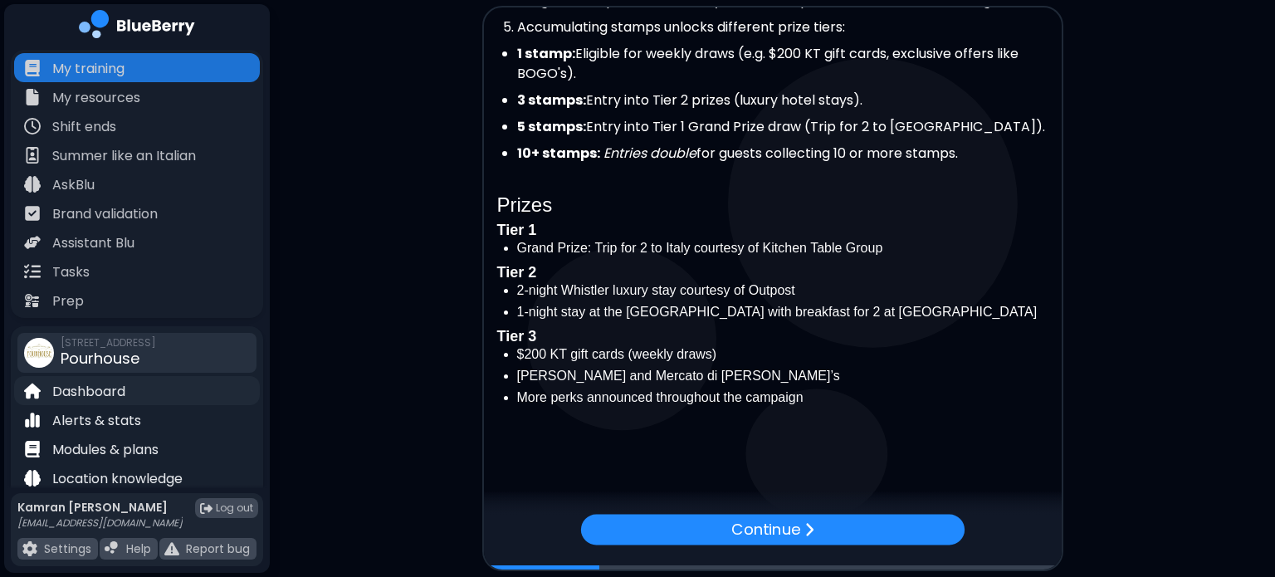
click at [86, 394] on p "Dashboard" at bounding box center [88, 392] width 73 height 20
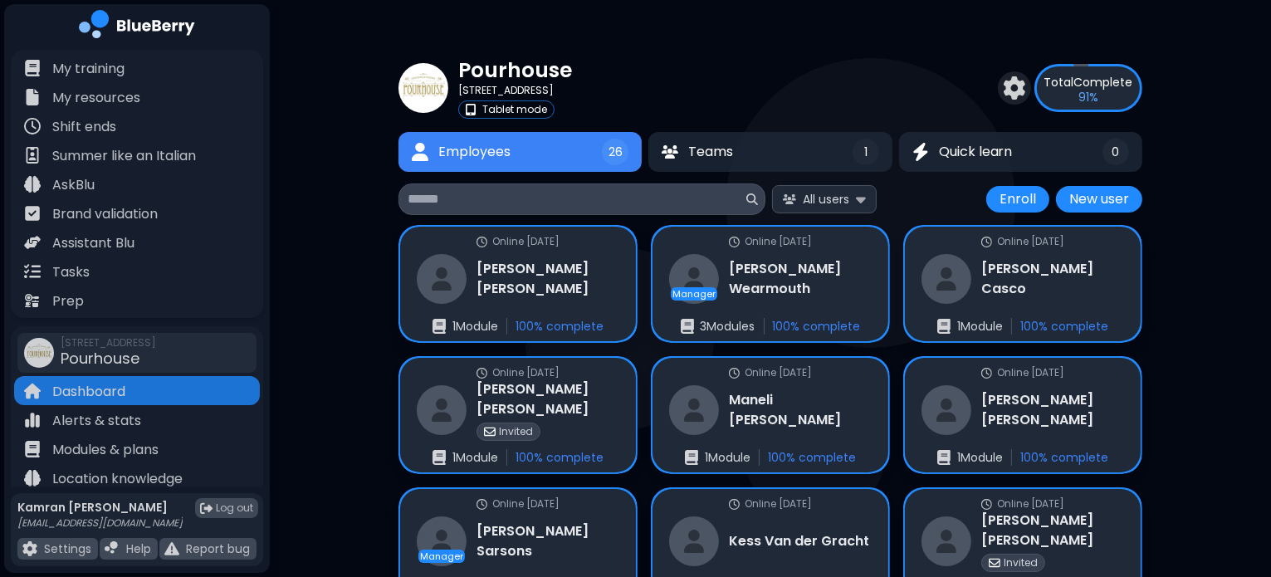
click at [598, 207] on input at bounding box center [575, 199] width 335 height 20
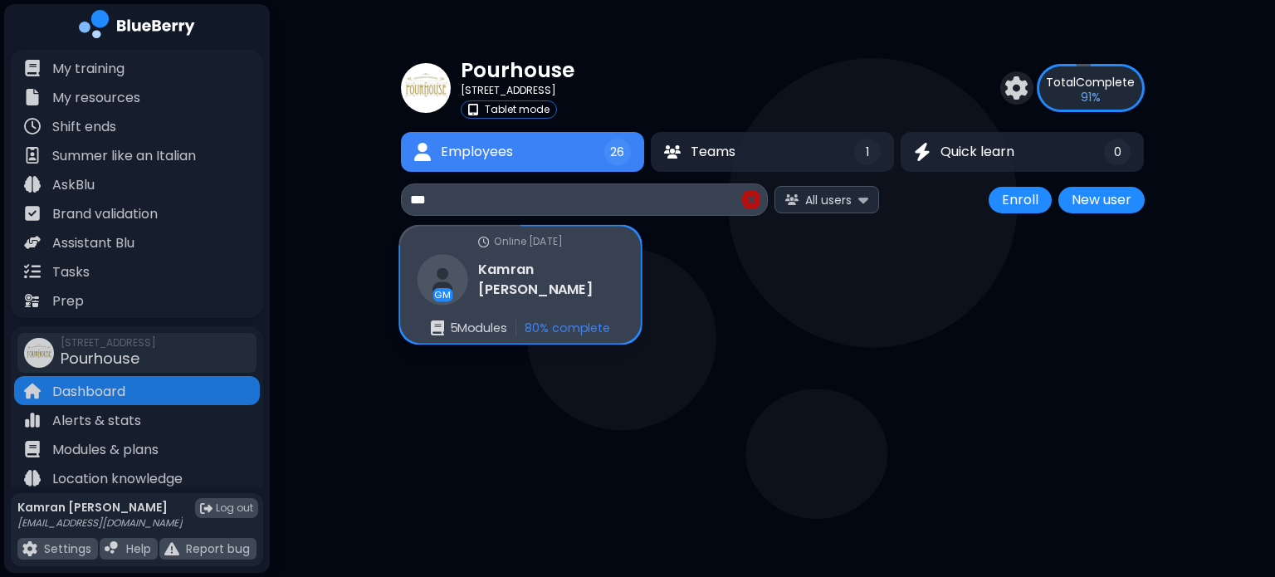
type input "***"
click at [544, 261] on div "GM [PERSON_NAME]" at bounding box center [520, 279] width 207 height 51
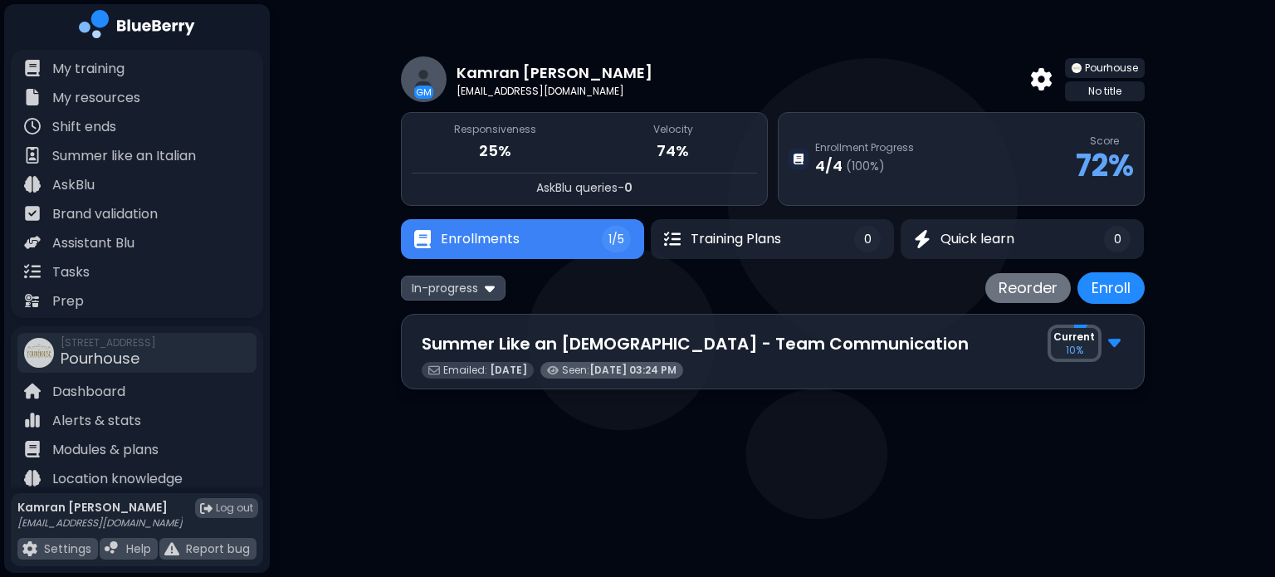
click at [1119, 344] on img at bounding box center [1114, 341] width 12 height 22
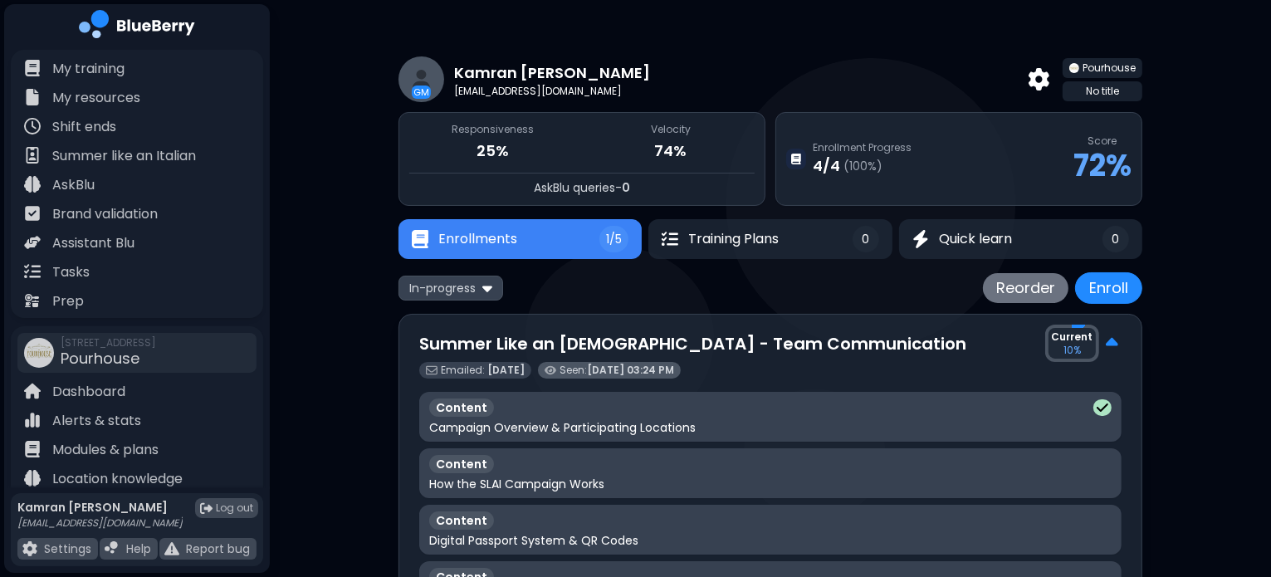
click at [1116, 345] on img at bounding box center [1112, 343] width 12 height 22
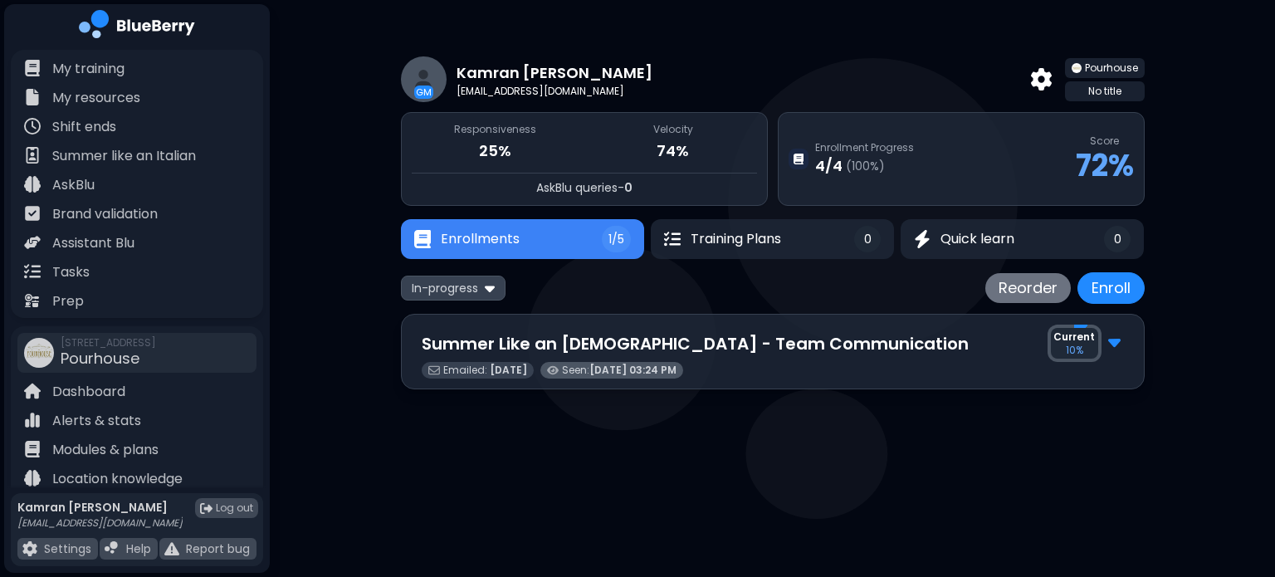
click at [1115, 348] on img at bounding box center [1114, 341] width 12 height 22
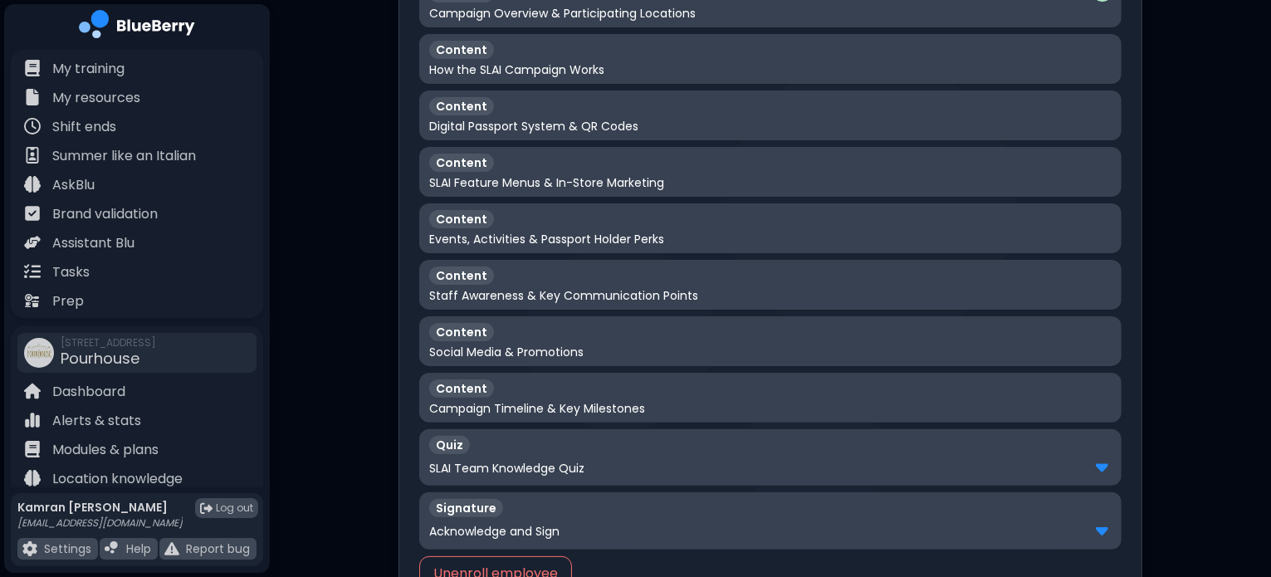
scroll to position [475, 0]
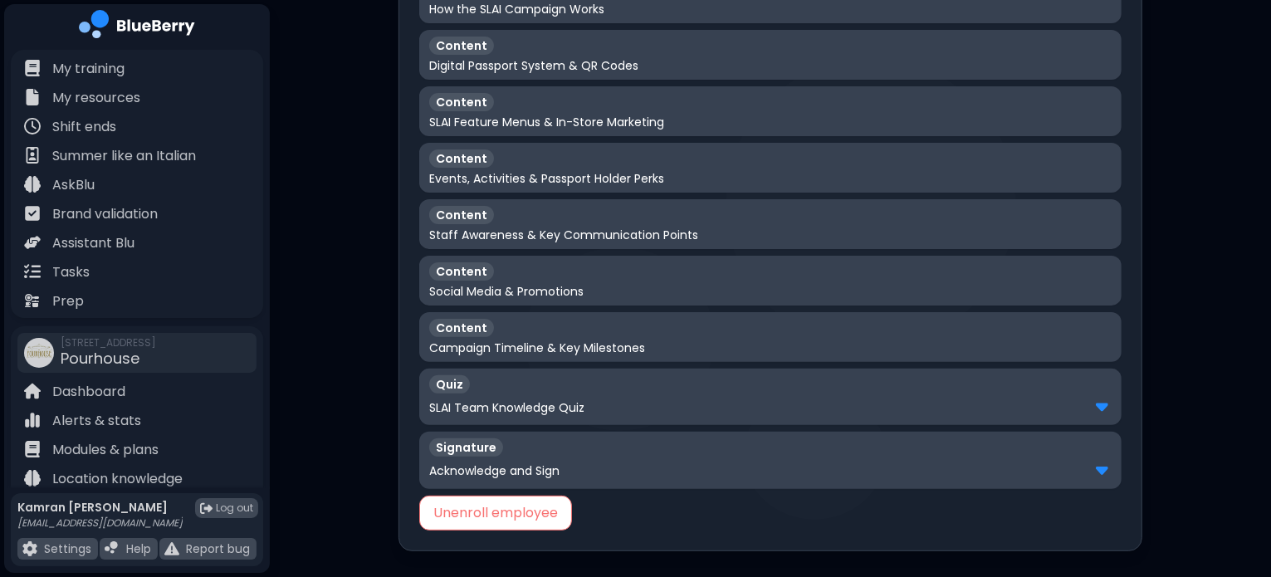
click at [465, 525] on button "Unenroll employee" at bounding box center [495, 513] width 153 height 35
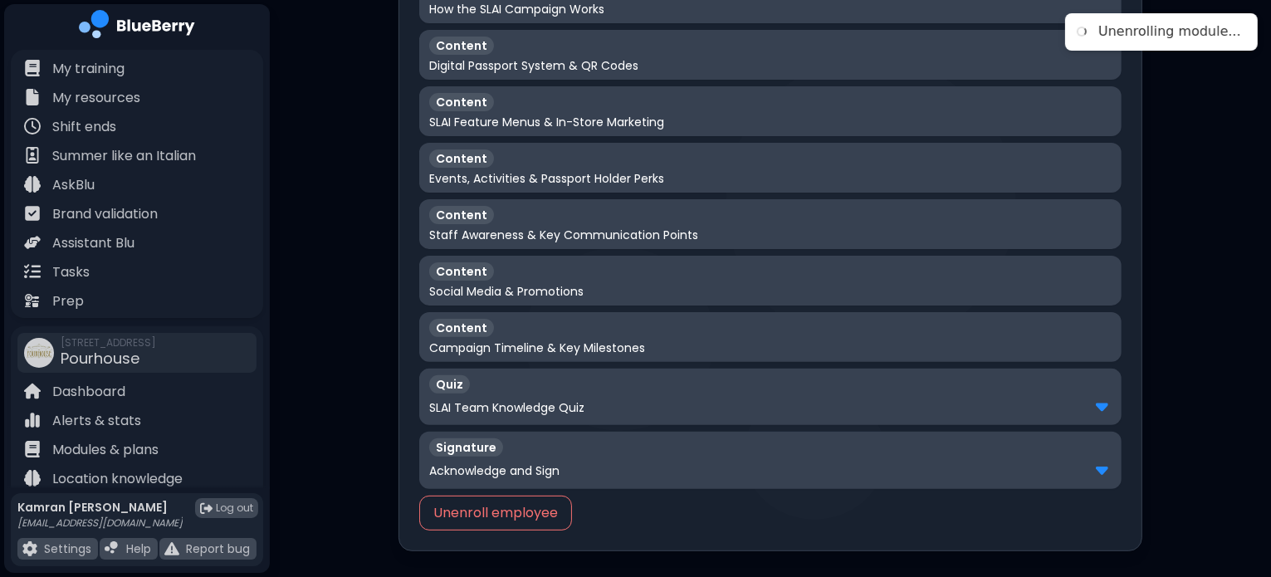
scroll to position [0, 0]
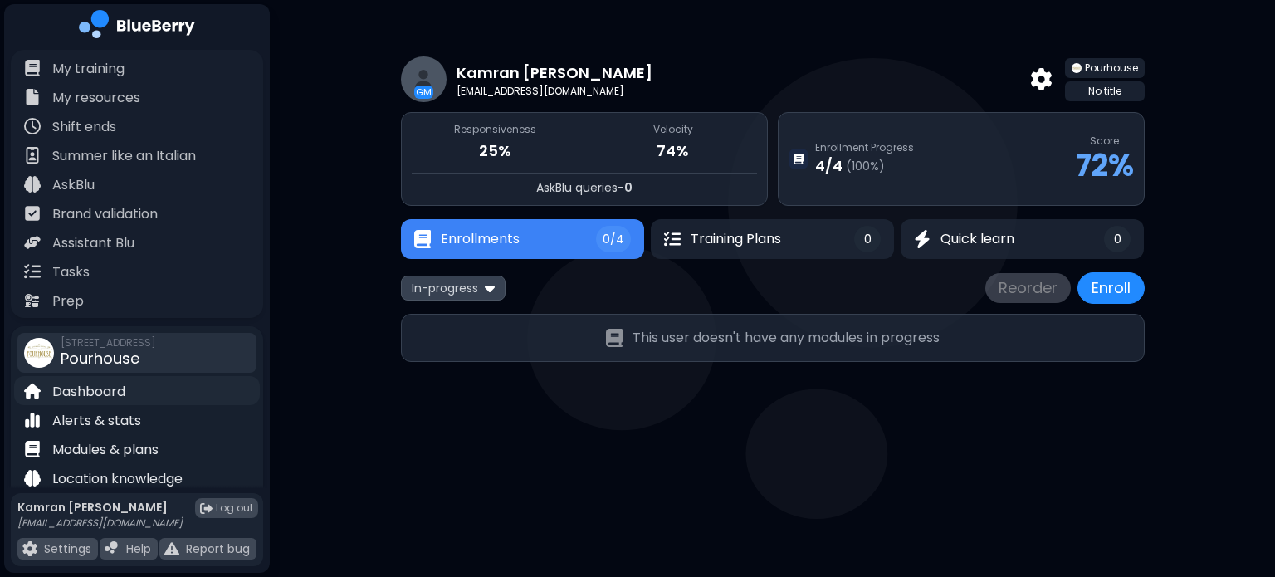
click at [100, 392] on p "Dashboard" at bounding box center [88, 392] width 73 height 20
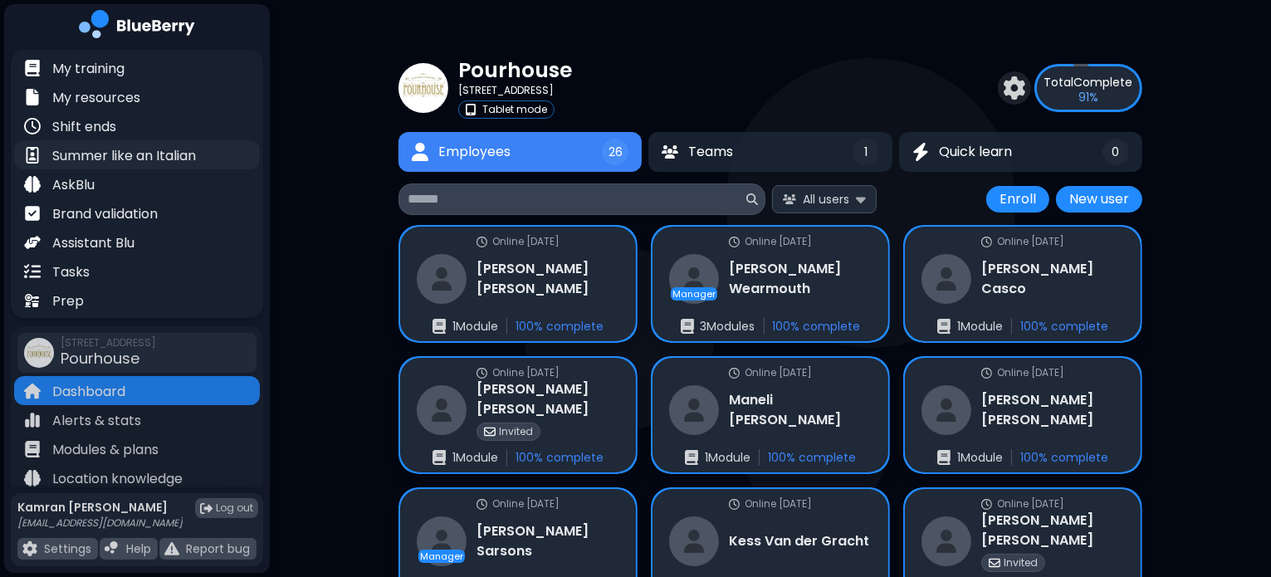
click at [162, 159] on p "Summer like an Italian" at bounding box center [124, 156] width 144 height 20
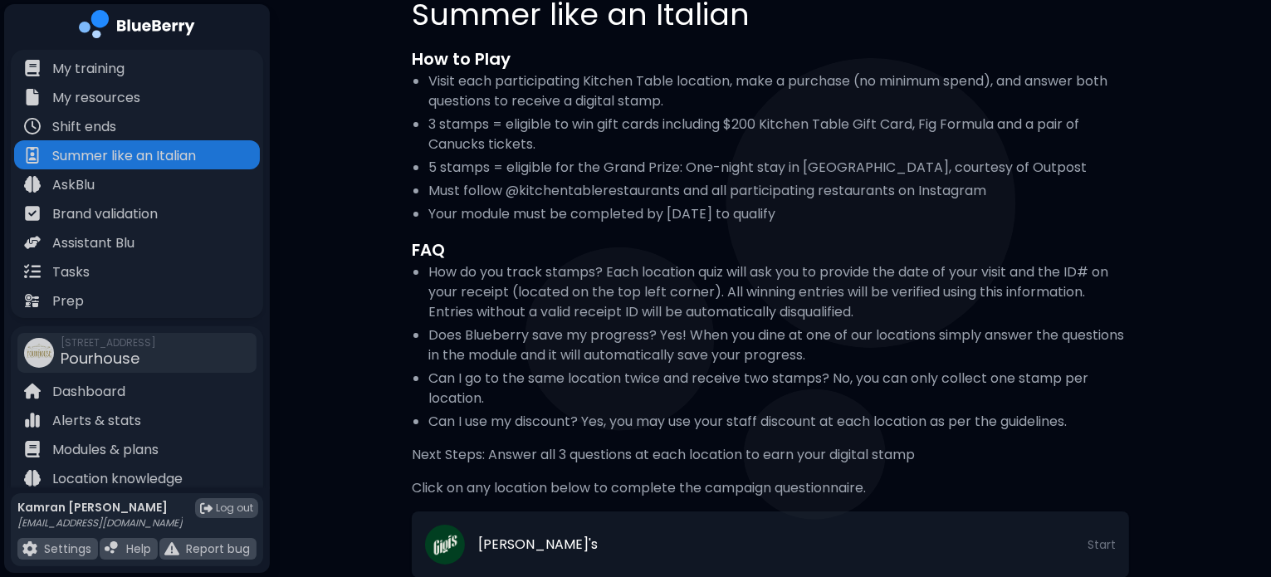
scroll to position [79, 0]
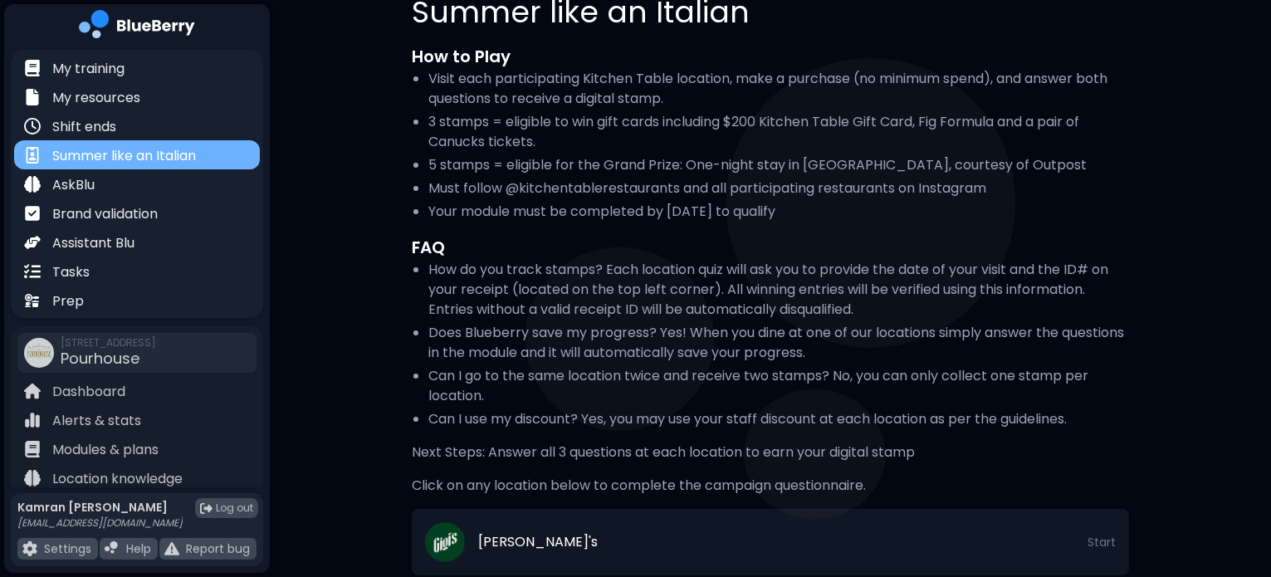
click at [92, 155] on p "Summer like an Italian" at bounding box center [124, 156] width 144 height 20
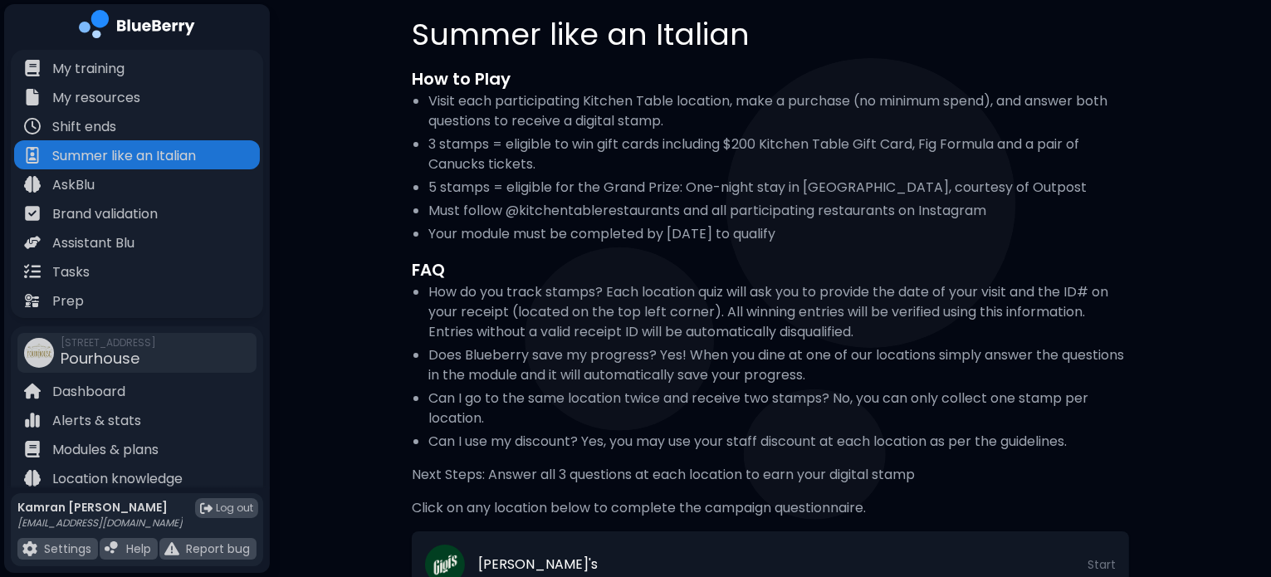
scroll to position [52, 0]
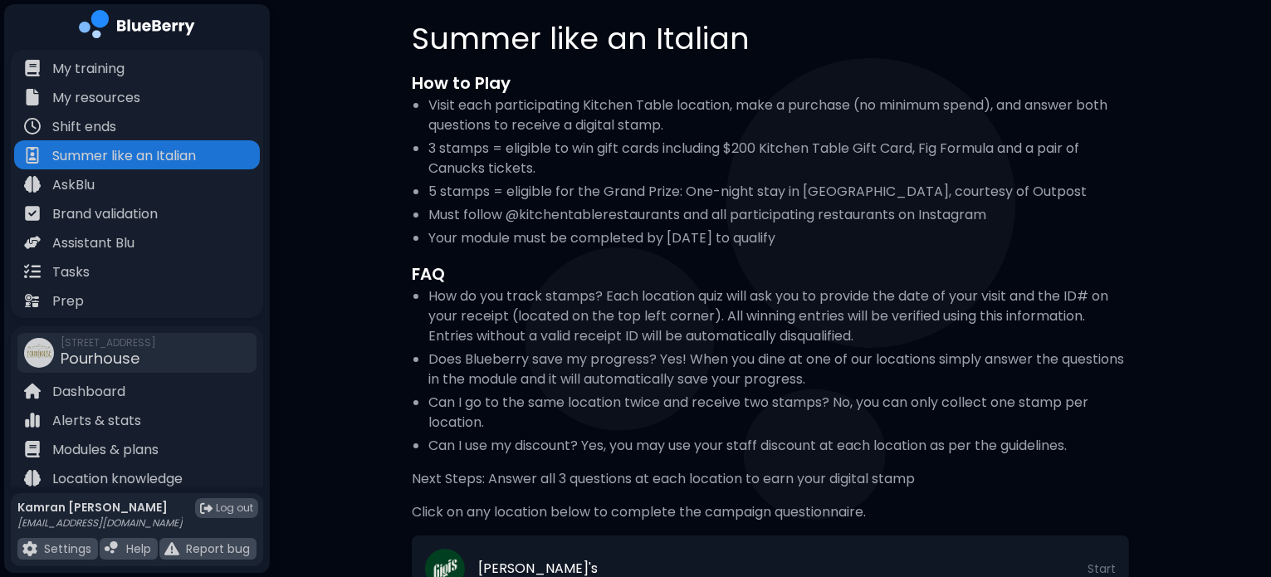
click at [539, 261] on h2 "FAQ" at bounding box center [770, 273] width 717 height 25
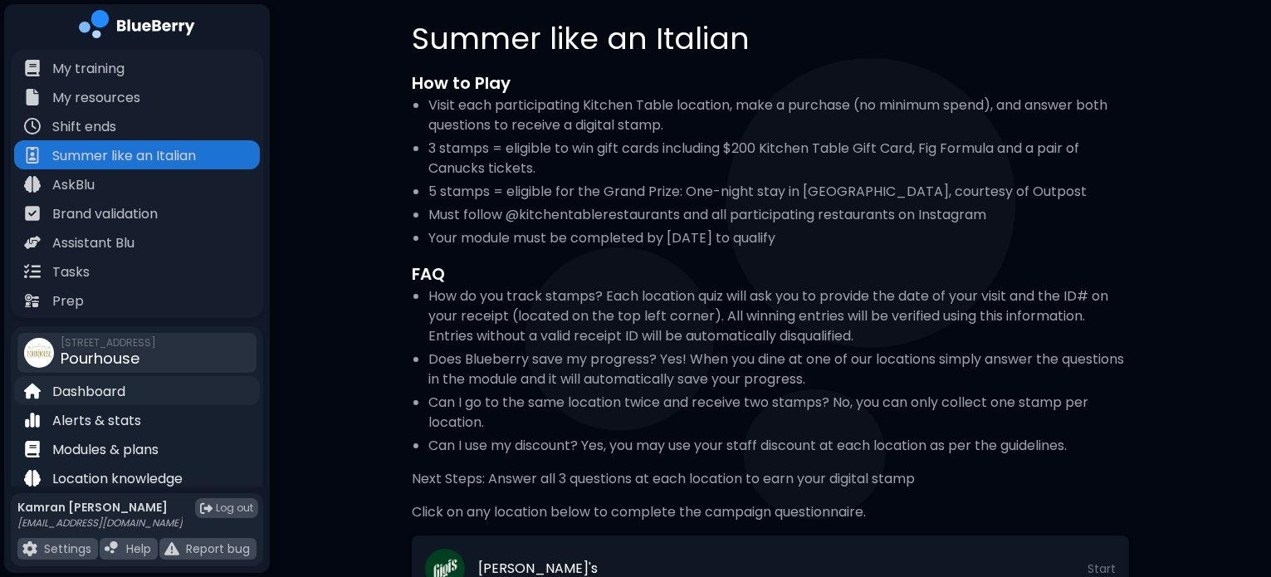
click at [92, 404] on div "Dashboard" at bounding box center [137, 390] width 246 height 29
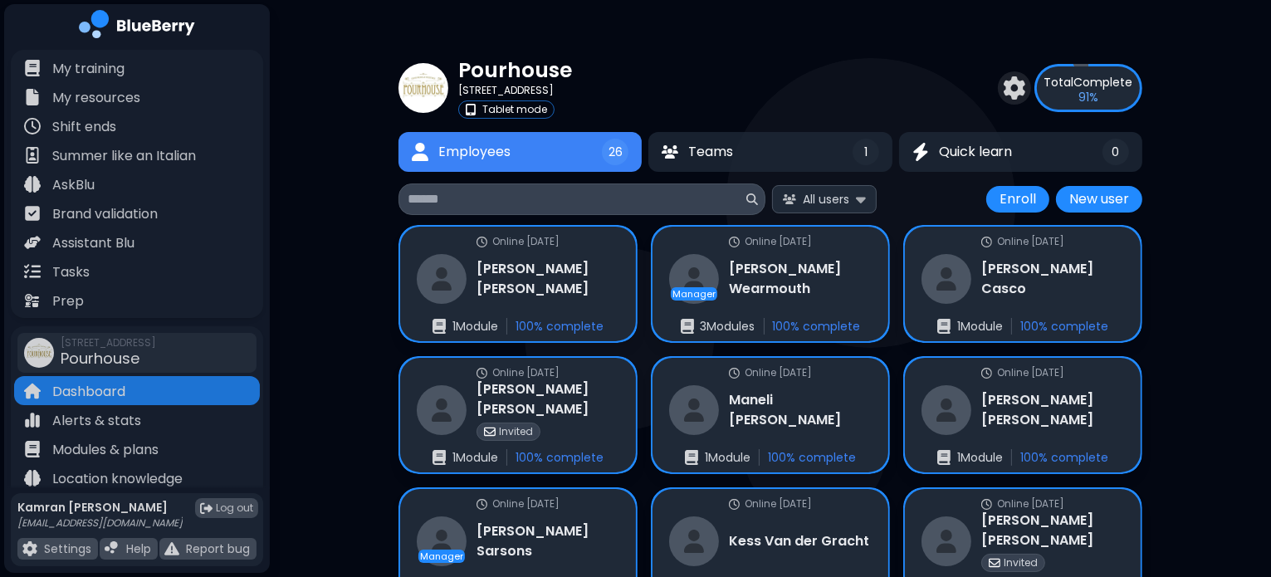
click at [645, 205] on input at bounding box center [575, 199] width 335 height 20
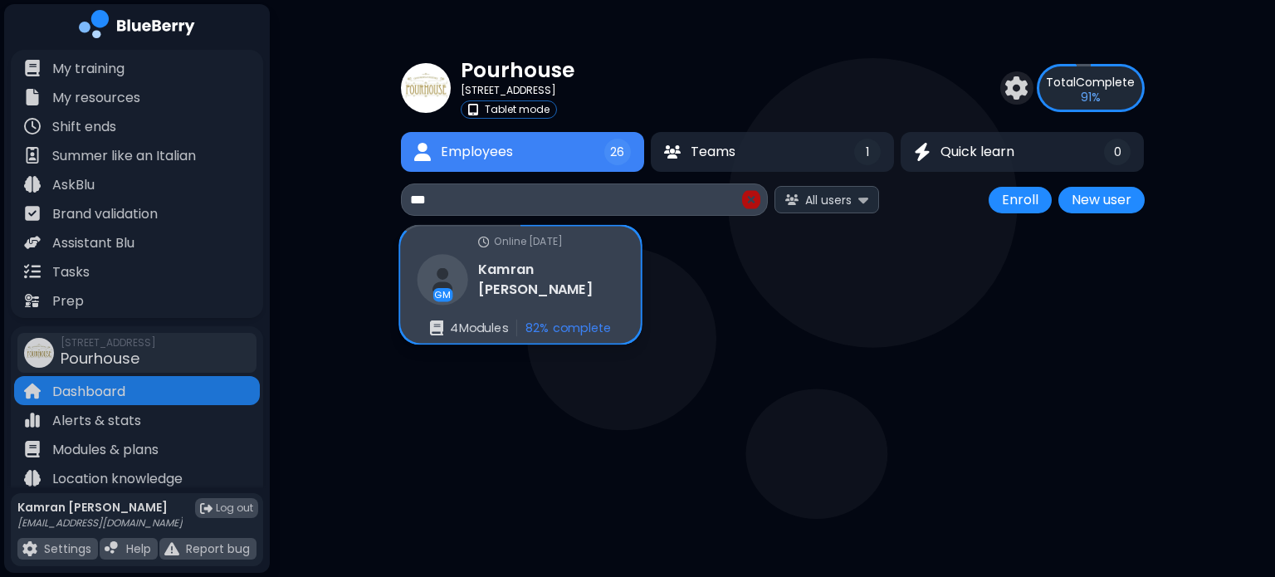
type input "***"
click at [519, 265] on div "GM [PERSON_NAME]" at bounding box center [520, 279] width 207 height 51
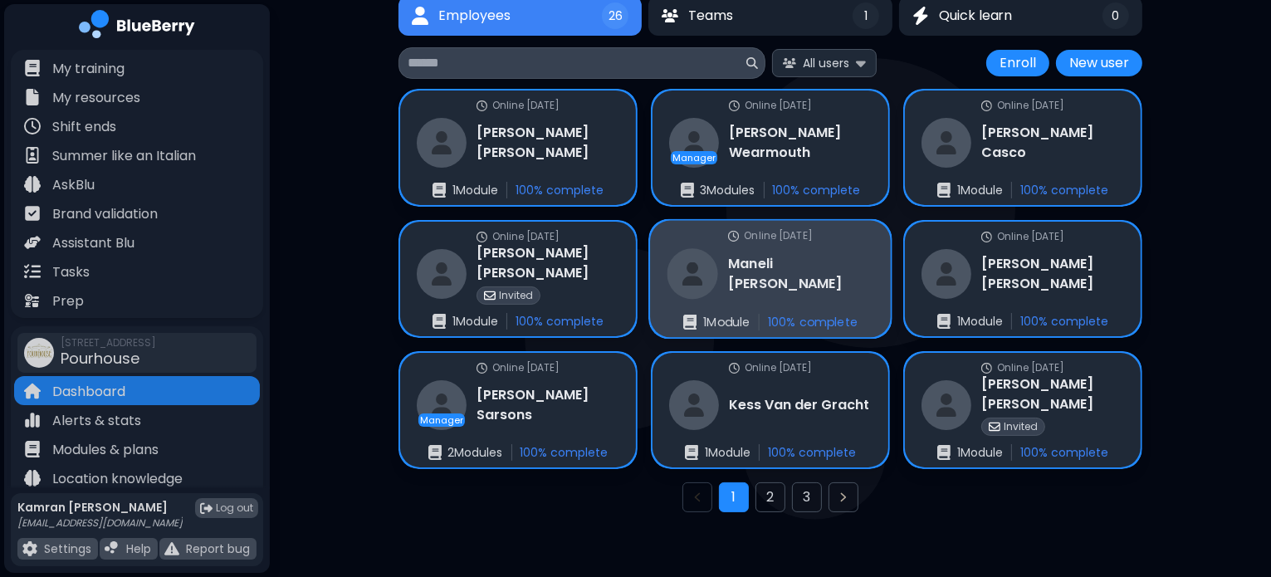
scroll to position [134, 0]
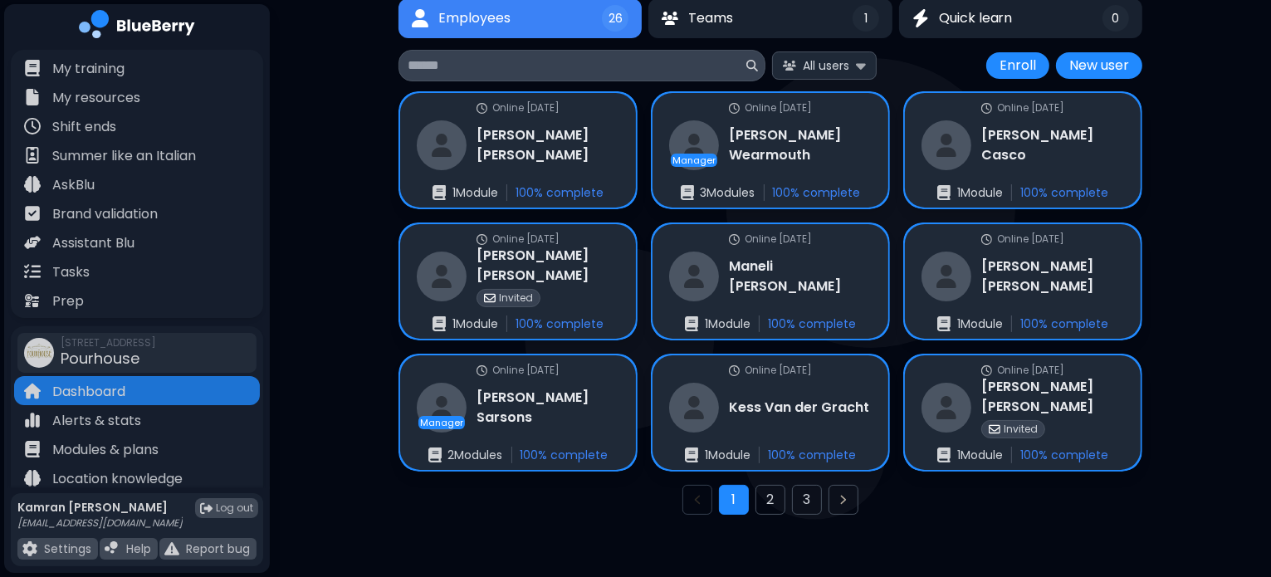
click at [554, 69] on input at bounding box center [575, 66] width 335 height 20
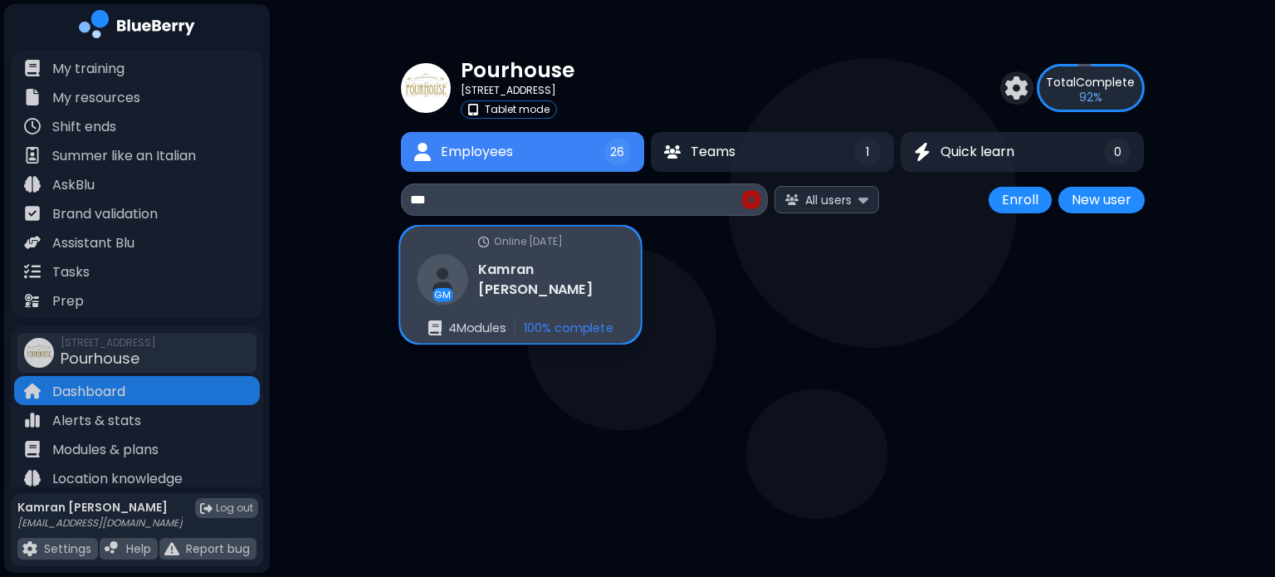
type input "***"
click at [561, 274] on h3 "[PERSON_NAME]" at bounding box center [550, 280] width 145 height 41
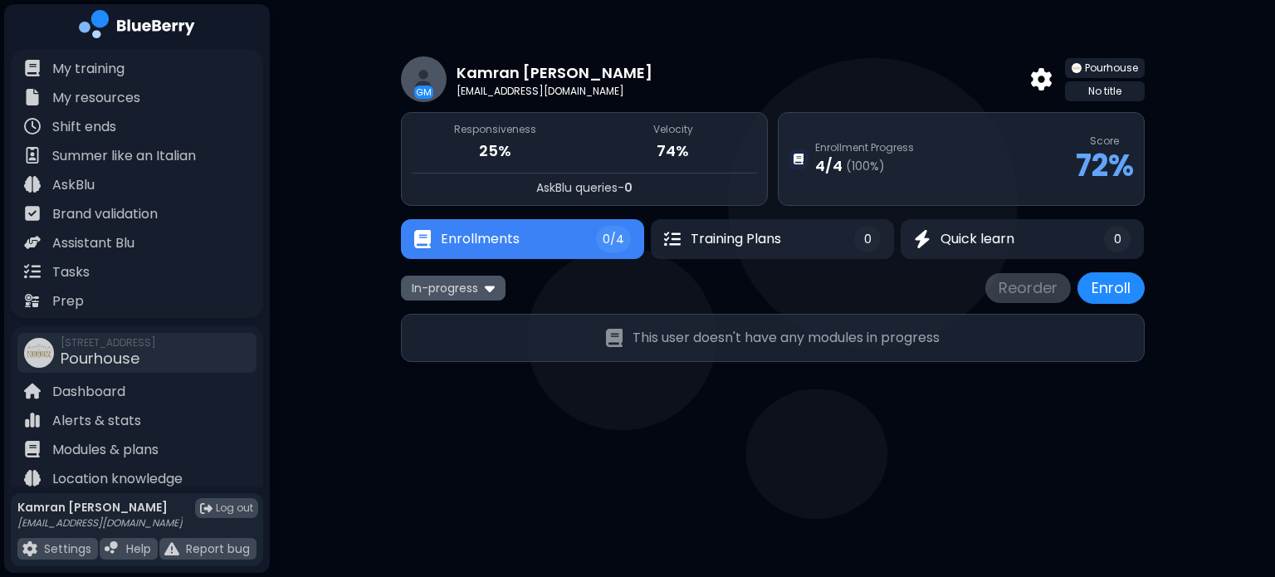
click at [429, 285] on span "In-progress" at bounding box center [445, 288] width 66 height 15
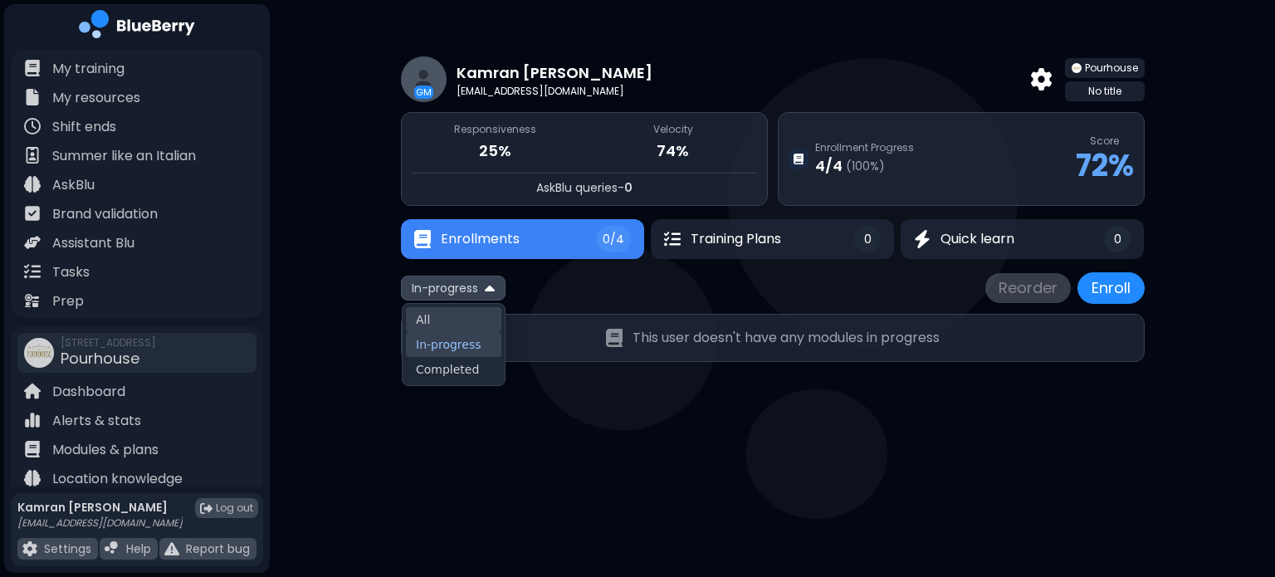
click at [443, 312] on button "All" at bounding box center [453, 319] width 95 height 25
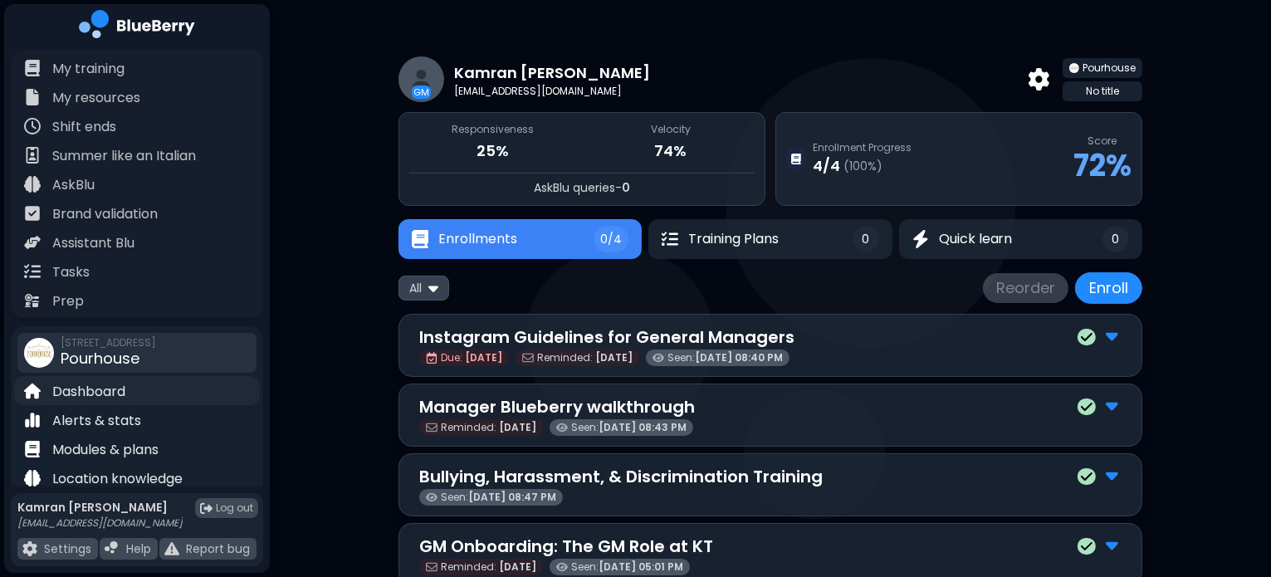
click at [117, 386] on p "Dashboard" at bounding box center [88, 392] width 73 height 20
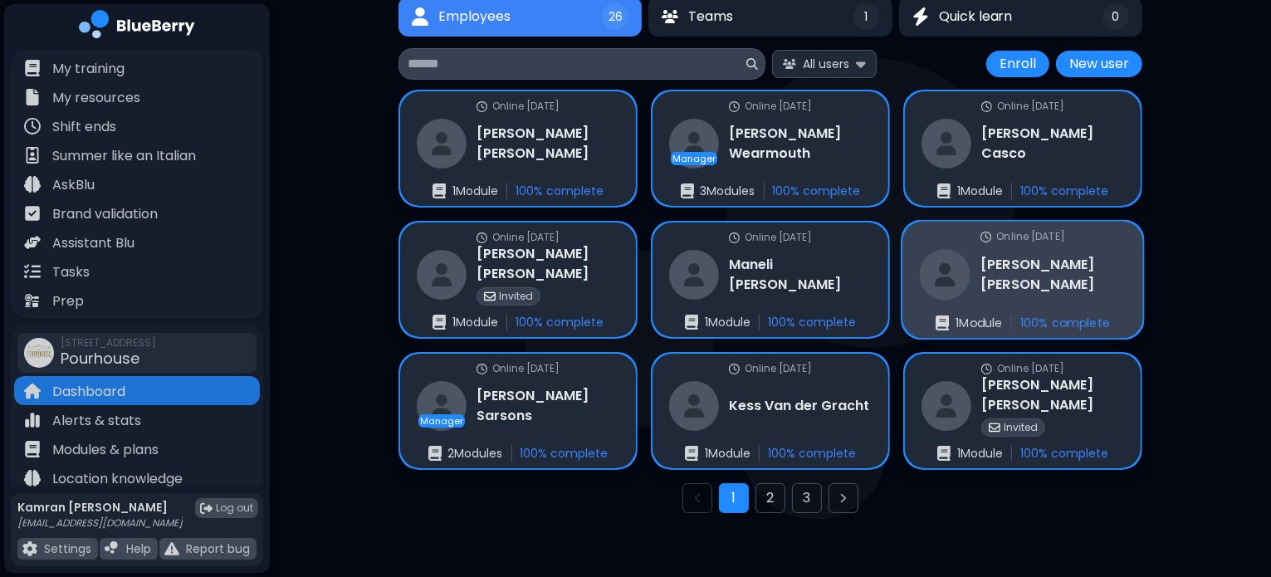
scroll to position [136, 0]
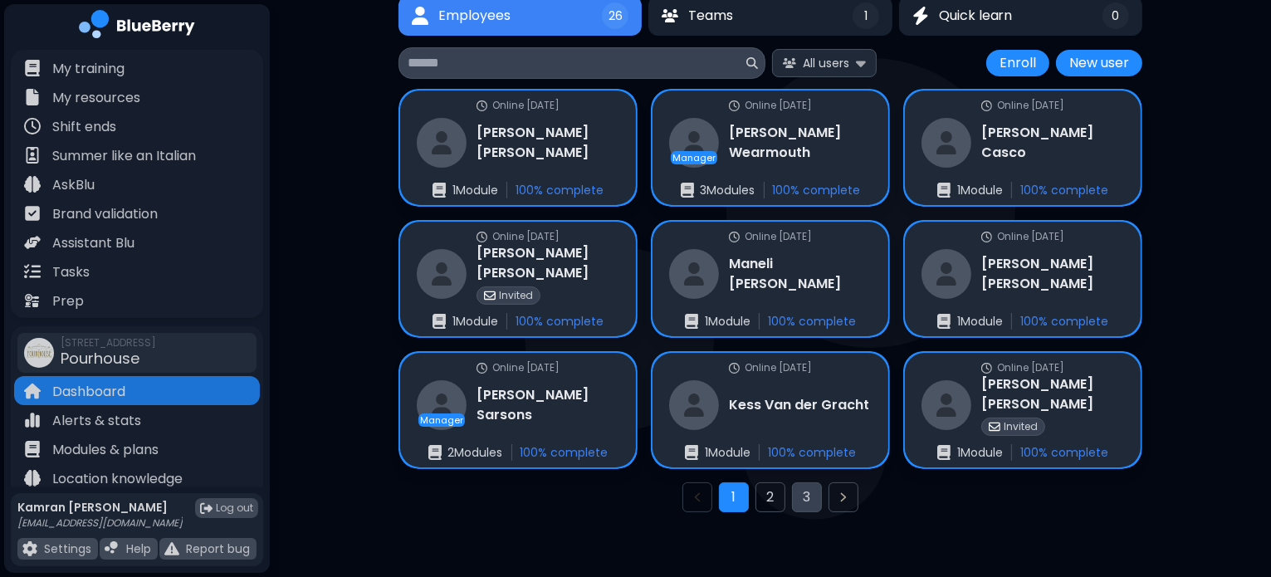
click at [810, 482] on button "3" at bounding box center [807, 497] width 30 height 30
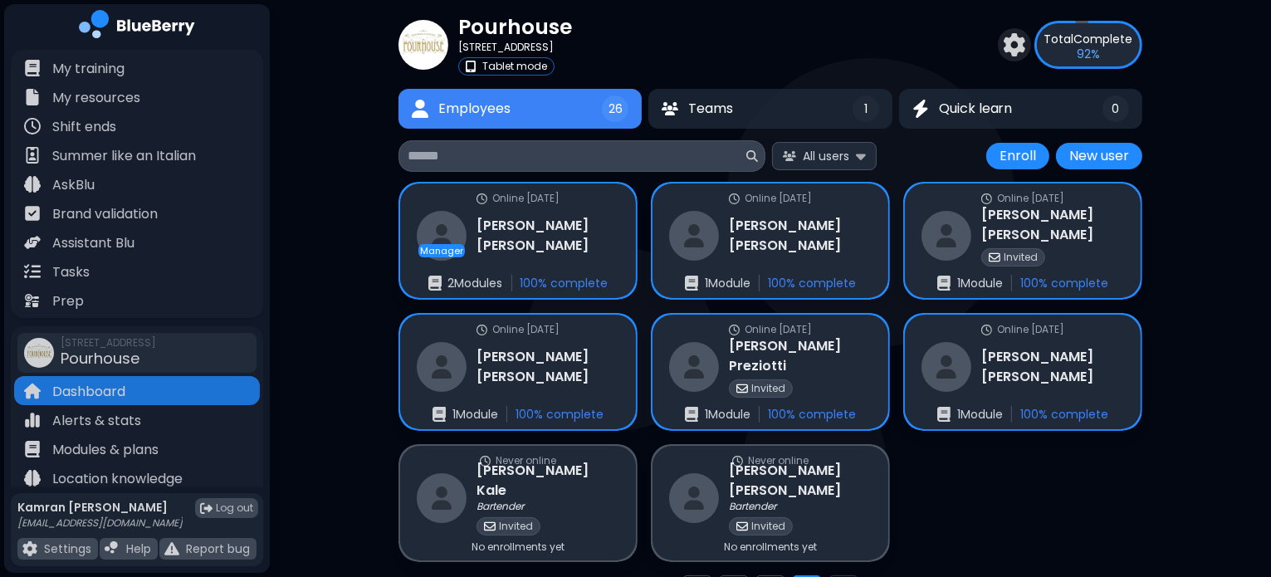
scroll to position [136, 0]
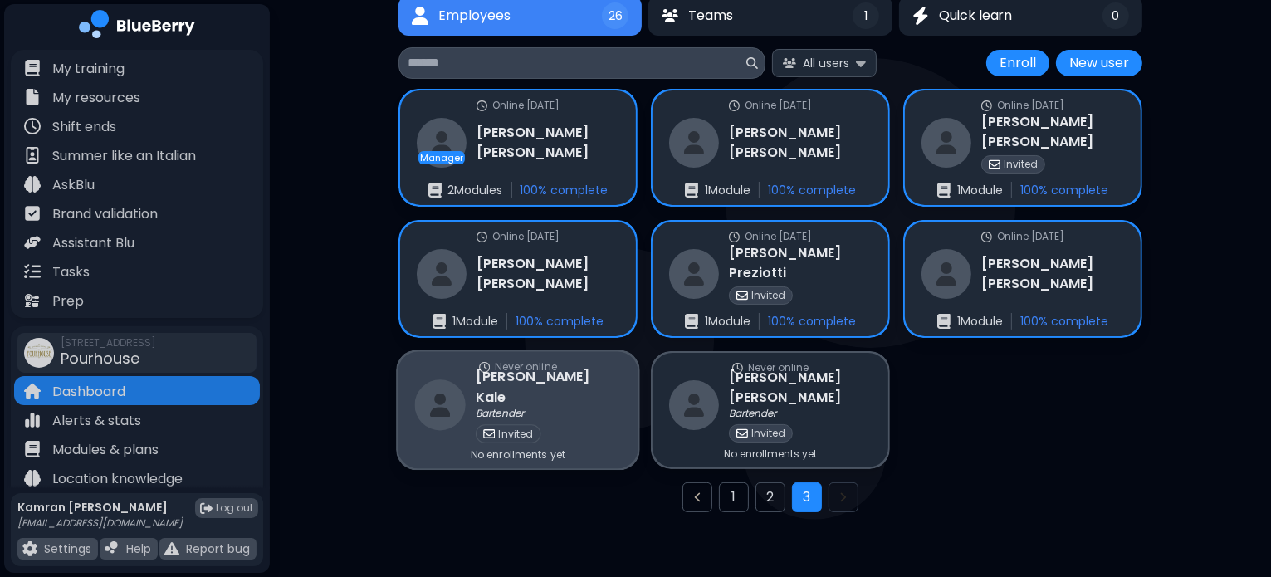
click at [542, 424] on div "Invited" at bounding box center [548, 433] width 145 height 18
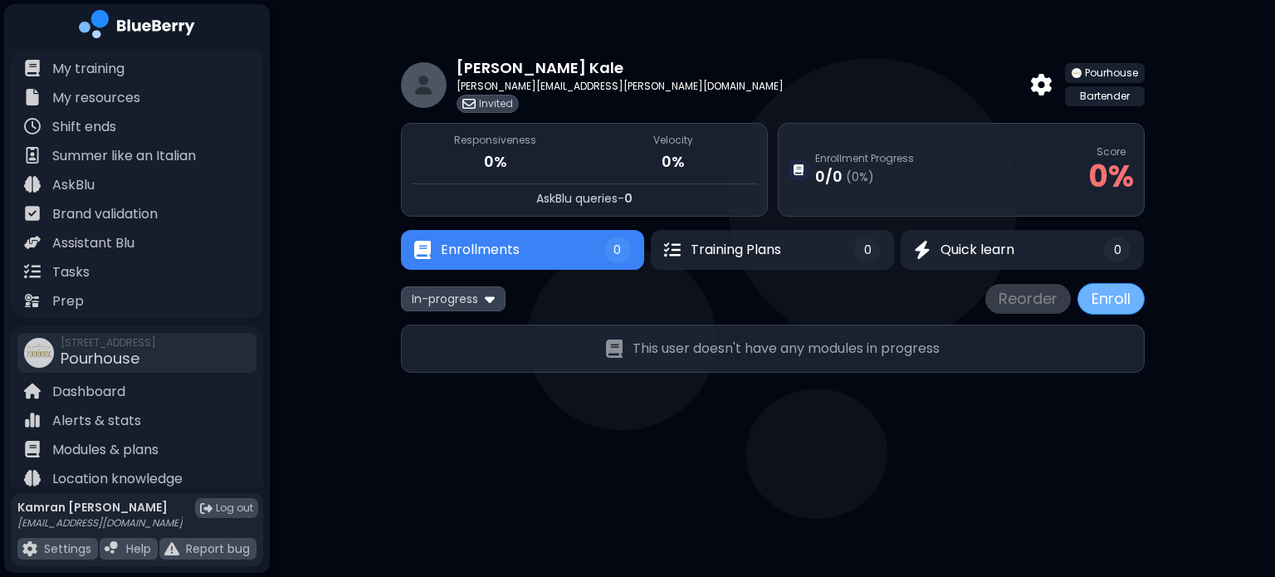
click at [1136, 288] on button "Enroll" at bounding box center [1110, 299] width 67 height 32
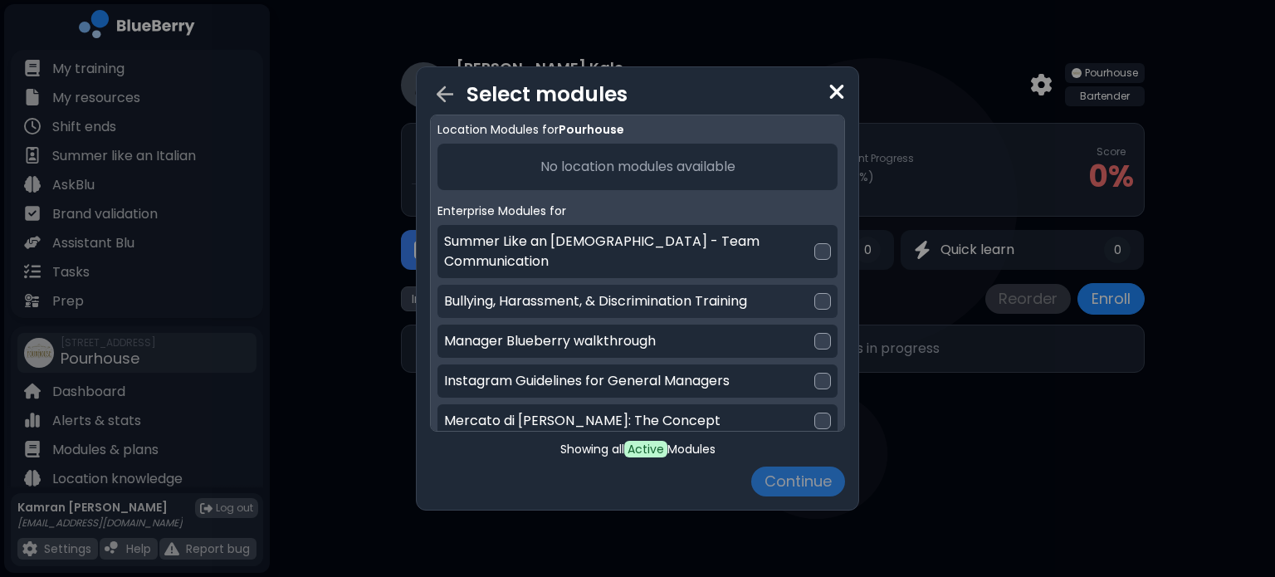
click at [744, 285] on div "Bullying, Harassment, & Discrimination Training" at bounding box center [637, 301] width 400 height 33
click at [803, 486] on button "Continue" at bounding box center [798, 481] width 94 height 30
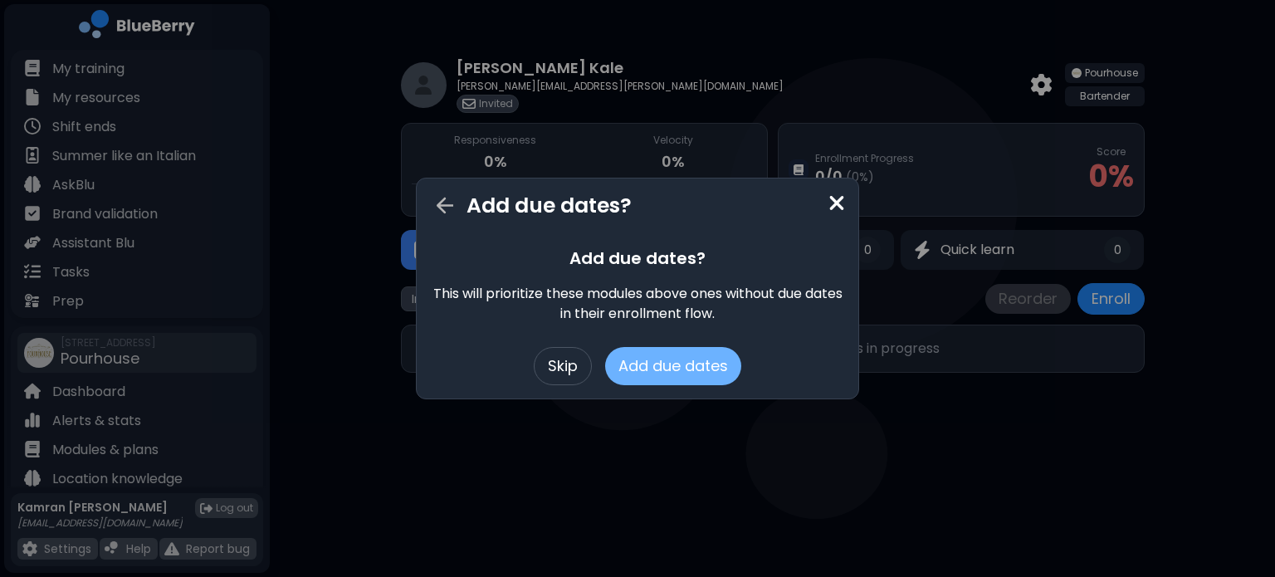
click at [662, 367] on button "Add due dates" at bounding box center [673, 366] width 136 height 38
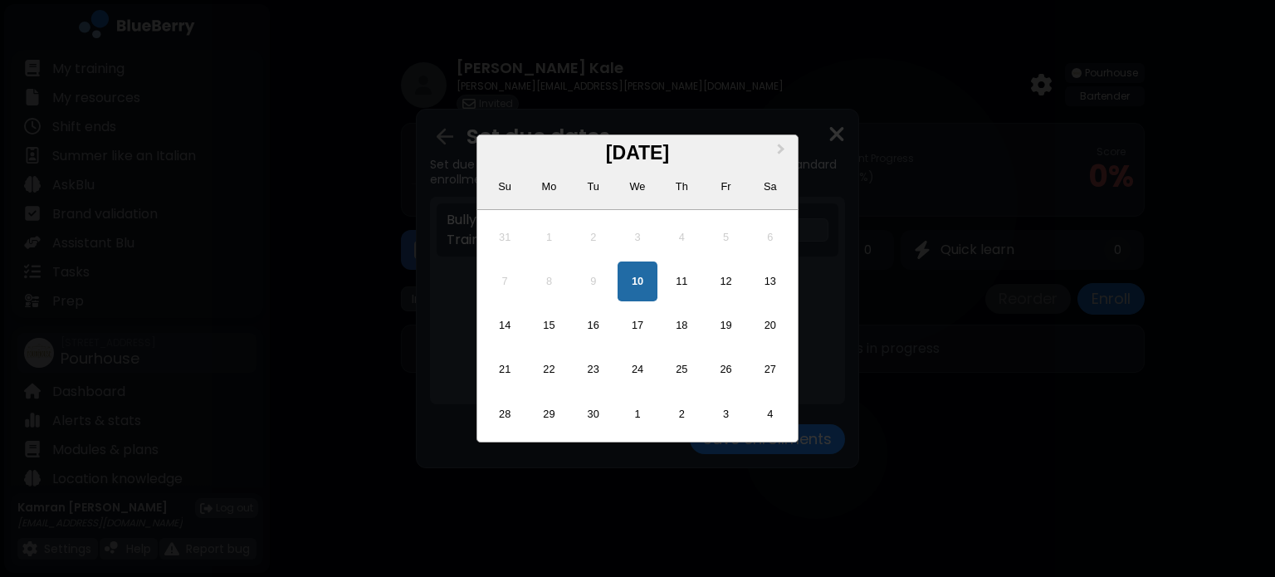
click at [743, 229] on div "**********" at bounding box center [762, 229] width 131 height 23
click at [547, 325] on div "15" at bounding box center [549, 325] width 40 height 40
type input "**********"
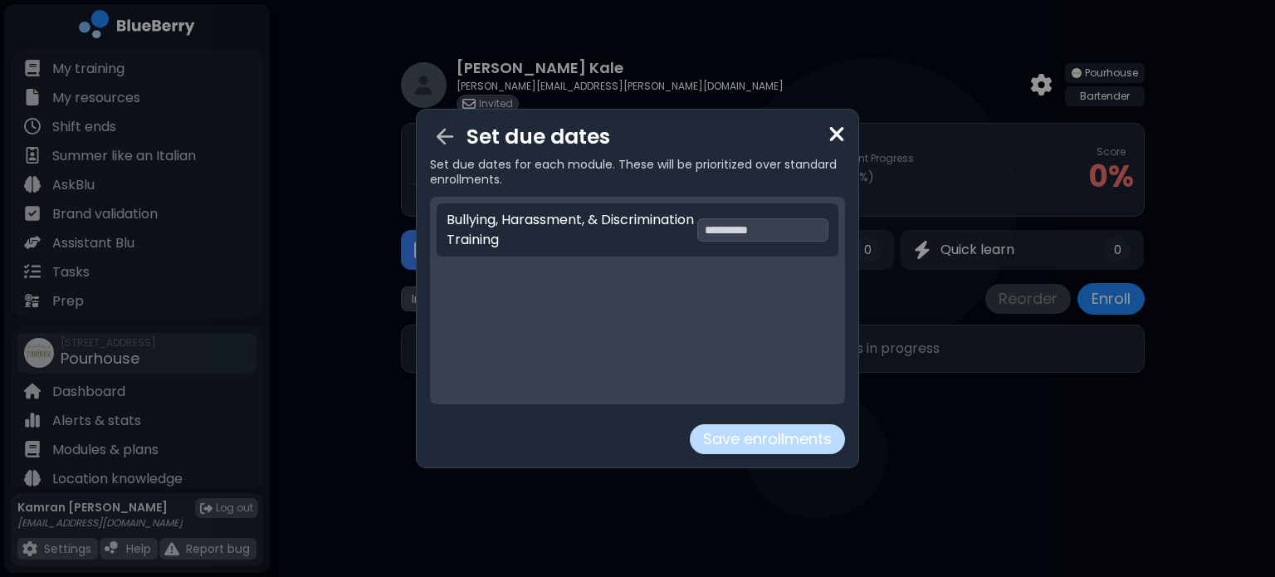
click at [785, 444] on button "Save enrollments" at bounding box center [767, 439] width 155 height 30
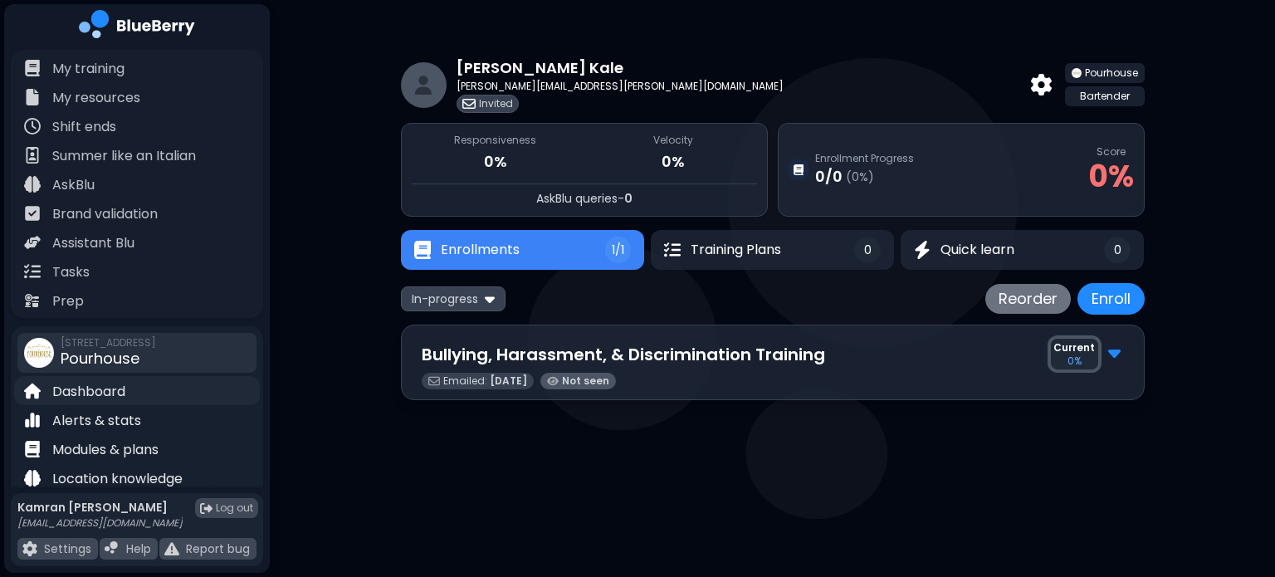
click at [80, 387] on p "Dashboard" at bounding box center [88, 392] width 73 height 20
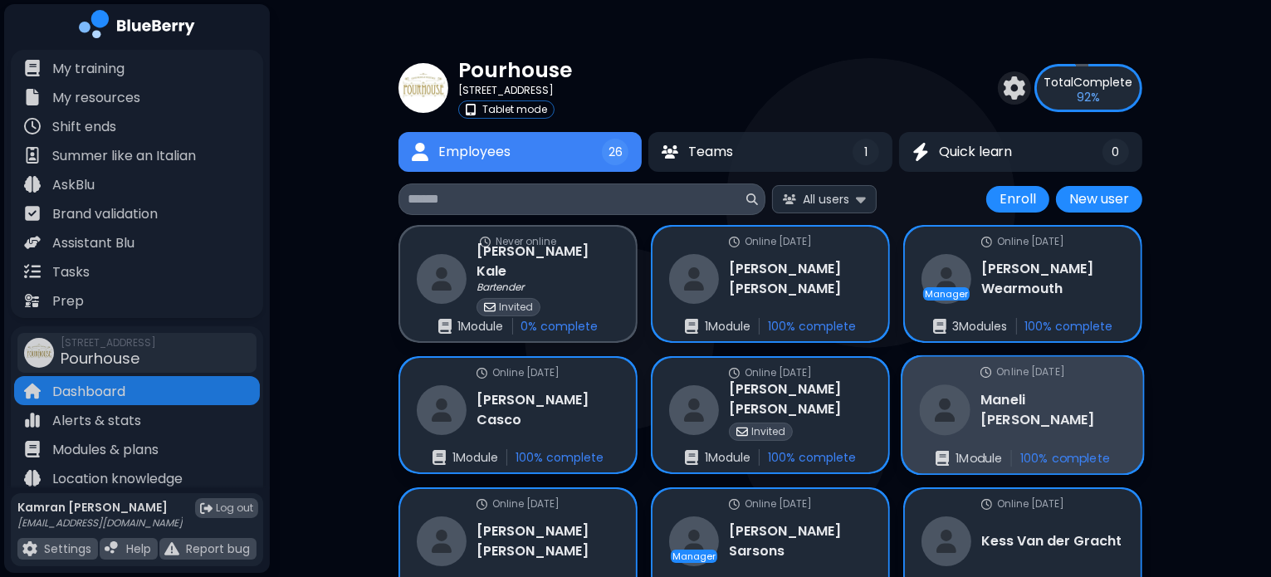
scroll to position [136, 0]
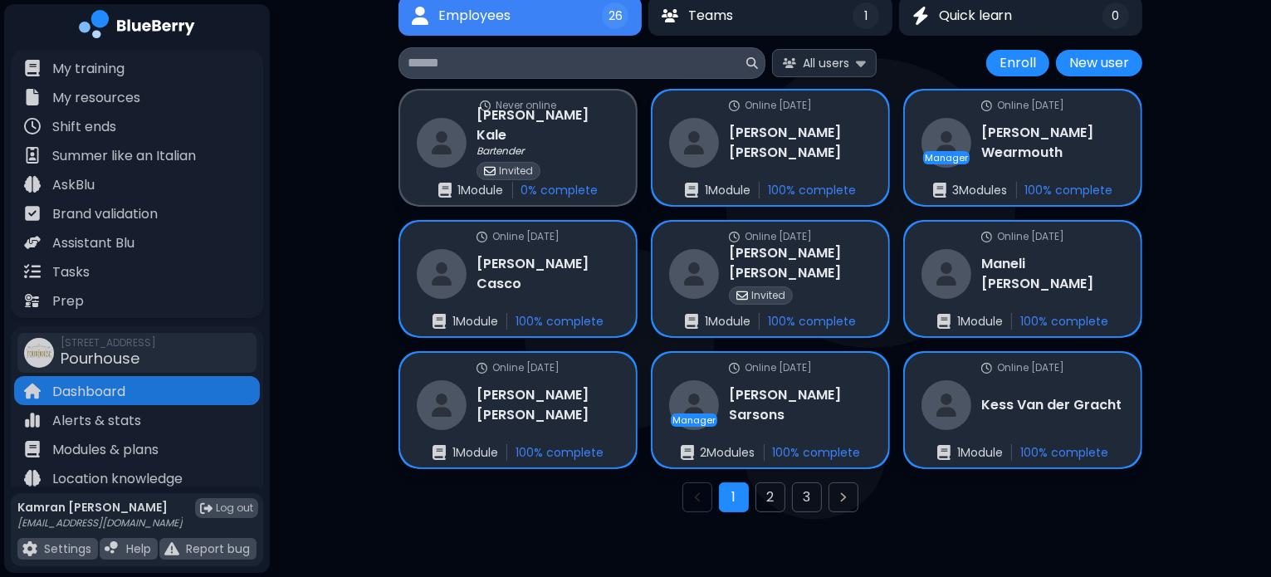
click at [790, 500] on div "1 2 3" at bounding box center [770, 497] width 744 height 30
click at [793, 500] on button "3" at bounding box center [807, 497] width 30 height 30
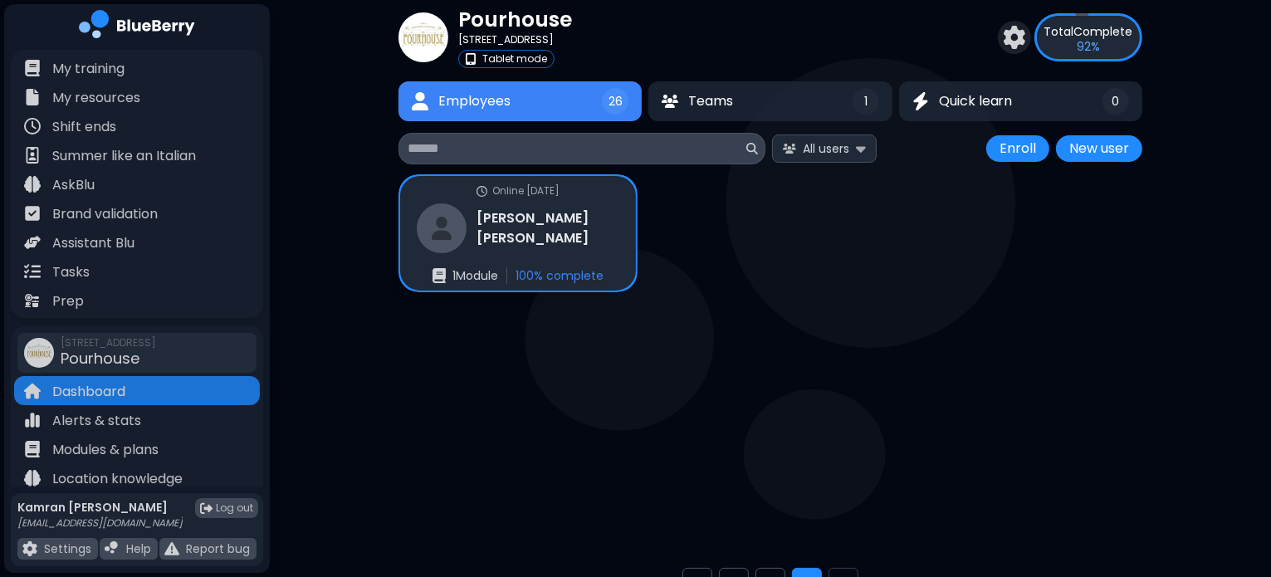
scroll to position [43, 0]
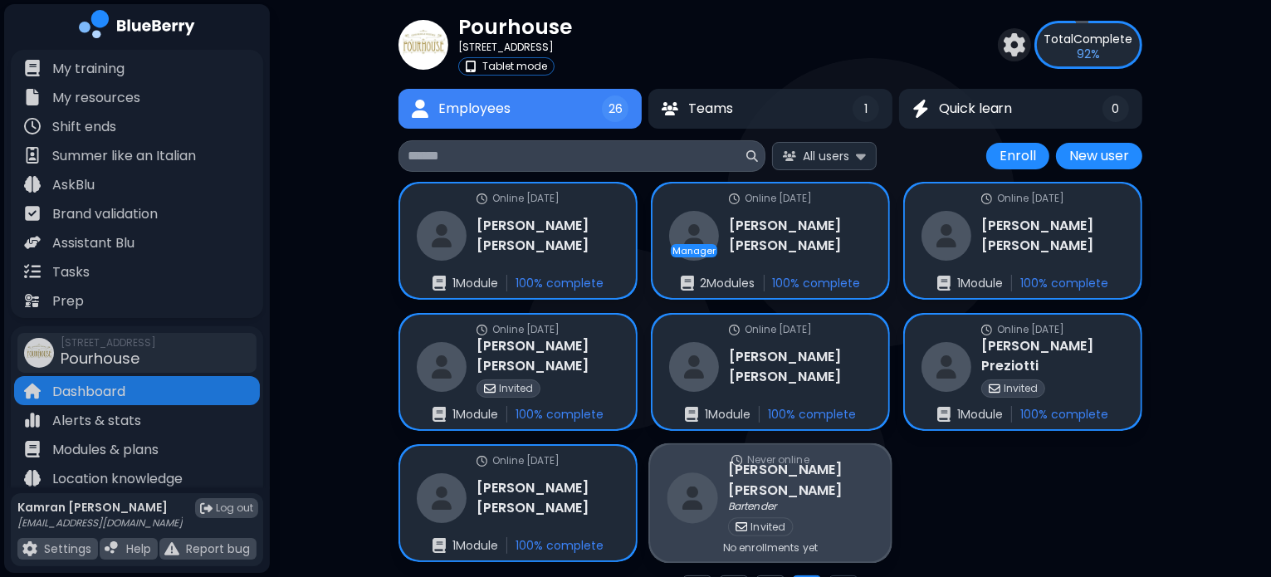
click at [852, 496] on div "Never online [PERSON_NAME] Bartender Invited No enrollments yet" at bounding box center [770, 503] width 241 height 117
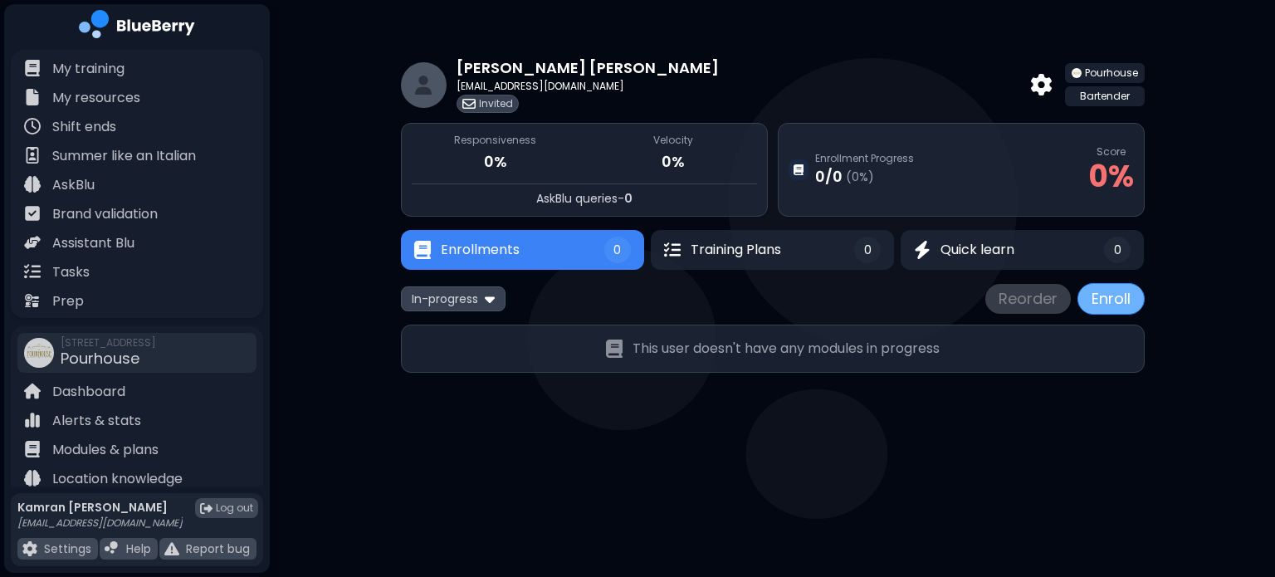
click at [1108, 298] on button "Enroll" at bounding box center [1110, 299] width 67 height 32
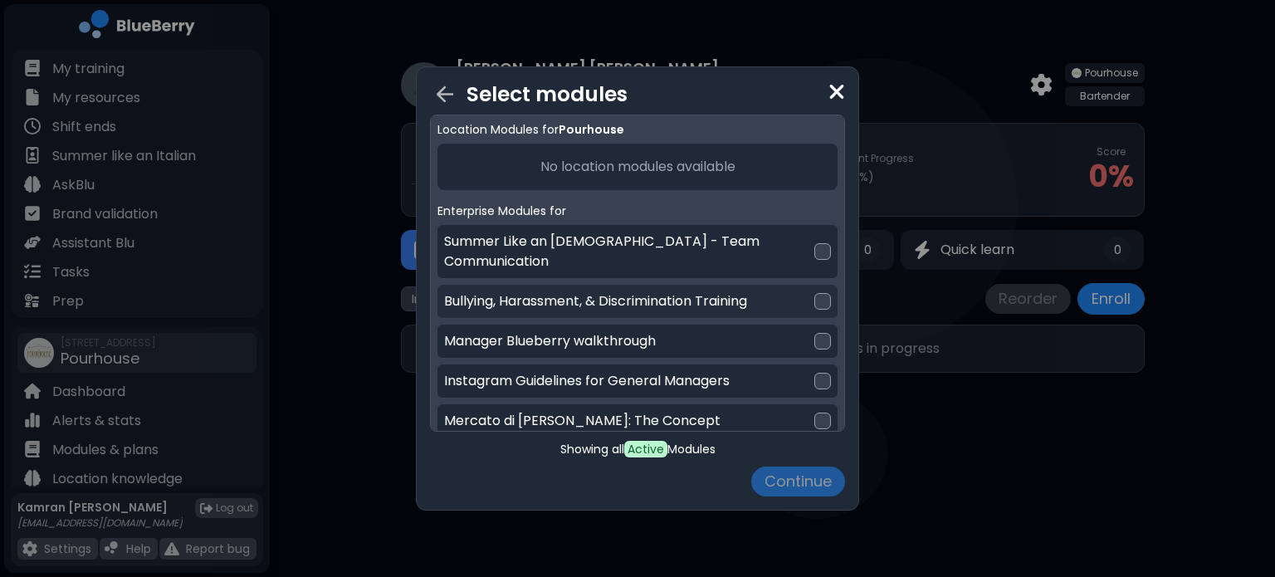
click at [813, 291] on div "Bullying, Harassment, & Discrimination Training" at bounding box center [637, 301] width 400 height 33
click at [798, 476] on button "Continue" at bounding box center [798, 481] width 94 height 30
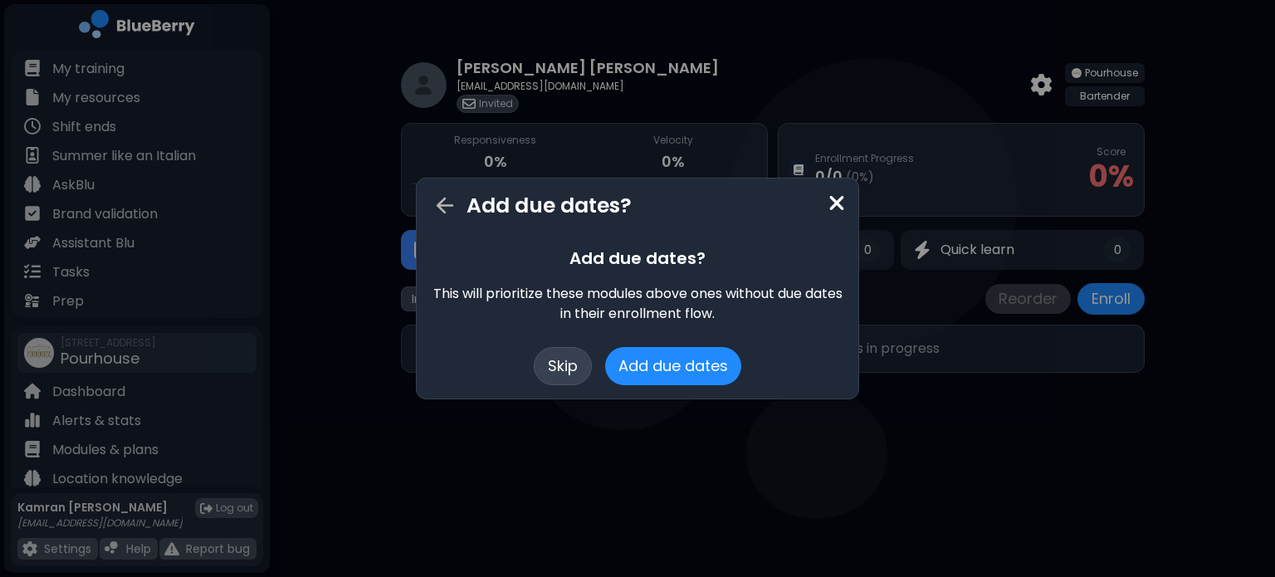
click at [564, 374] on button "Skip" at bounding box center [563, 366] width 58 height 38
